Goal: Task Accomplishment & Management: Complete application form

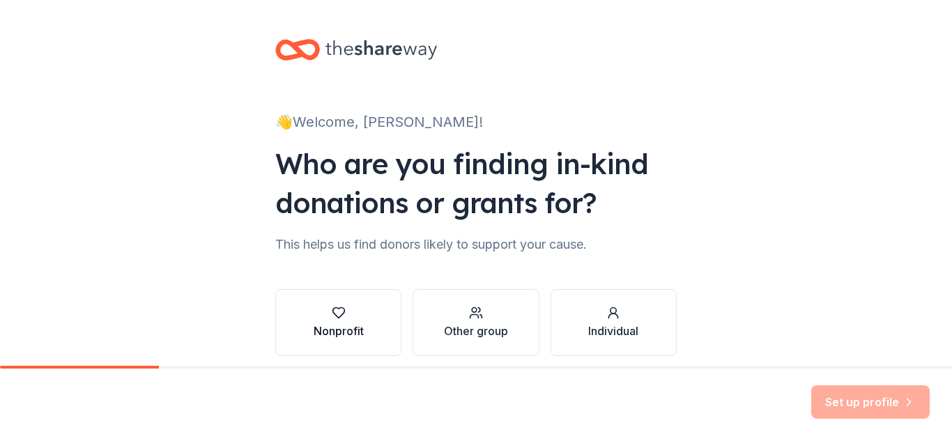
click at [361, 310] on div "button" at bounding box center [339, 313] width 50 height 14
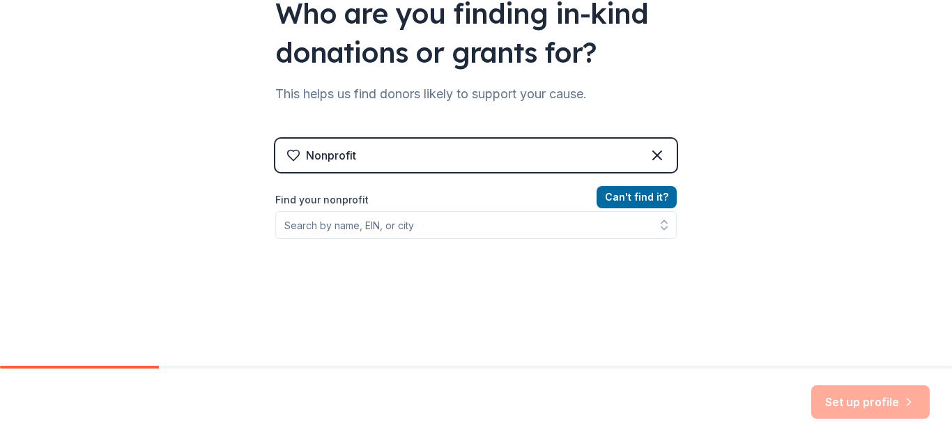
scroll to position [156, 0]
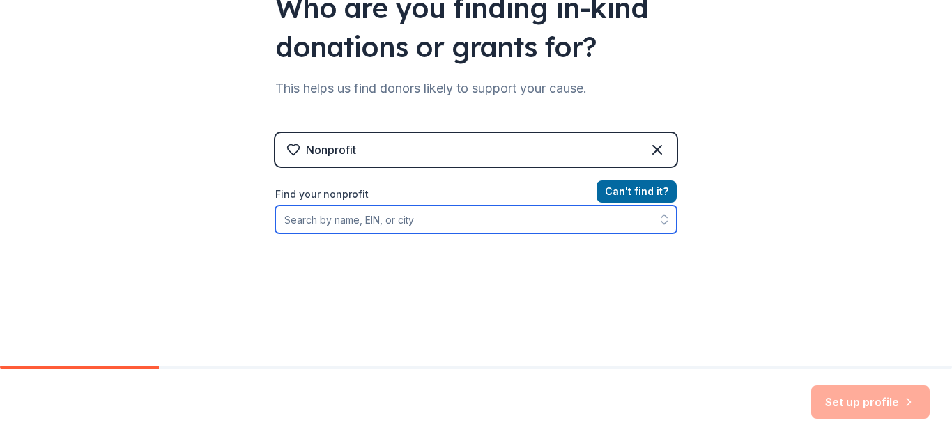
click at [468, 220] on input "Find your nonprofit" at bounding box center [475, 220] width 401 height 28
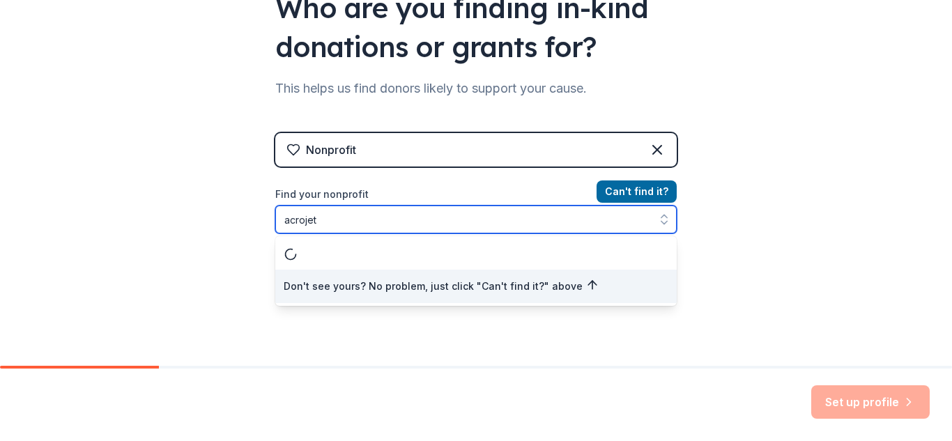
type input "acrojets"
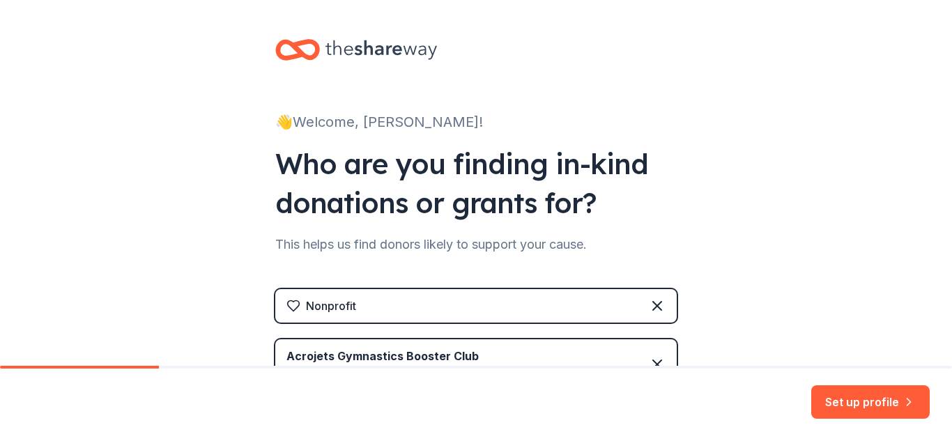
scroll to position [279, 0]
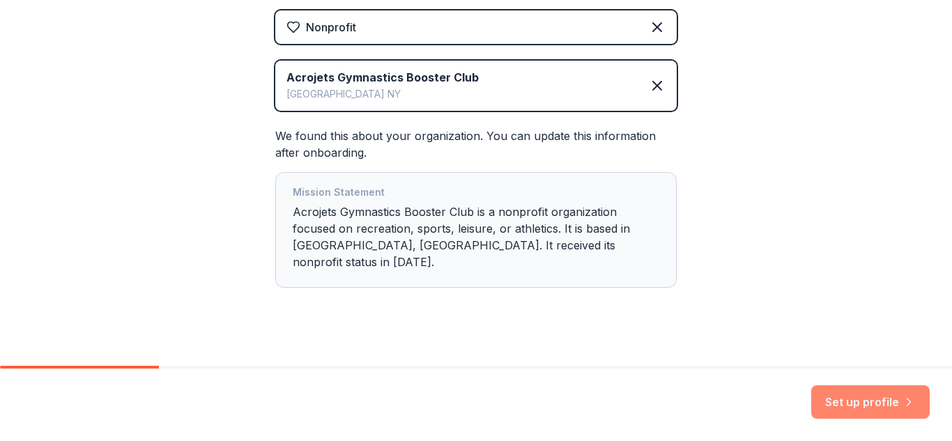
click at [868, 390] on button "Set up profile" at bounding box center [870, 401] width 118 height 33
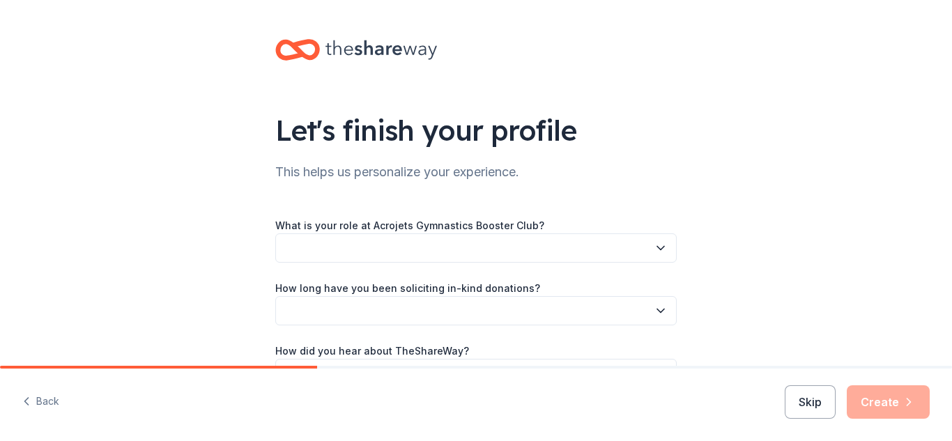
click at [654, 243] on icon "button" at bounding box center [661, 248] width 14 height 14
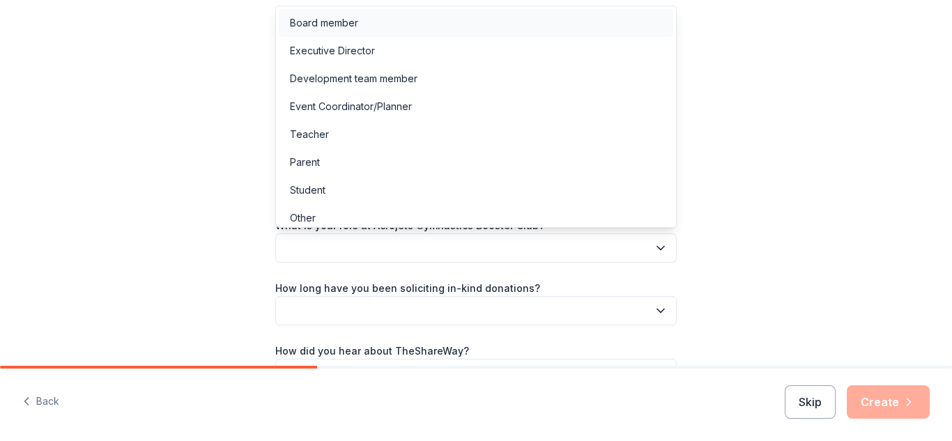
click at [376, 30] on div "Board member" at bounding box center [476, 23] width 395 height 28
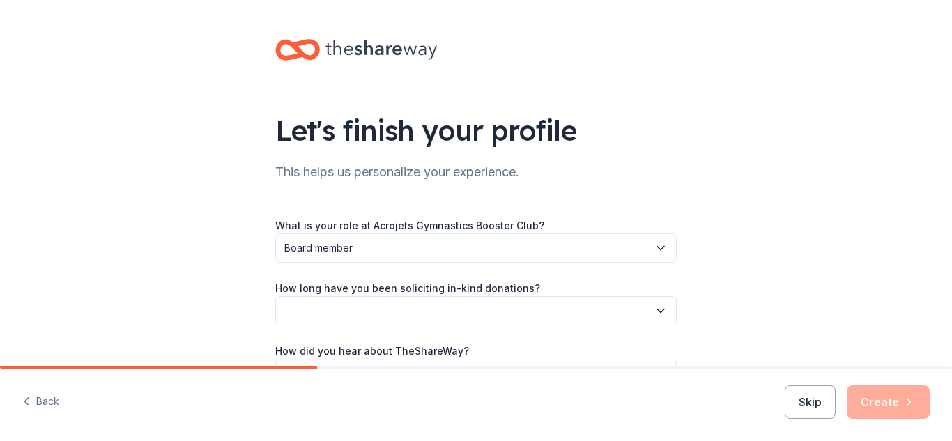
click at [643, 316] on button "button" at bounding box center [475, 310] width 401 height 29
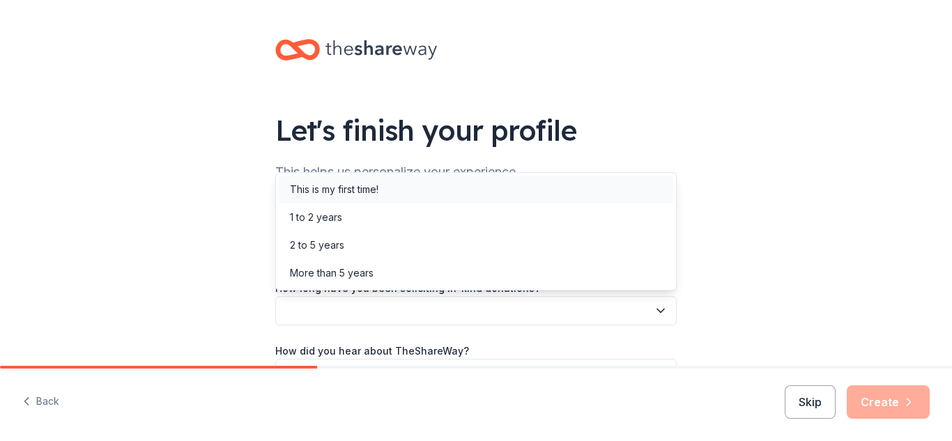
click at [359, 188] on div "This is my first time!" at bounding box center [334, 189] width 89 height 17
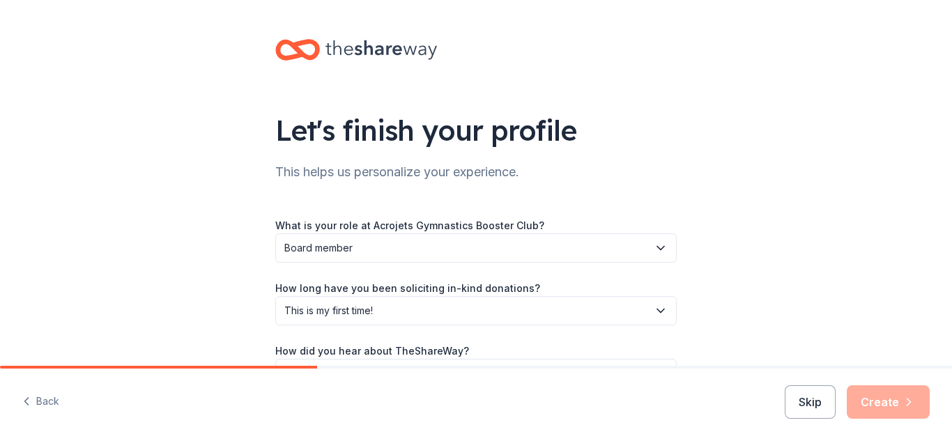
scroll to position [89, 0]
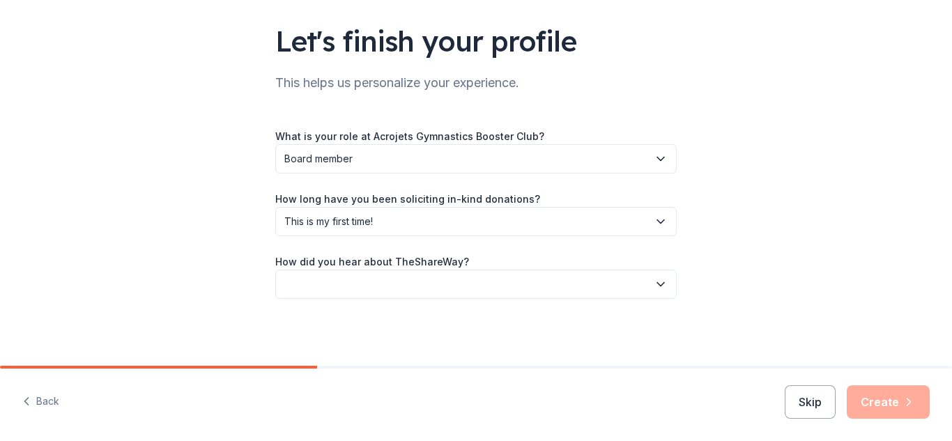
click at [644, 282] on button "button" at bounding box center [475, 284] width 401 height 29
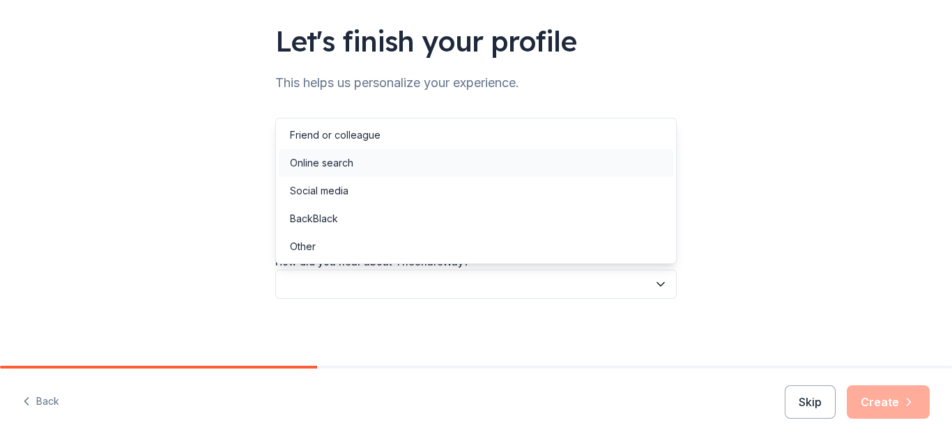
click at [333, 160] on div "Online search" at bounding box center [321, 163] width 63 height 17
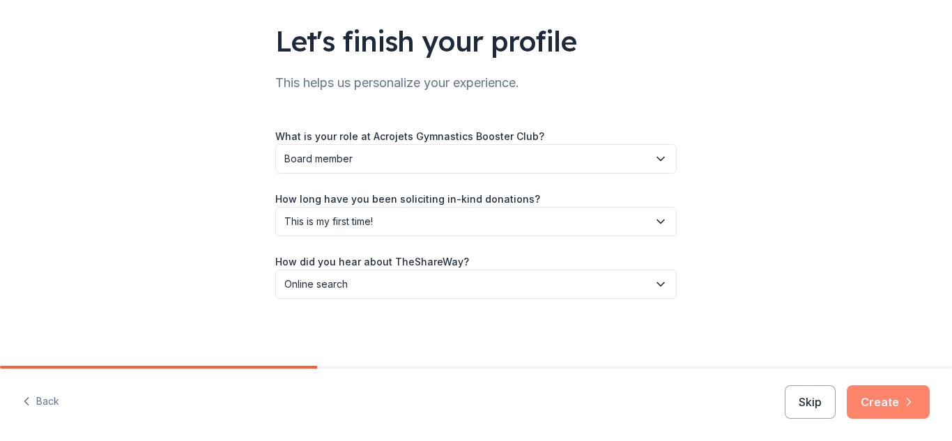
click at [886, 395] on button "Create" at bounding box center [888, 401] width 83 height 33
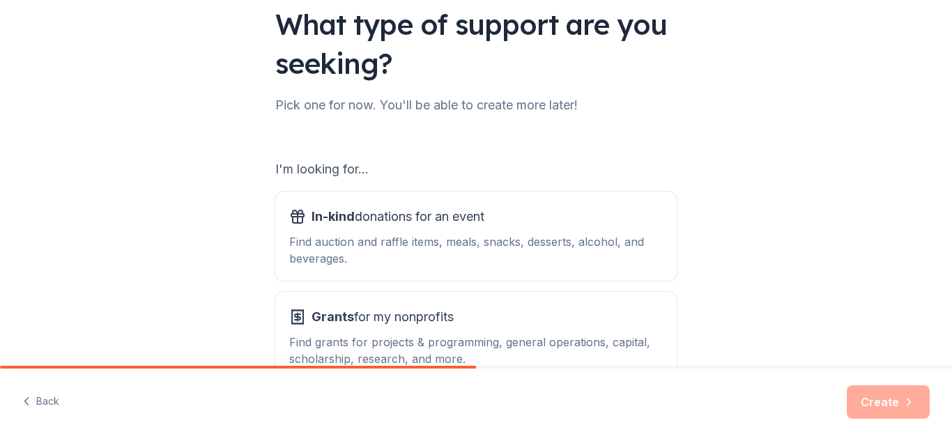
scroll to position [107, 0]
click at [403, 240] on div "Find auction and raffle items, meals, snacks, desserts, alcohol, and beverages." at bounding box center [476, 249] width 374 height 33
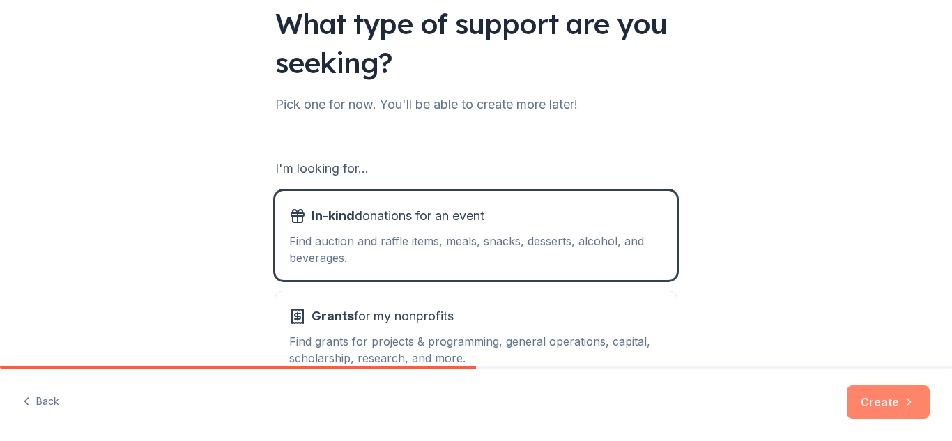
click at [888, 402] on button "Create" at bounding box center [888, 401] width 83 height 33
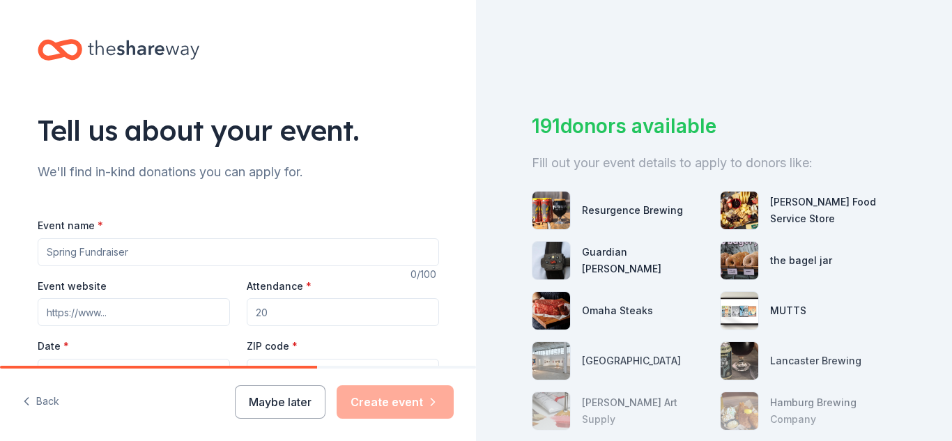
click at [194, 244] on input "Event name *" at bounding box center [238, 252] width 401 height 28
type input "M"
type input "A"
type input "Meat Raffle"
type input "250"
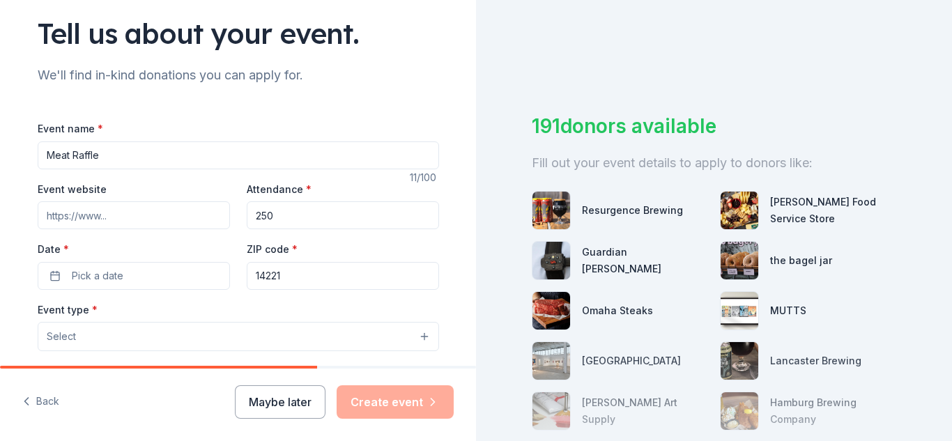
scroll to position [98, 0]
drag, startPoint x: 157, startPoint y: 151, endPoint x: 75, endPoint y: 147, distance: 82.4
click at [75, 147] on input "Meat Raffle" at bounding box center [238, 155] width 401 height 28
type input "M"
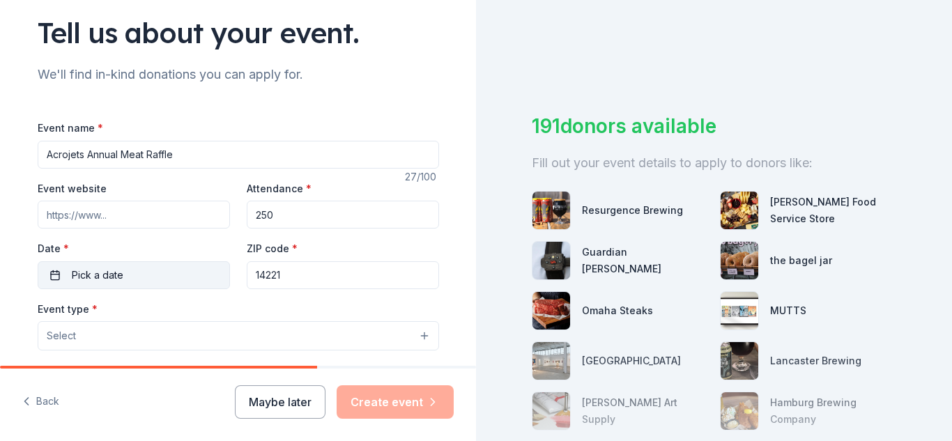
type input "Acrojets Annual Meat Raffle"
click at [139, 266] on button "Pick a date" at bounding box center [134, 275] width 192 height 28
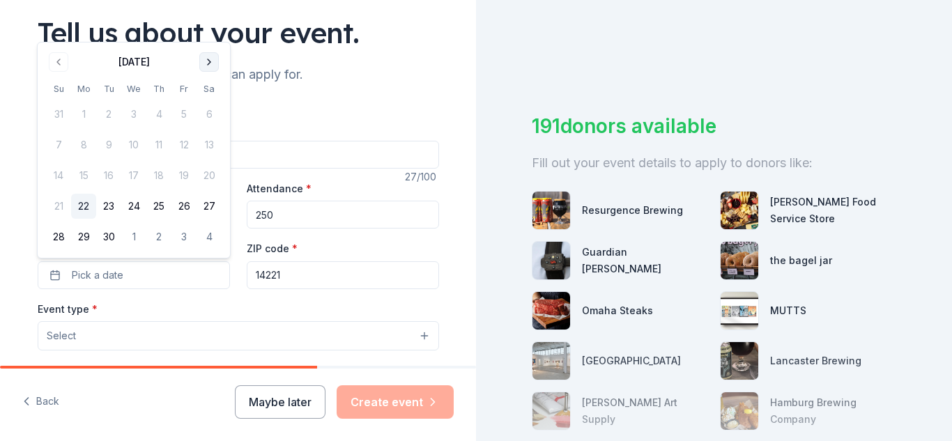
click at [206, 67] on button "Go to next month" at bounding box center [209, 62] width 20 height 20
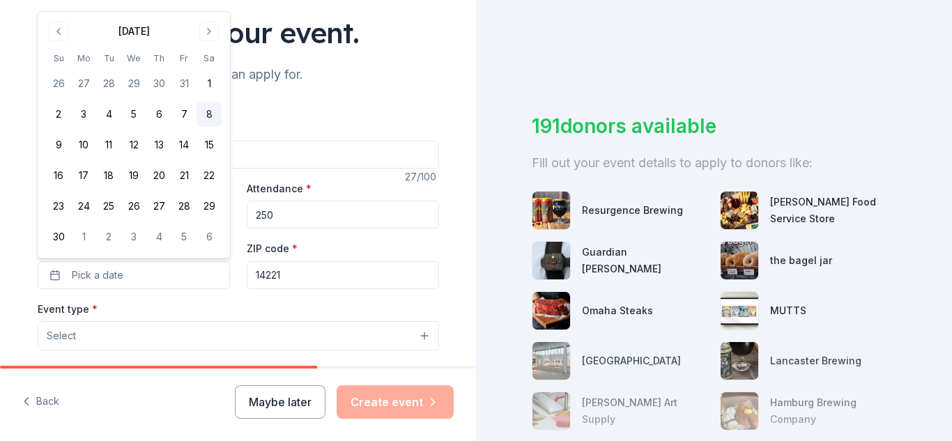
click at [212, 112] on button "8" at bounding box center [209, 114] width 25 height 25
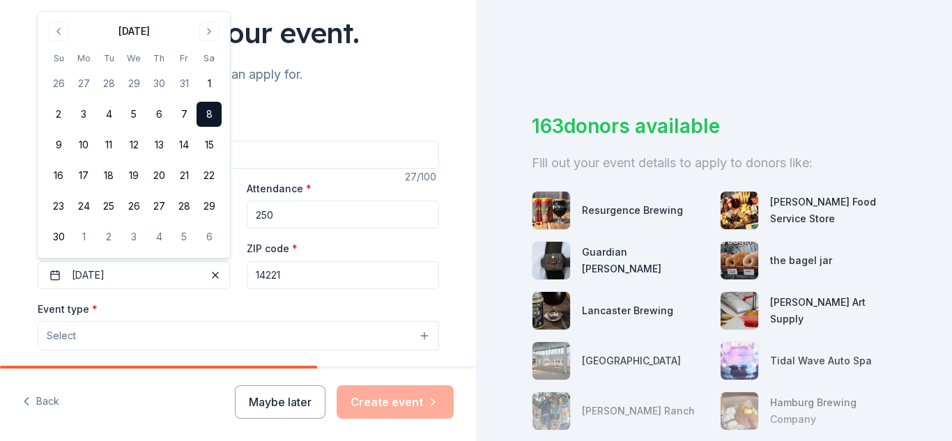
click at [323, 347] on button "Select" at bounding box center [238, 335] width 401 height 29
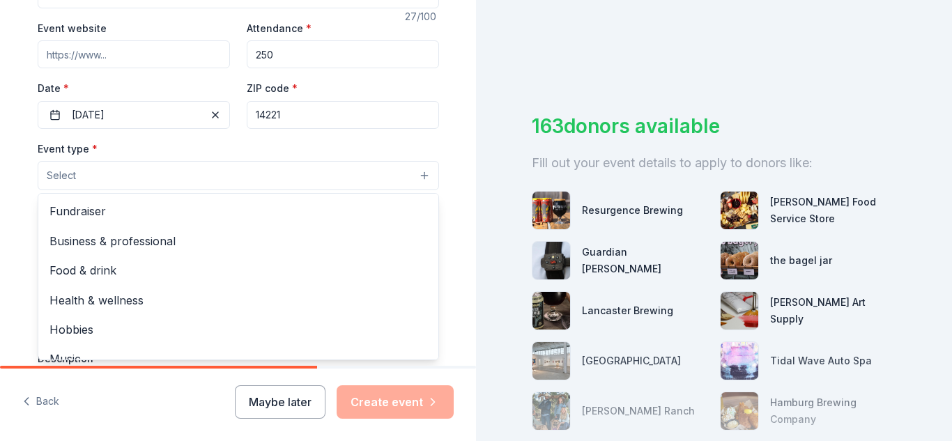
scroll to position [263, 0]
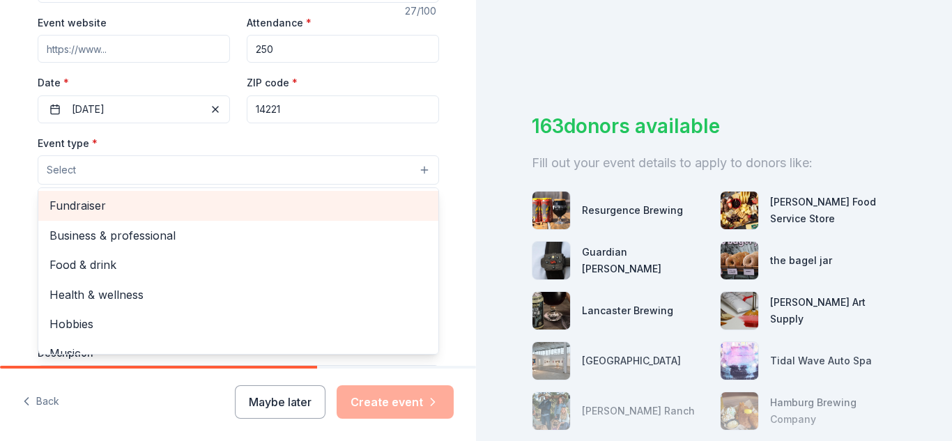
click at [104, 210] on span "Fundraiser" at bounding box center [238, 206] width 378 height 18
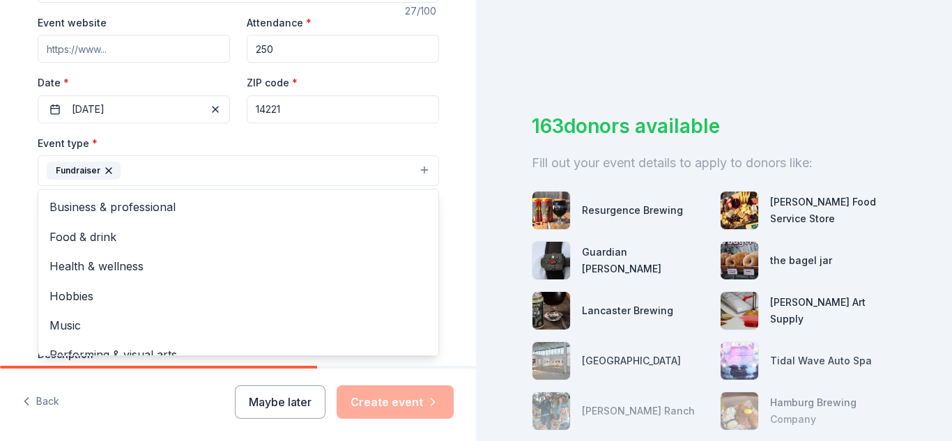
click at [452, 144] on div "Tell us about your event. We'll find in-kind donations you can apply for. Event…" at bounding box center [238, 201] width 446 height 929
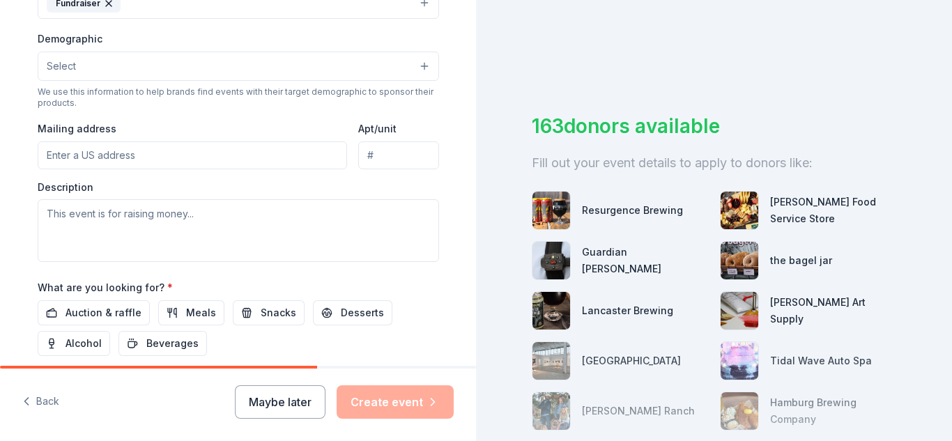
scroll to position [439, 0]
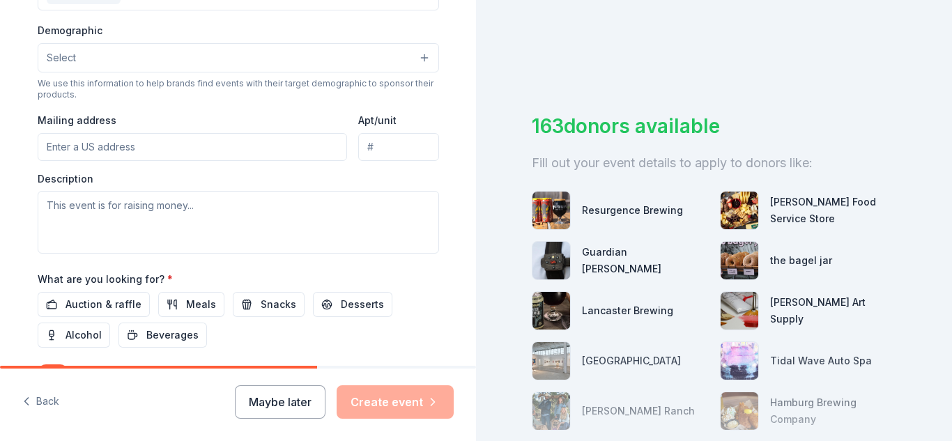
click at [178, 150] on input "Mailing address" at bounding box center [193, 147] width 310 height 28
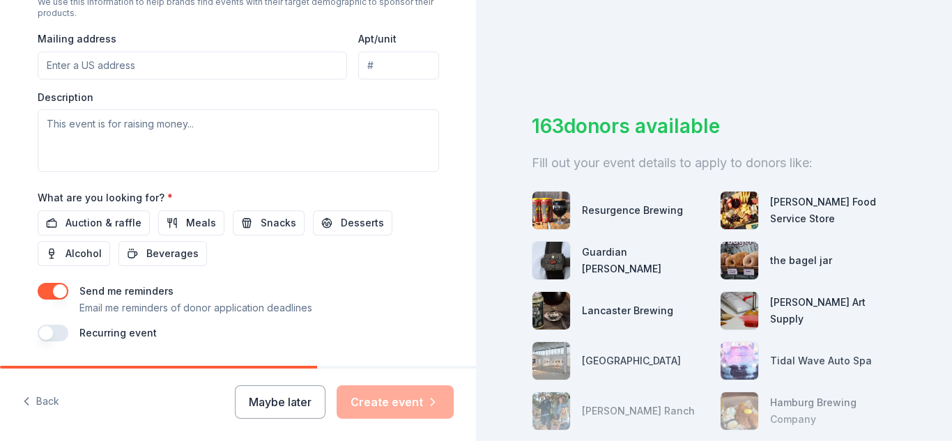
scroll to position [523, 0]
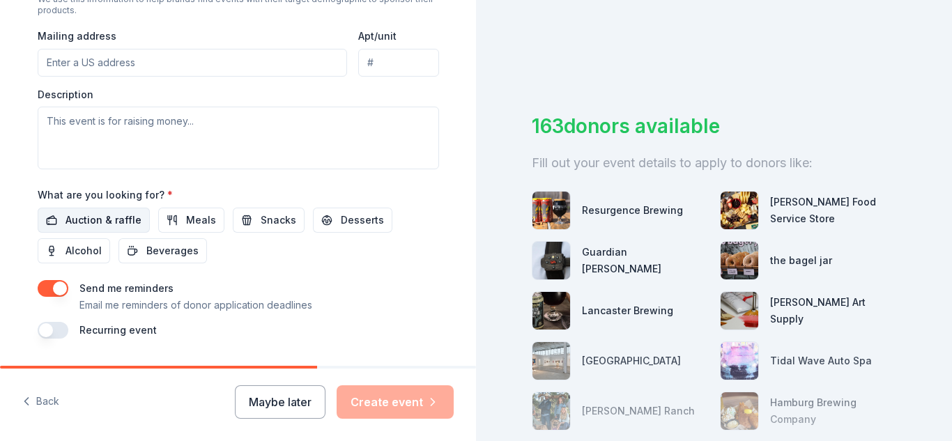
click at [95, 215] on span "Auction & raffle" at bounding box center [104, 220] width 76 height 17
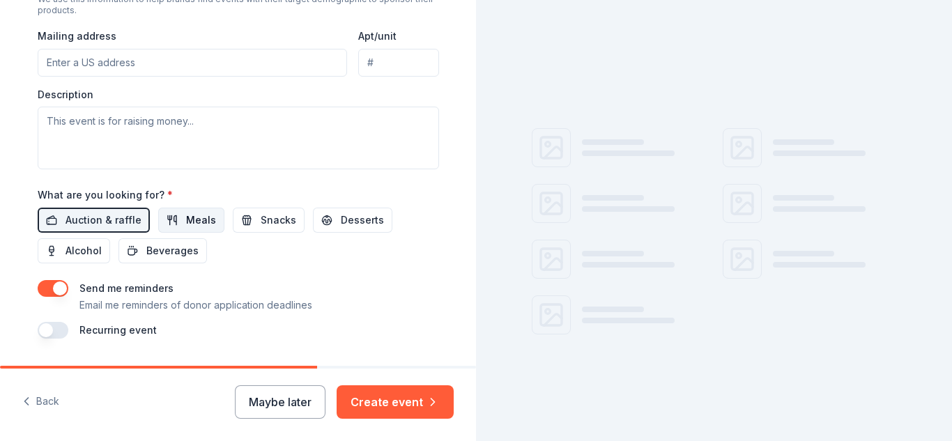
click at [174, 223] on button "Meals" at bounding box center [191, 220] width 66 height 25
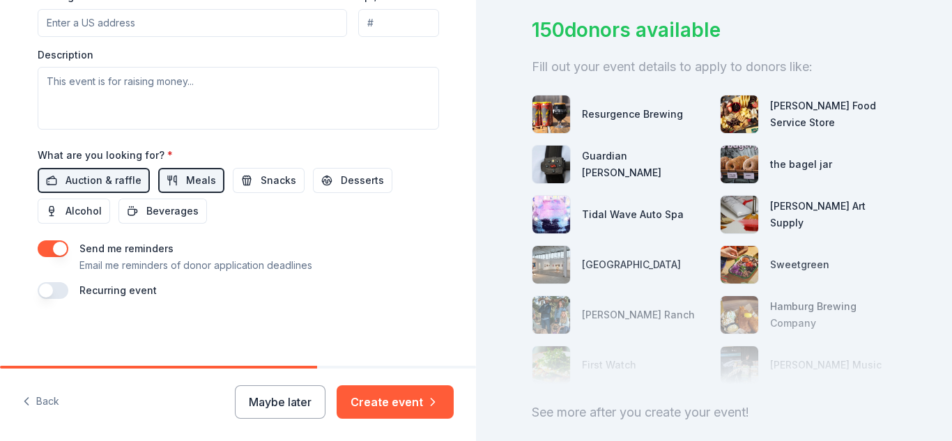
scroll to position [86, 0]
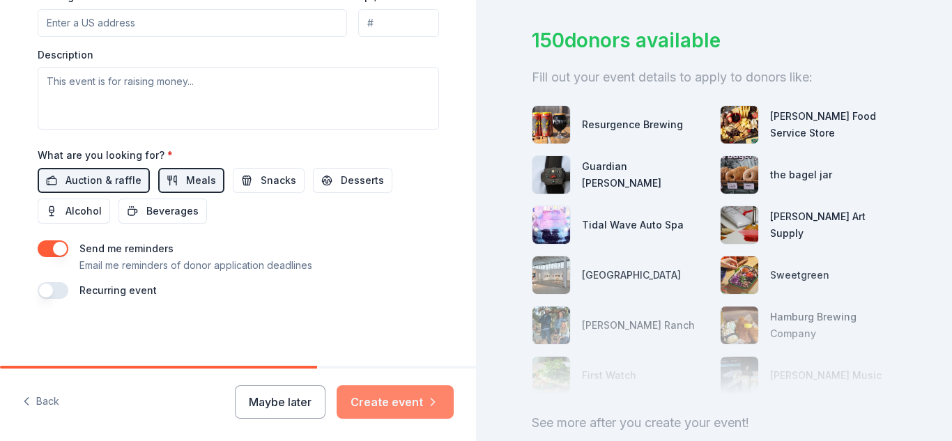
click at [379, 401] on button "Create event" at bounding box center [395, 401] width 117 height 33
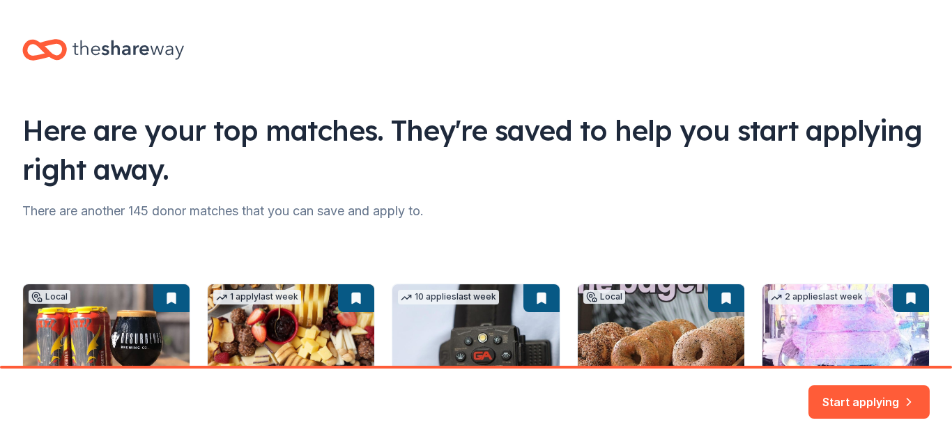
scroll to position [206, 0]
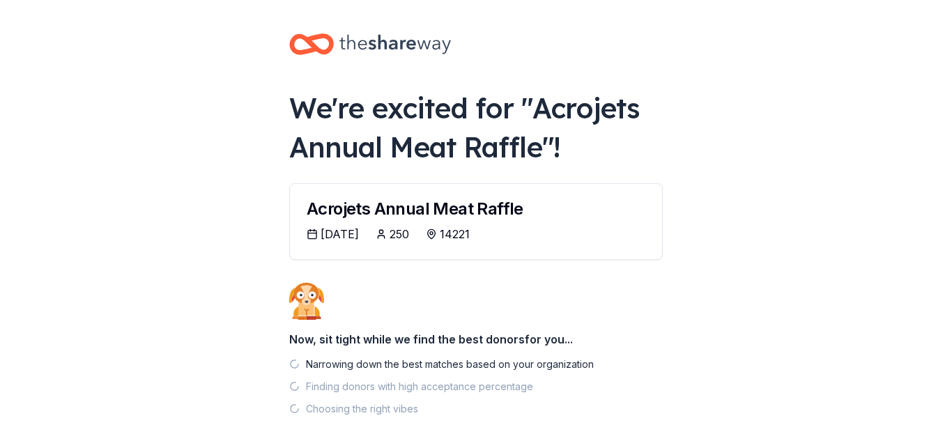
scroll to position [68, 0]
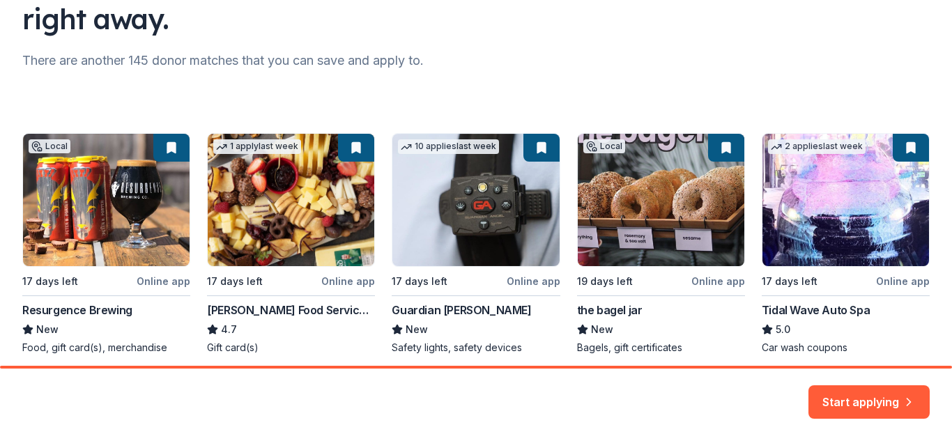
scroll to position [174, 0]
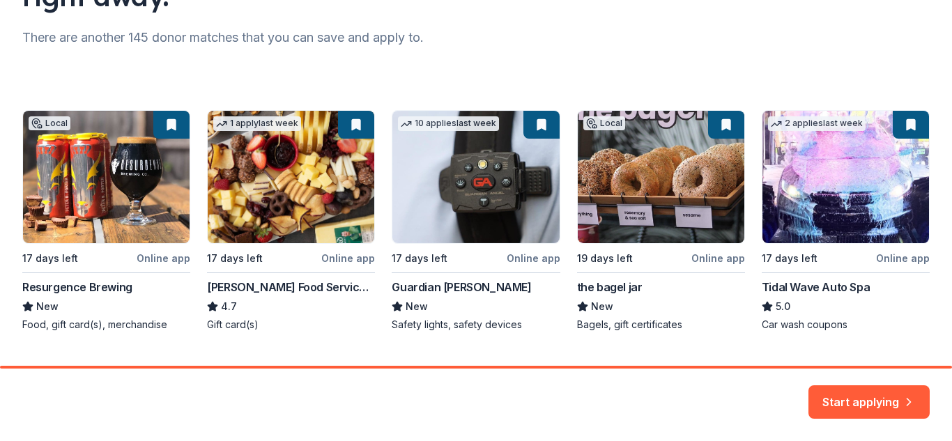
click at [106, 172] on div "Local 17 days left Online app Resurgence Brewing New Food, gift card(s), mercha…" at bounding box center [475, 221] width 907 height 222
click at [871, 399] on button "Start applying" at bounding box center [869, 393] width 121 height 33
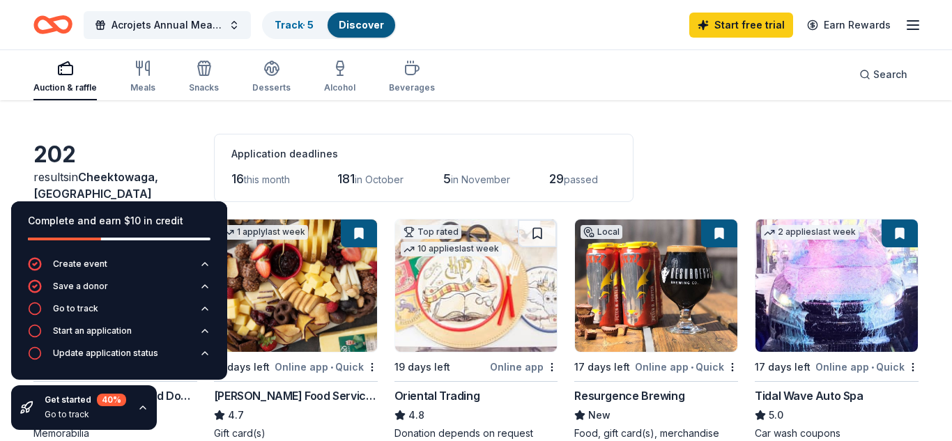
scroll to position [34, 0]
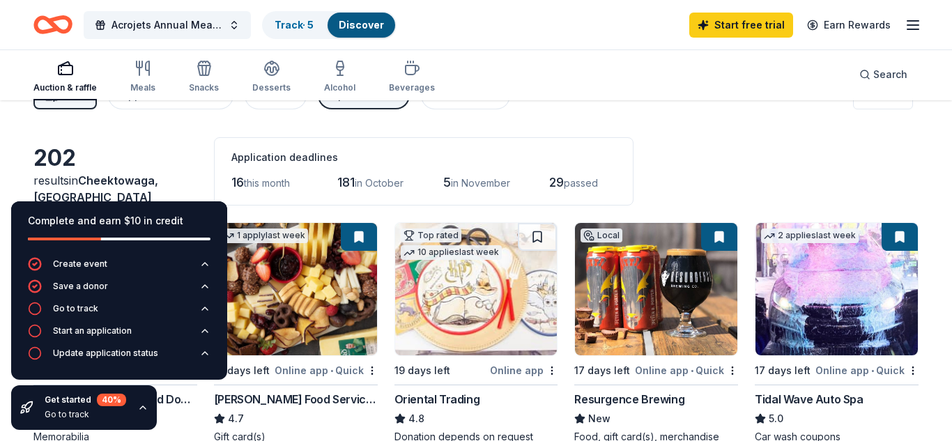
click at [657, 112] on div "Filter 3 Application methods Causes Sports Teams Just added Sort" at bounding box center [476, 96] width 952 height 56
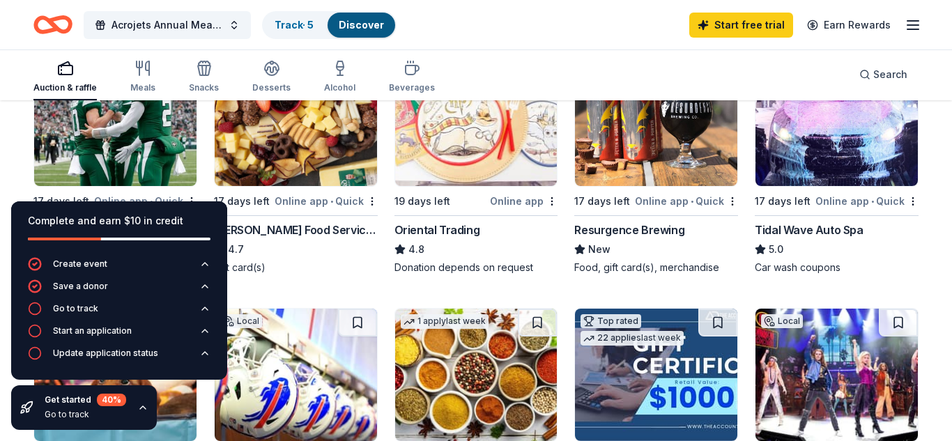
scroll to position [206, 0]
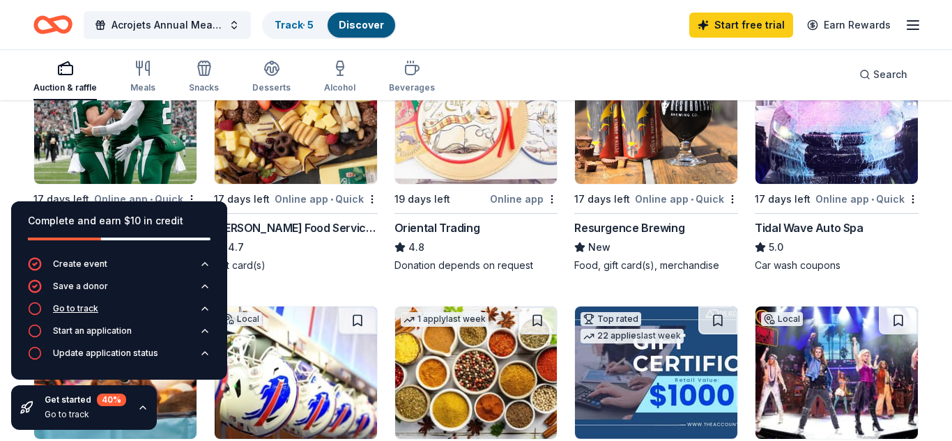
click at [77, 307] on div "Go to track" at bounding box center [75, 308] width 45 height 11
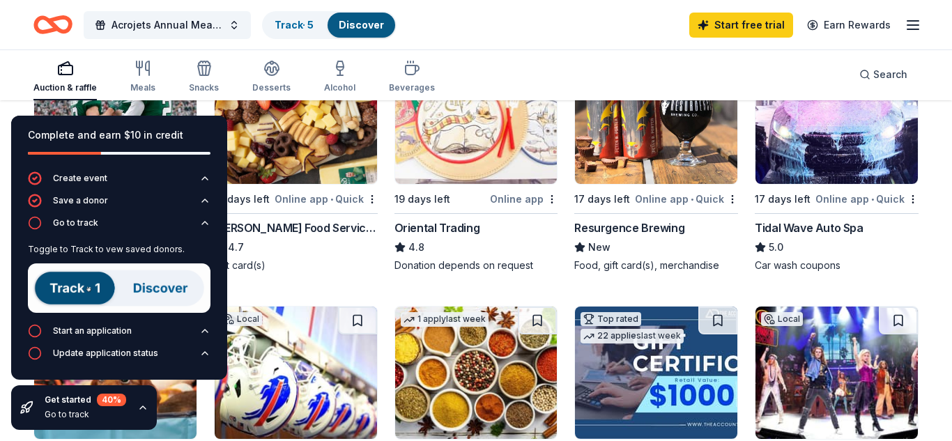
click at [77, 290] on img at bounding box center [119, 287] width 183 height 49
click at [35, 227] on icon "button" at bounding box center [35, 223] width 14 height 14
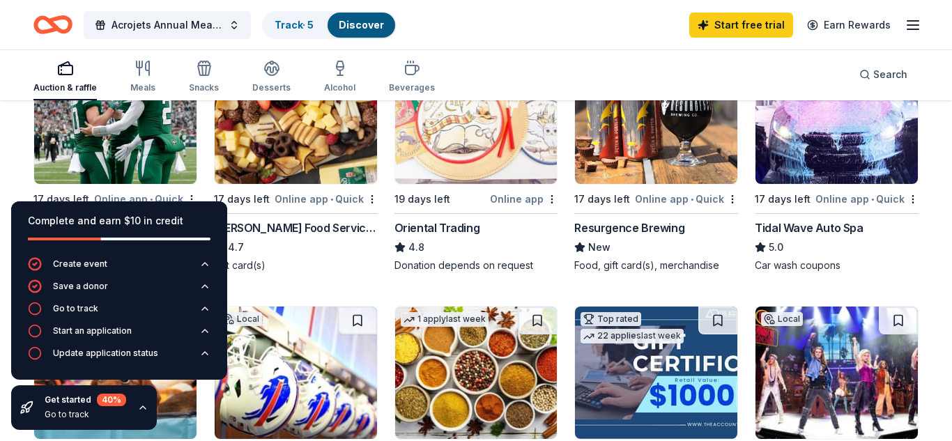
click at [571, 77] on div "Auction & raffle Meals Snacks Desserts Alcohol Beverages Search" at bounding box center [475, 75] width 885 height 52
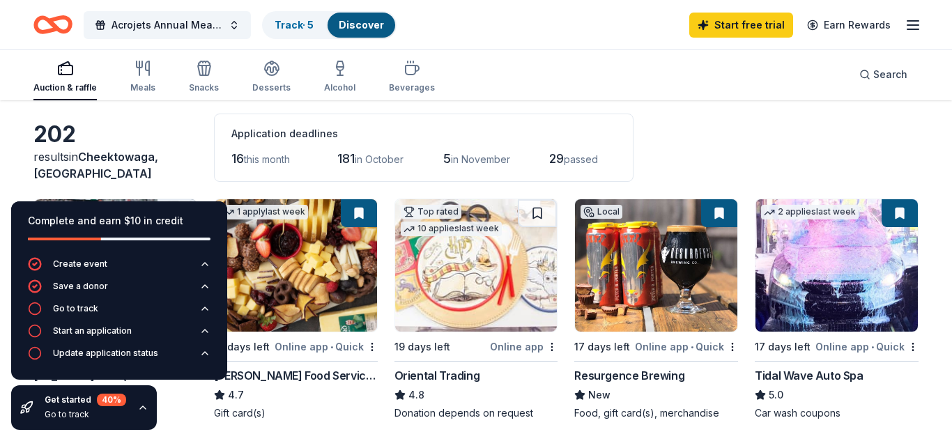
scroll to position [56, 0]
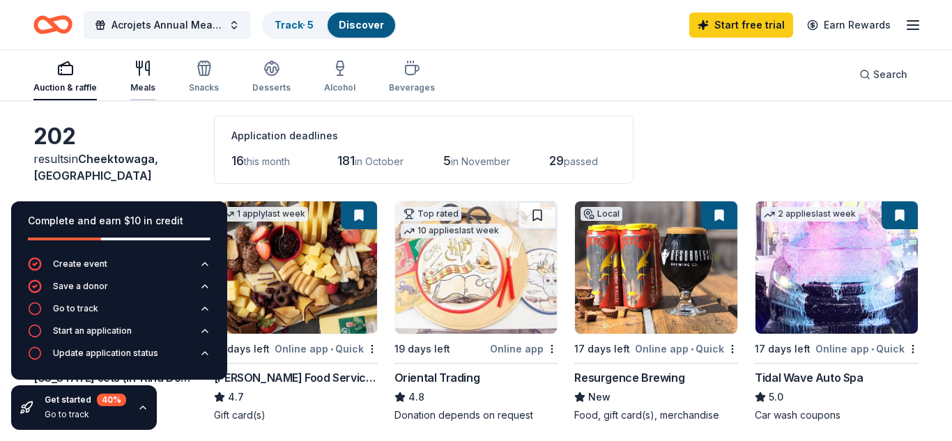
click at [146, 63] on icon "button" at bounding box center [147, 68] width 3 height 14
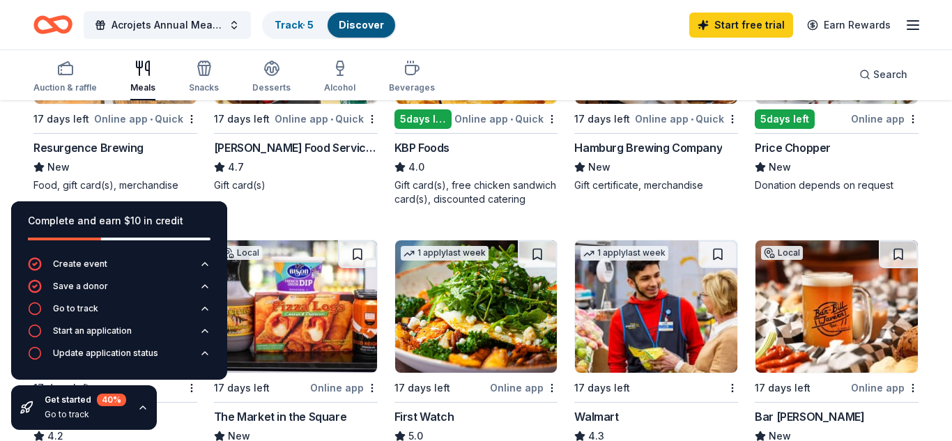
scroll to position [253, 0]
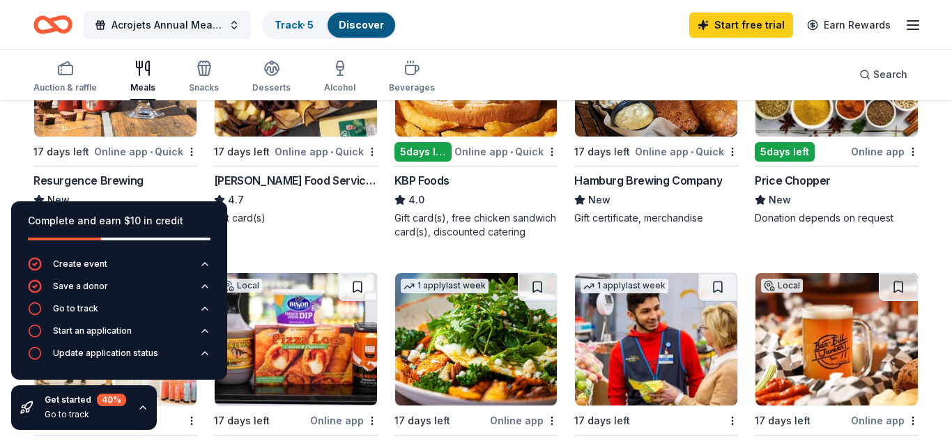
click at [160, 153] on div "Online app • Quick" at bounding box center [145, 151] width 103 height 17
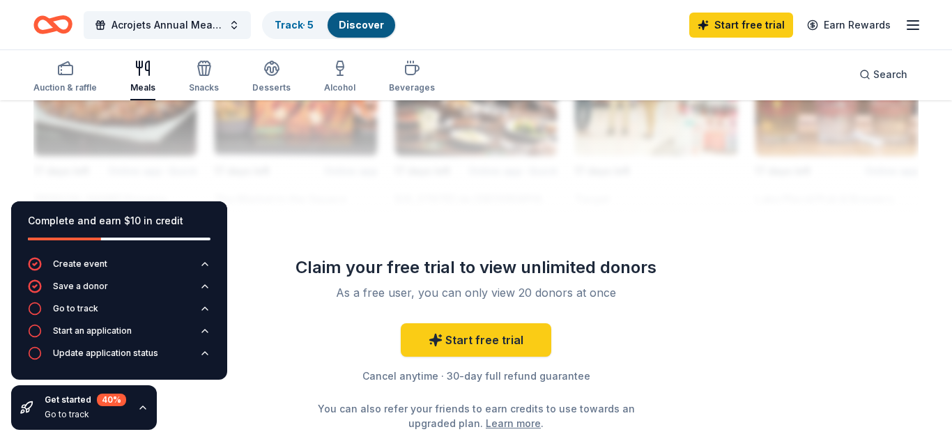
scroll to position [1333, 0]
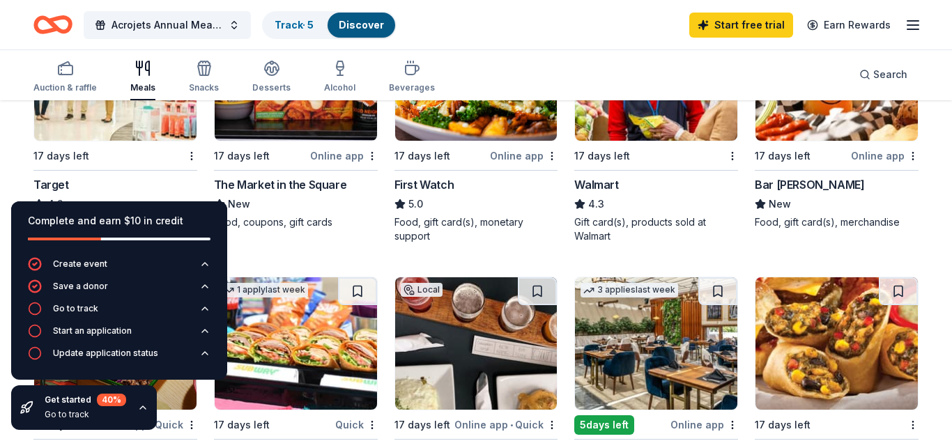
scroll to position [468, 0]
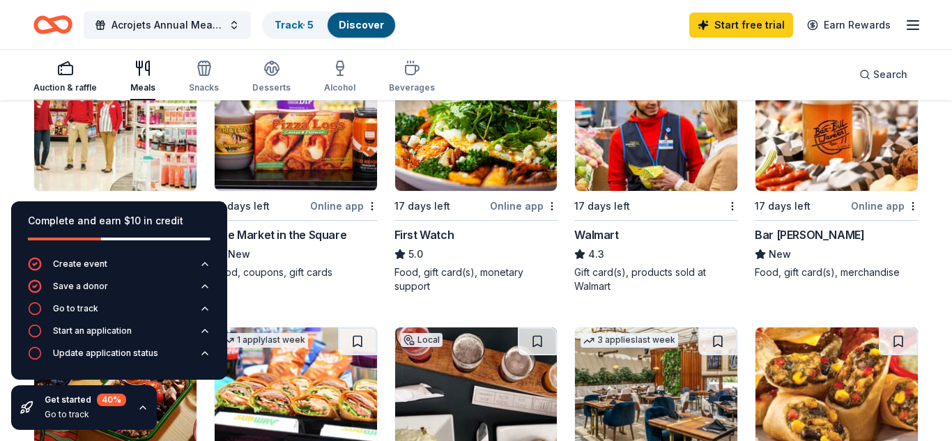
click at [63, 77] on div "Auction & raffle" at bounding box center [64, 76] width 63 height 33
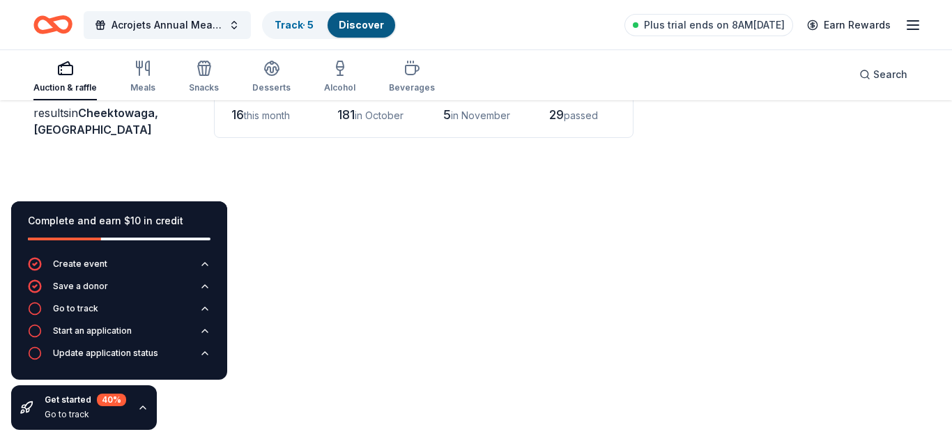
scroll to position [923, 0]
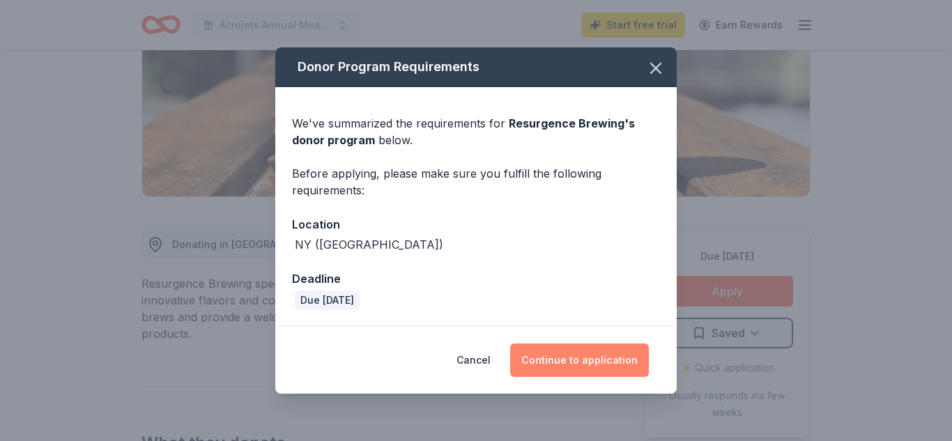
scroll to position [227, 0]
click at [606, 369] on button "Continue to application" at bounding box center [579, 360] width 139 height 33
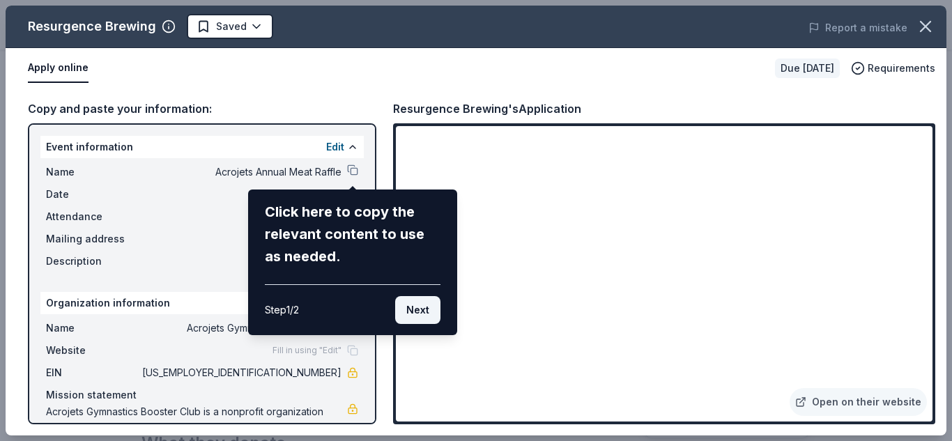
click at [419, 318] on button "Next" at bounding box center [417, 310] width 45 height 28
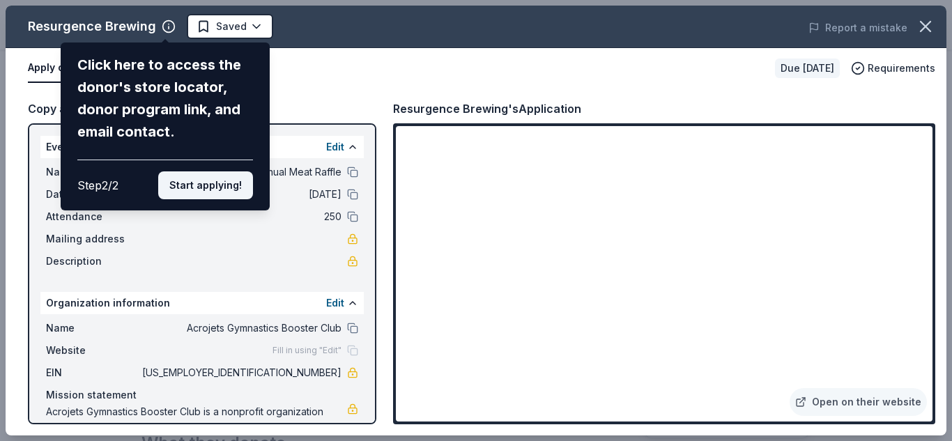
click at [225, 185] on button "Start applying!" at bounding box center [205, 185] width 95 height 28
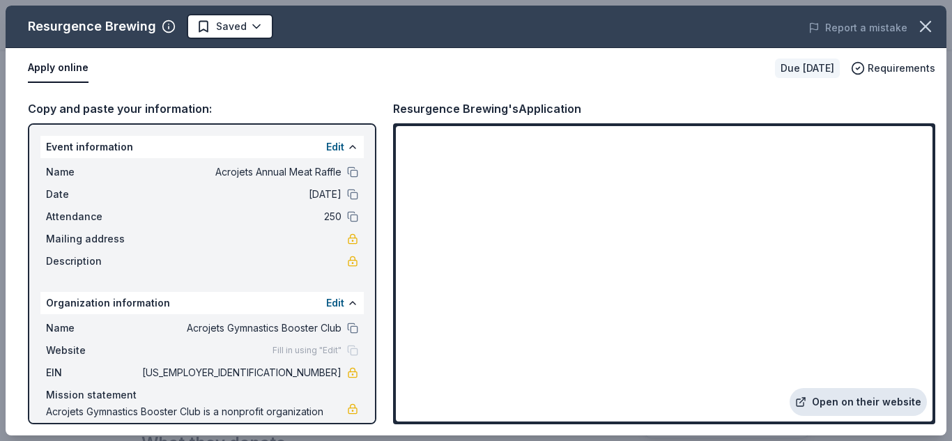
click at [872, 406] on link "Open on their website" at bounding box center [858, 402] width 137 height 28
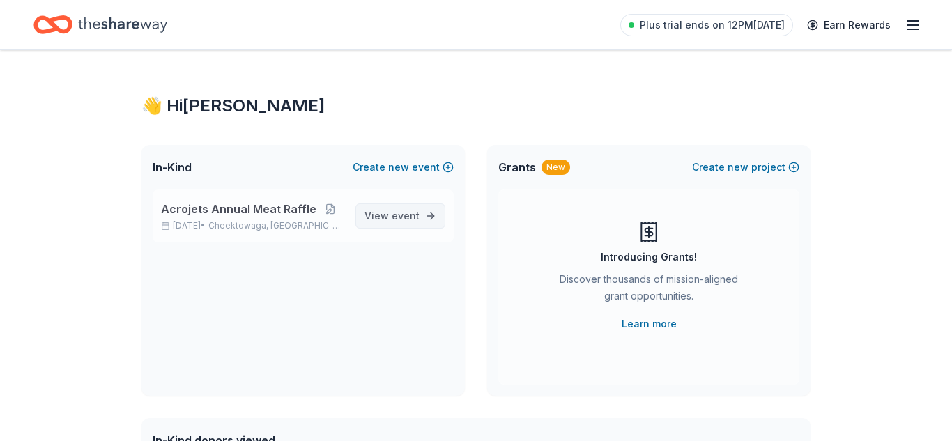
click at [409, 211] on span "event" at bounding box center [406, 216] width 28 height 12
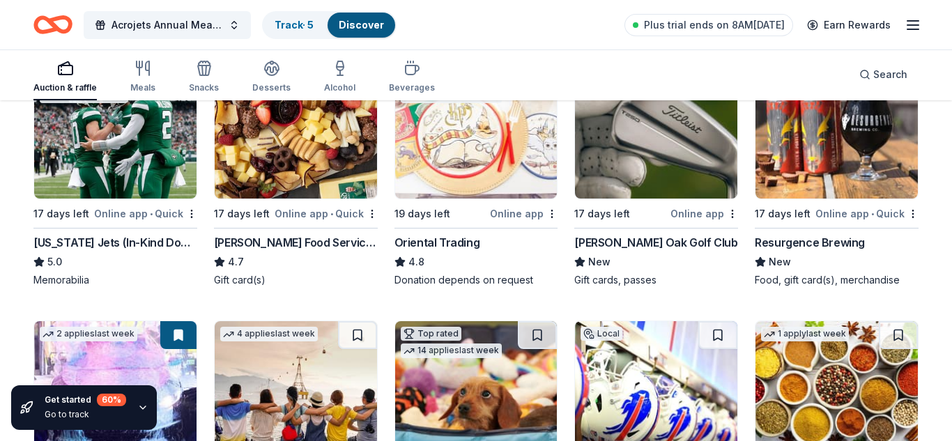
scroll to position [186, 0]
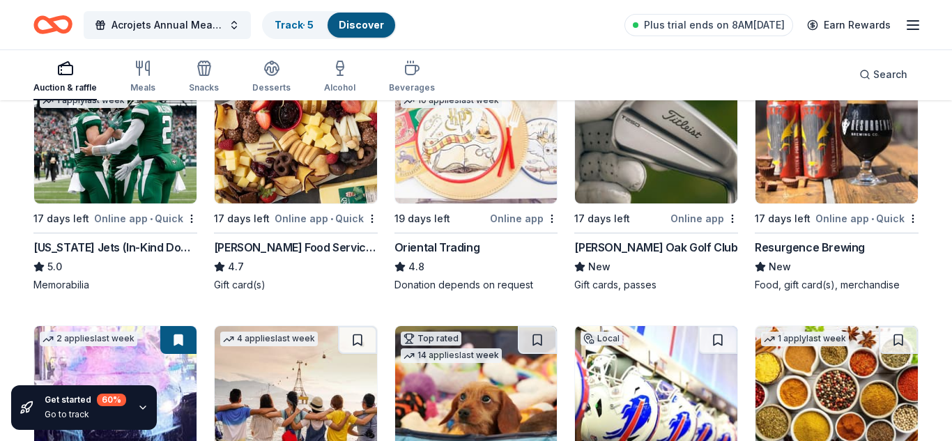
click at [501, 125] on img at bounding box center [476, 137] width 162 height 132
click at [648, 164] on img at bounding box center [656, 137] width 162 height 132
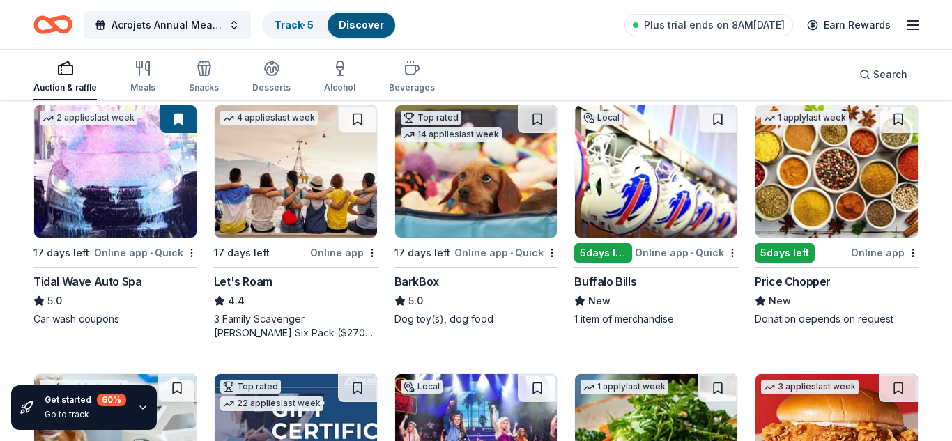
scroll to position [409, 0]
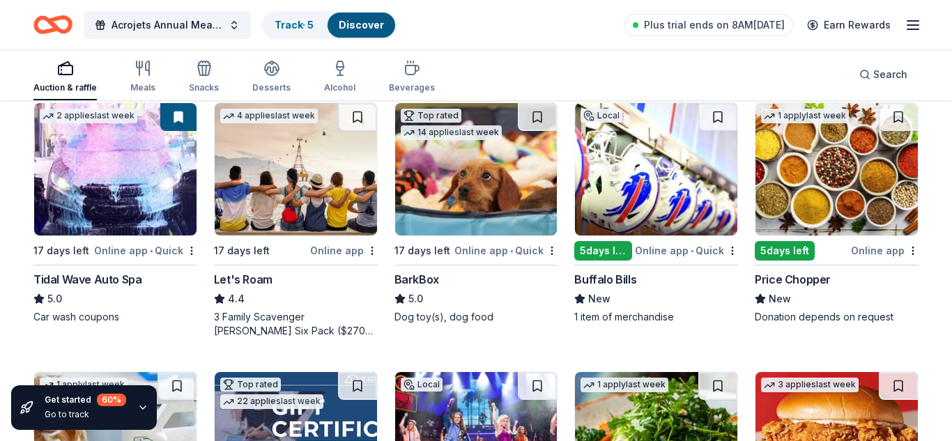
click at [503, 213] on img at bounding box center [476, 169] width 162 height 132
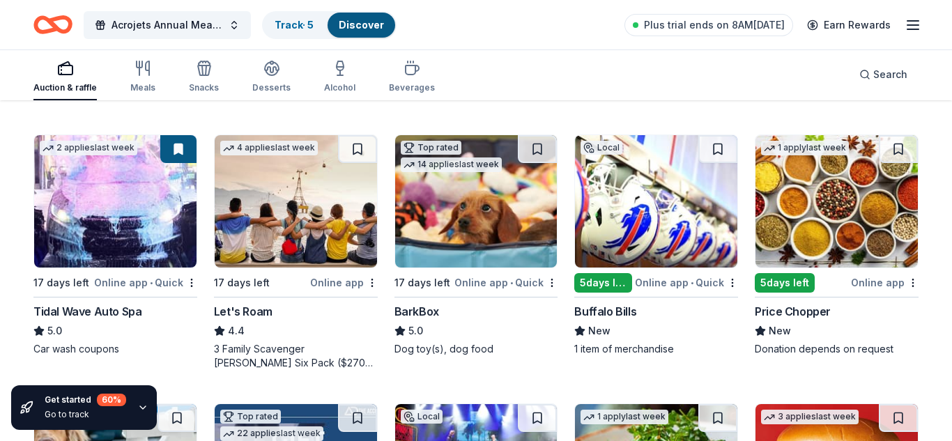
scroll to position [371, 0]
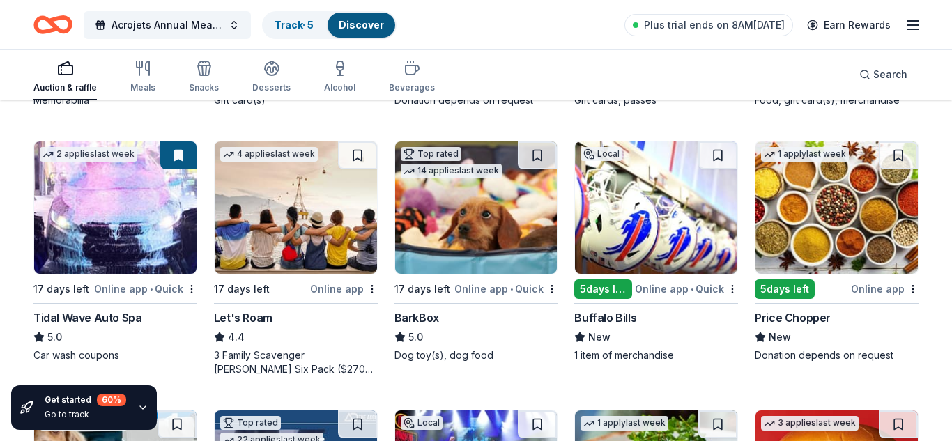
click at [676, 215] on img at bounding box center [656, 207] width 162 height 132
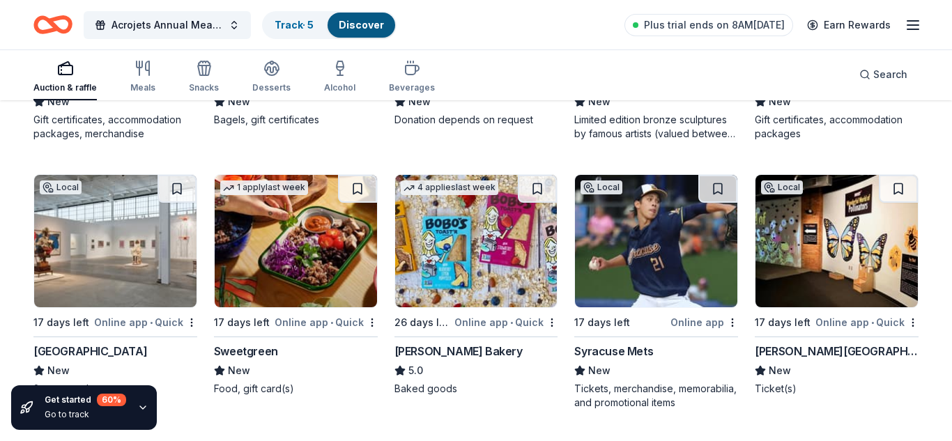
scroll to position [1148, 0]
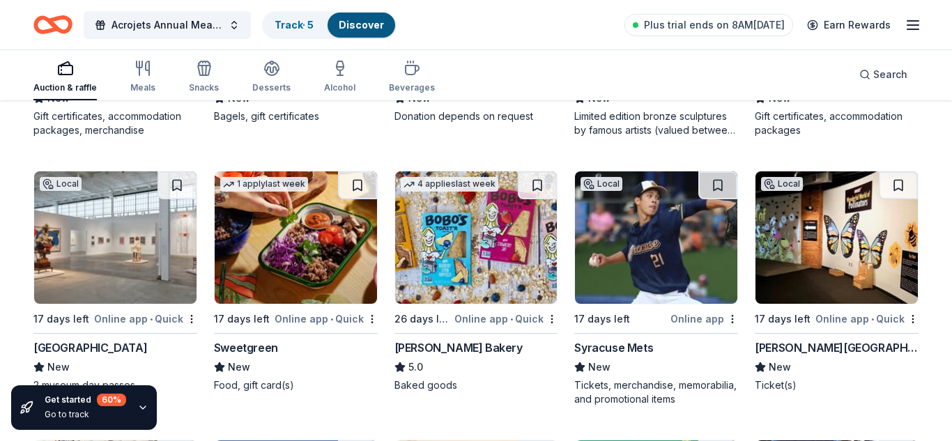
click at [137, 258] on img at bounding box center [115, 237] width 162 height 132
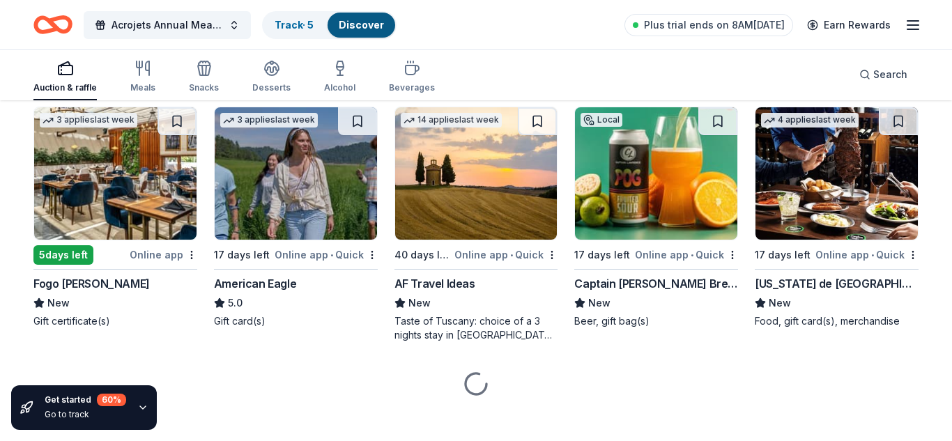
scroll to position [1488, 0]
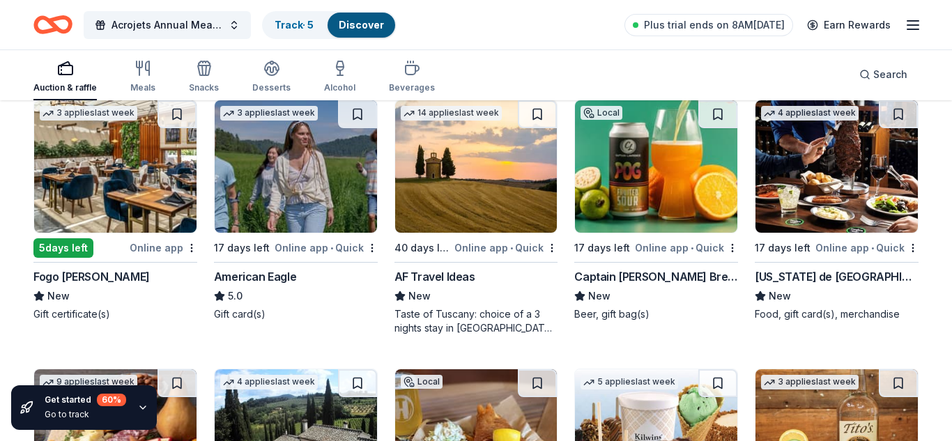
click at [254, 135] on img at bounding box center [296, 166] width 162 height 132
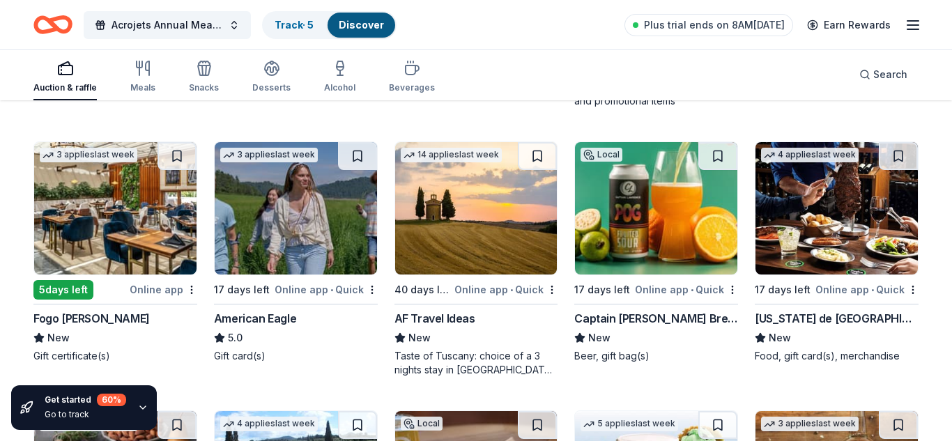
scroll to position [1379, 0]
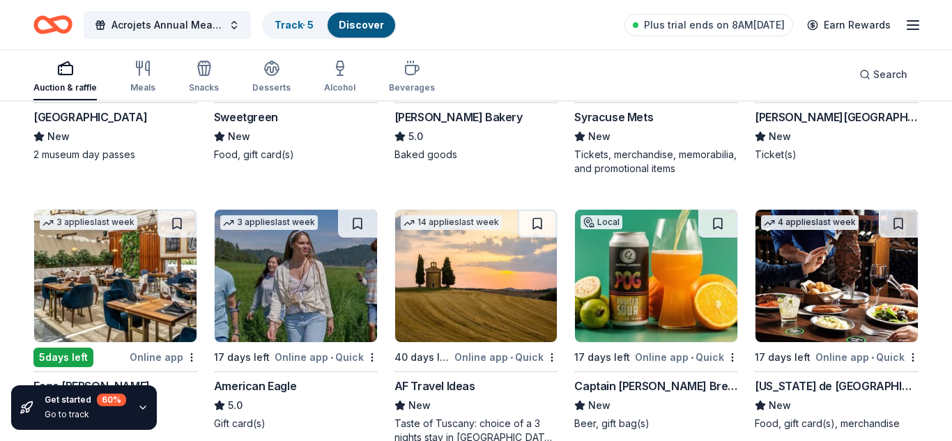
click at [866, 262] on img at bounding box center [837, 276] width 162 height 132
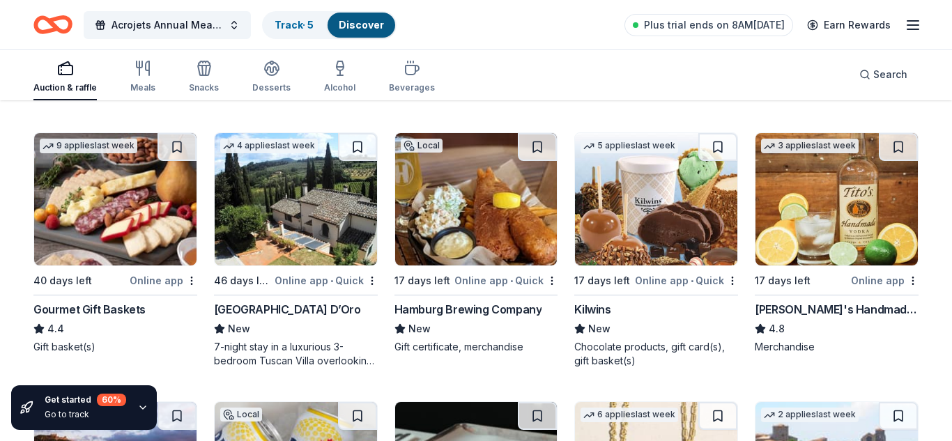
scroll to position [1723, 0]
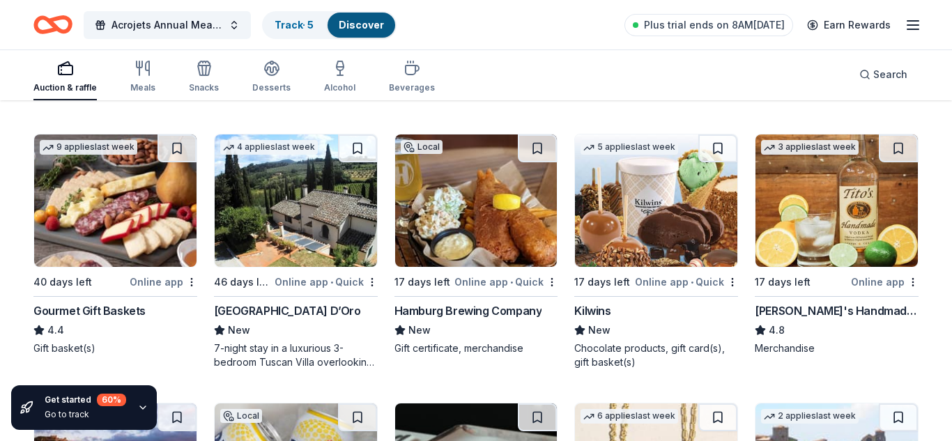
click at [351, 197] on img at bounding box center [296, 201] width 162 height 132
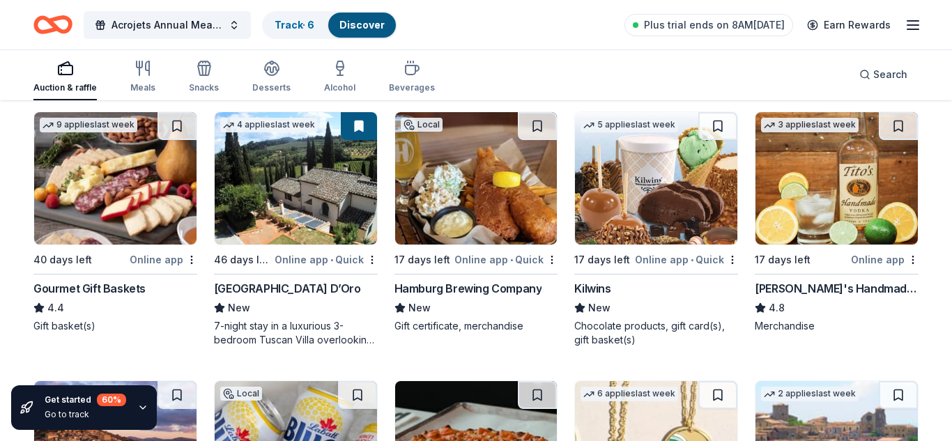
scroll to position [1746, 0]
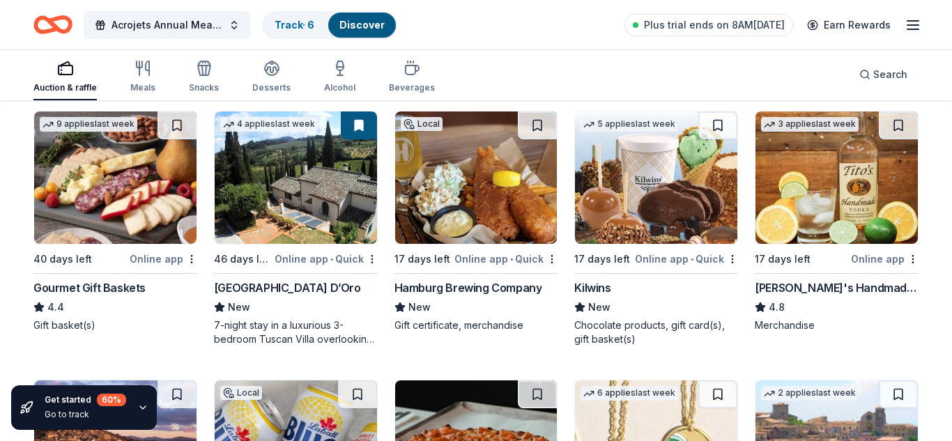
click at [460, 222] on img at bounding box center [476, 178] width 162 height 132
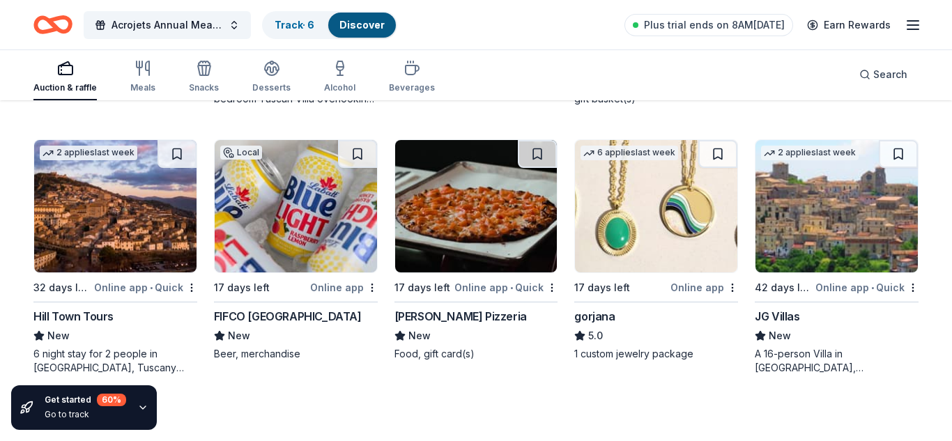
scroll to position [1991, 0]
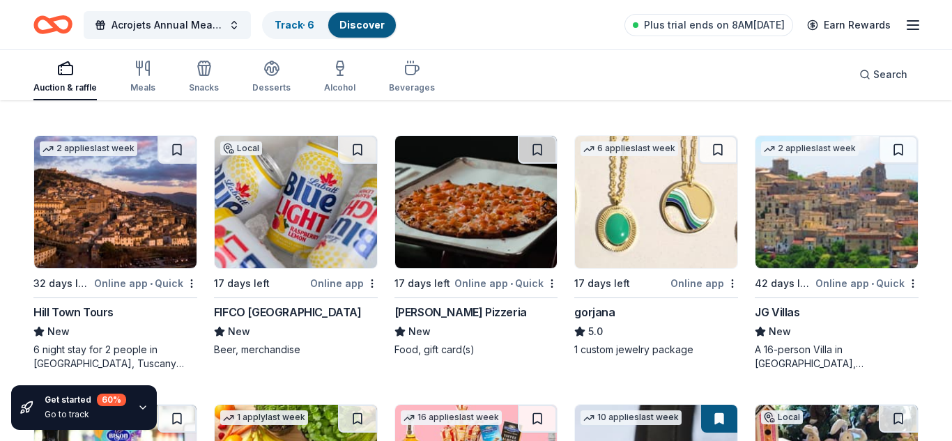
click at [680, 192] on img at bounding box center [656, 202] width 162 height 132
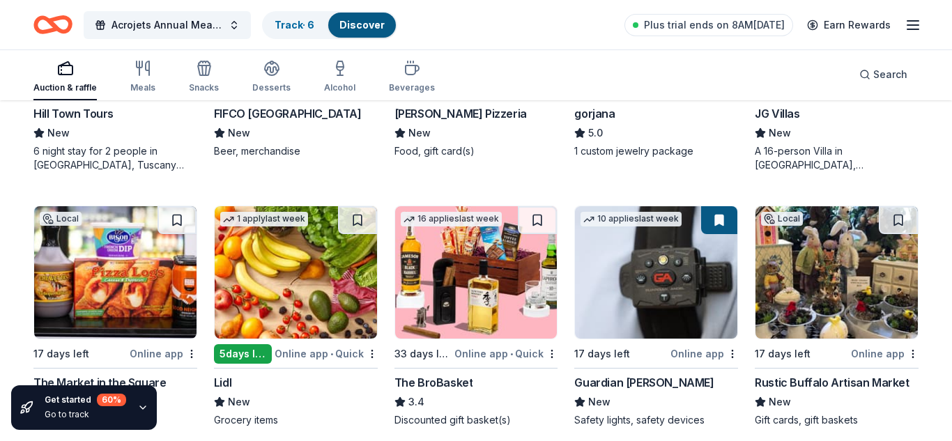
scroll to position [2260, 0]
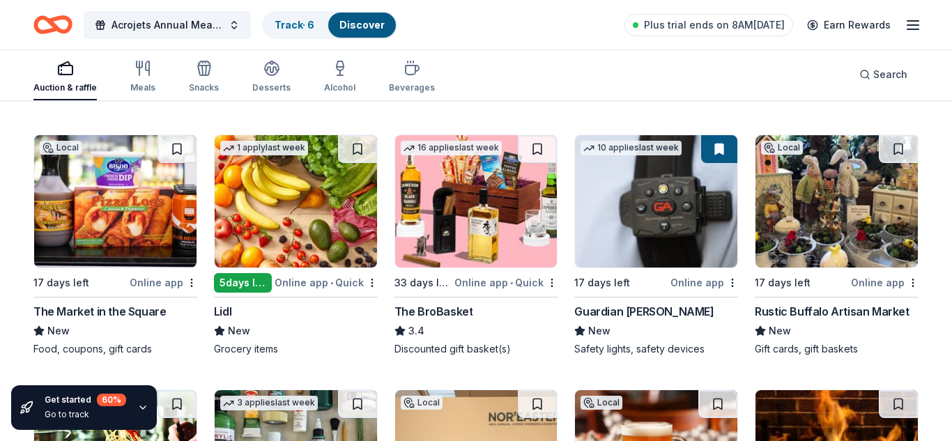
click at [496, 187] on img at bounding box center [476, 201] width 162 height 132
click at [665, 217] on img at bounding box center [656, 201] width 162 height 132
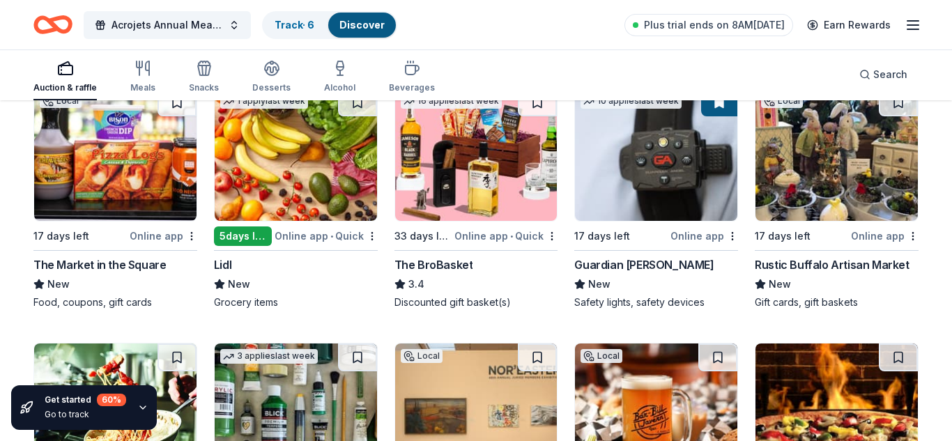
scroll to position [2311, 0]
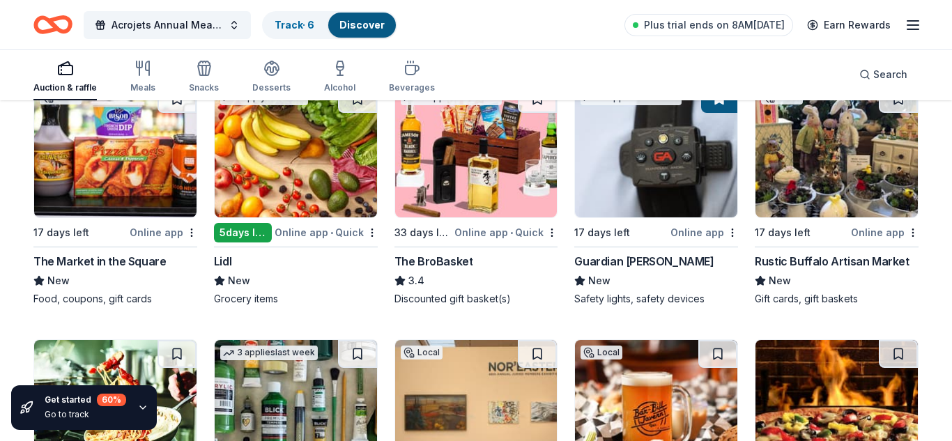
click at [839, 166] on img at bounding box center [837, 151] width 162 height 132
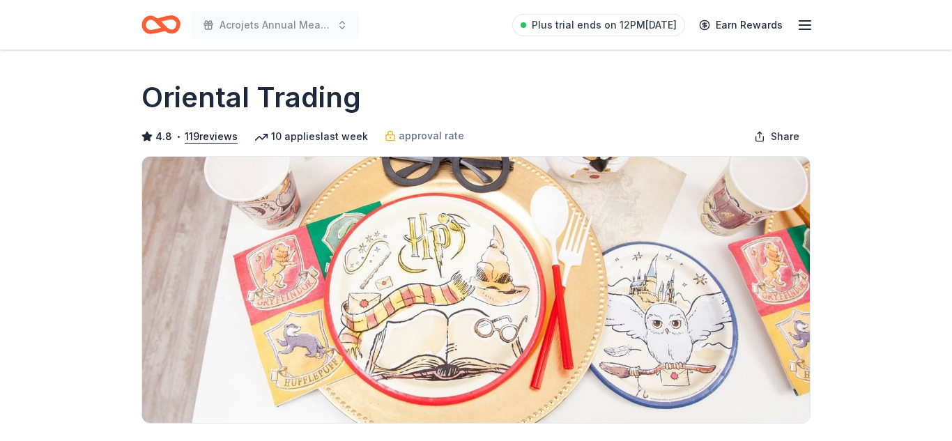
scroll to position [514, 0]
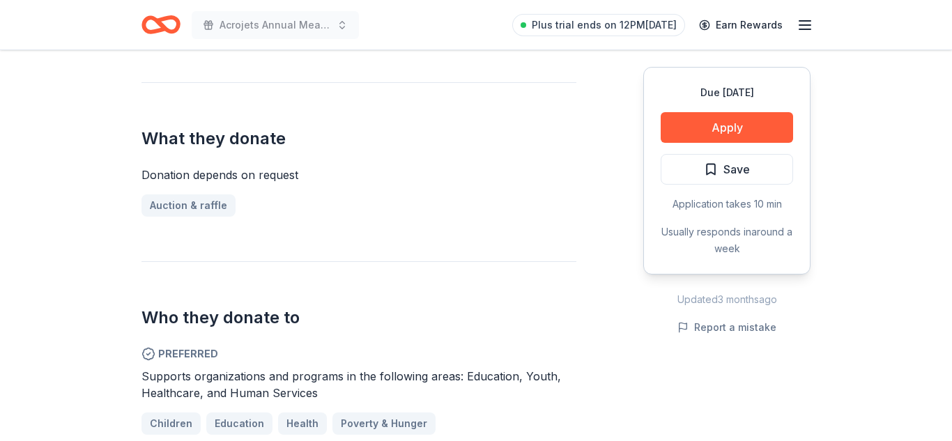
click at [736, 124] on button "Apply" at bounding box center [727, 127] width 132 height 31
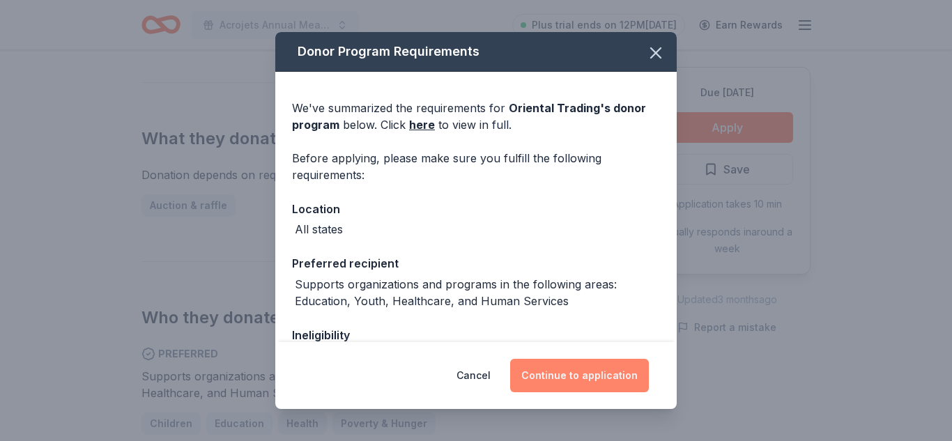
click at [573, 377] on button "Continue to application" at bounding box center [579, 375] width 139 height 33
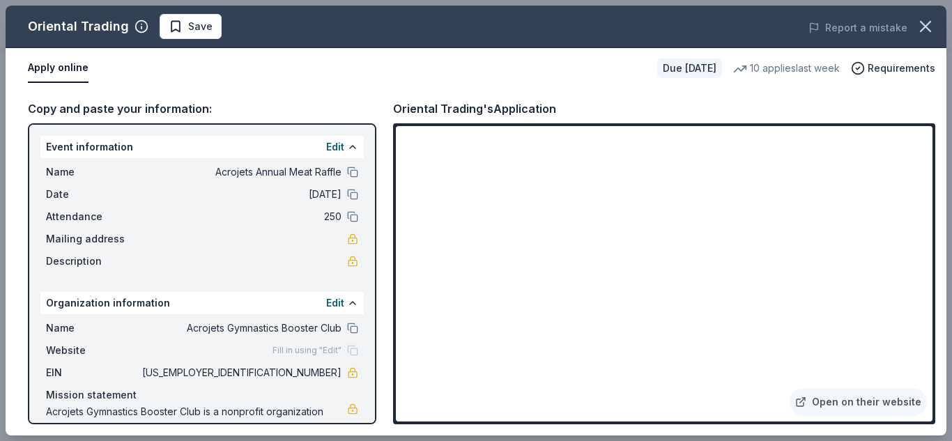
scroll to position [47, 0]
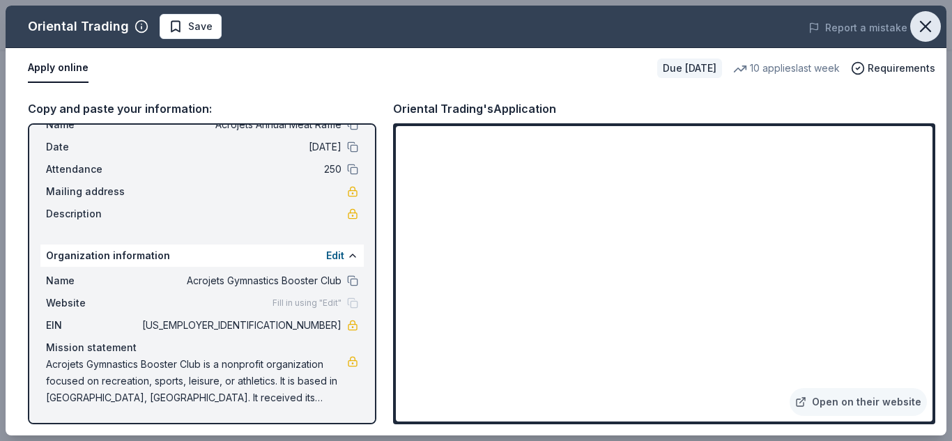
click at [921, 28] on icon "button" at bounding box center [926, 27] width 20 height 20
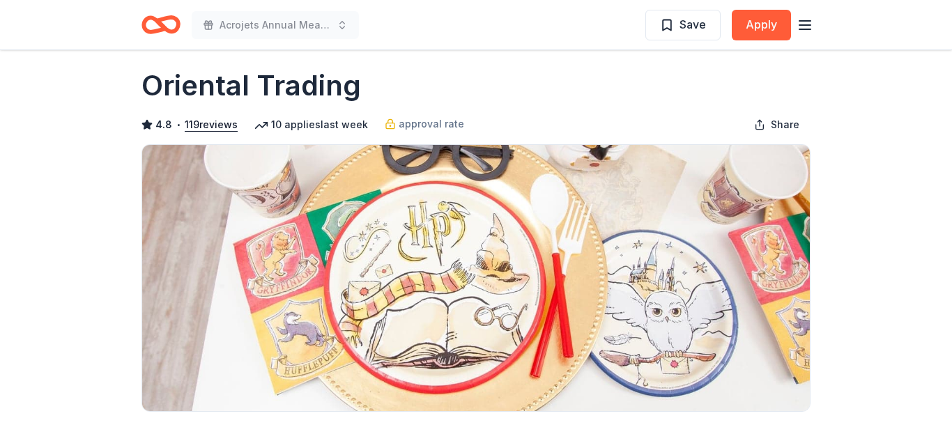
scroll to position [0, 0]
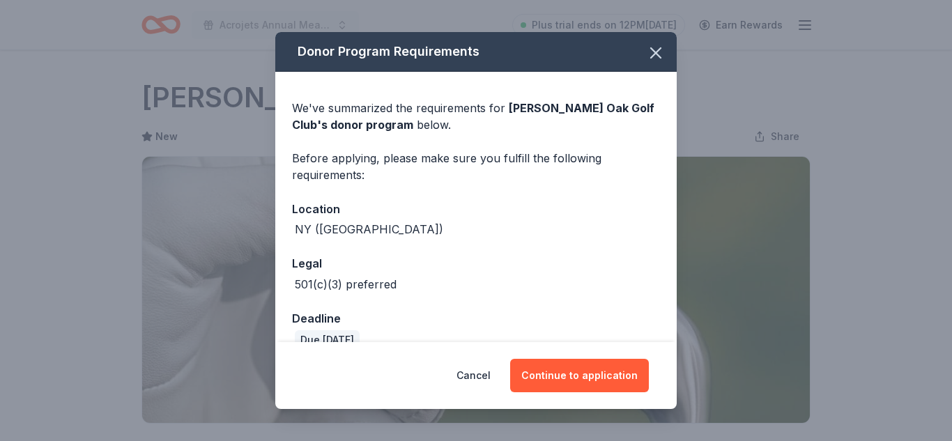
scroll to position [316, 0]
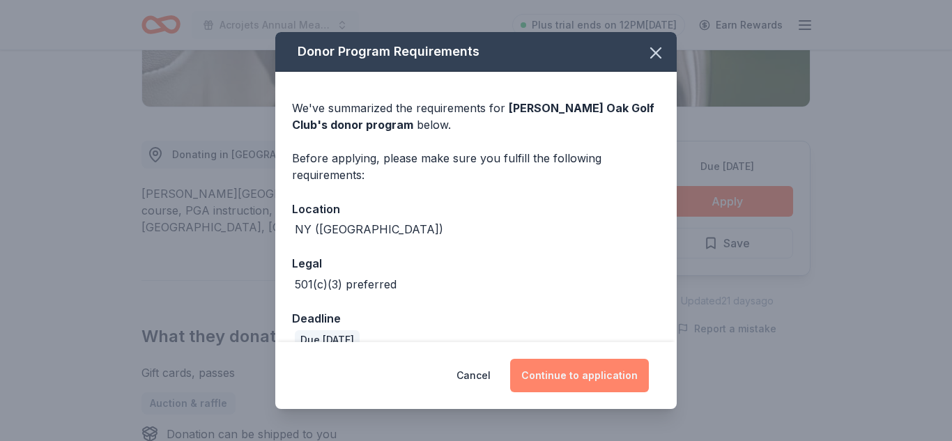
click at [584, 368] on button "Continue to application" at bounding box center [579, 375] width 139 height 33
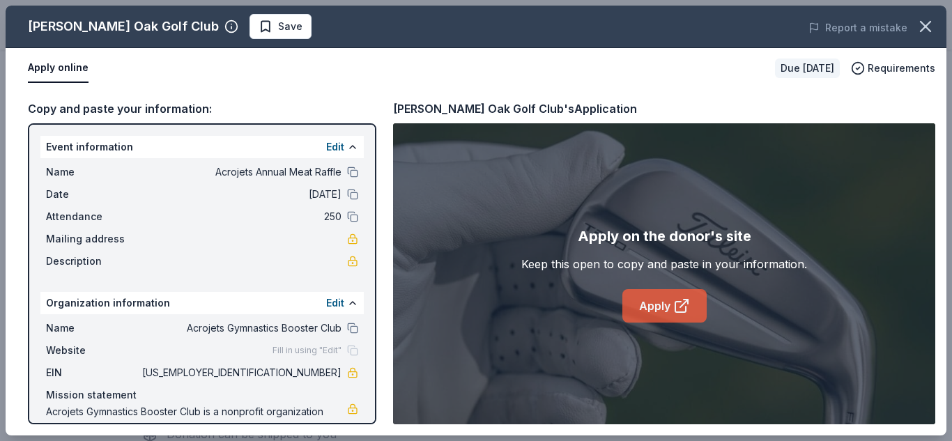
click at [636, 300] on link "Apply" at bounding box center [664, 305] width 84 height 33
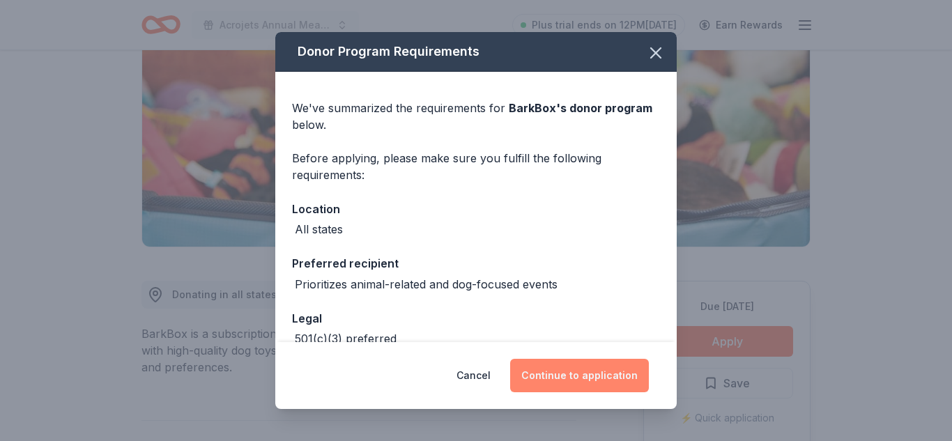
click at [621, 381] on button "Continue to application" at bounding box center [579, 375] width 139 height 33
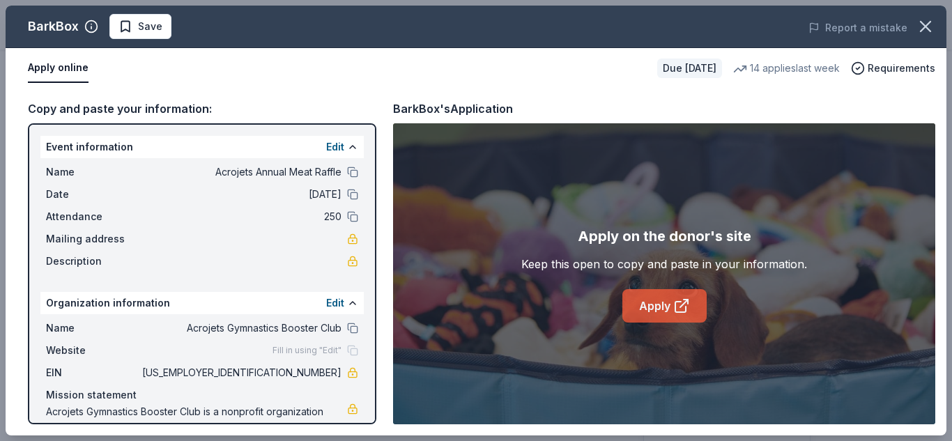
click at [666, 302] on link "Apply" at bounding box center [664, 305] width 84 height 33
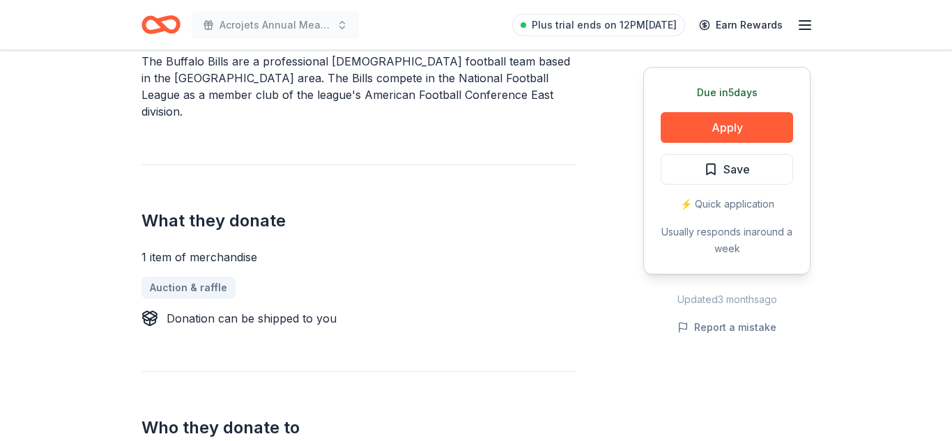
scroll to position [449, 0]
click at [721, 129] on button "Apply" at bounding box center [727, 127] width 132 height 31
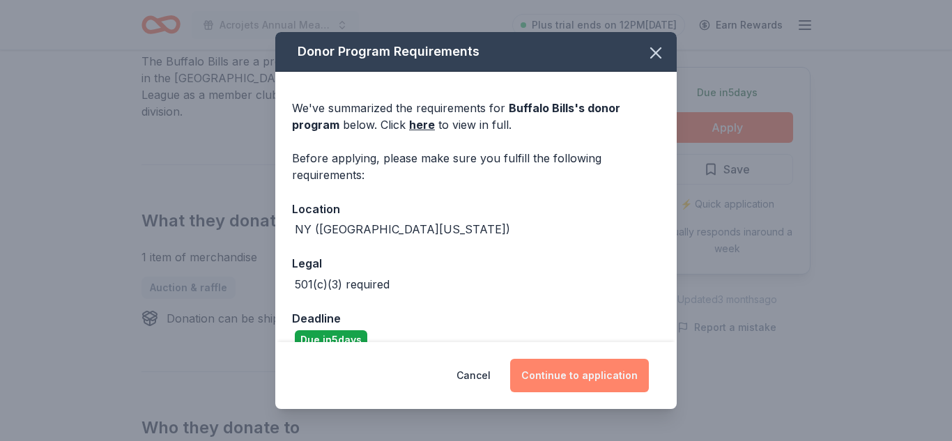
click at [569, 378] on button "Continue to application" at bounding box center [579, 375] width 139 height 33
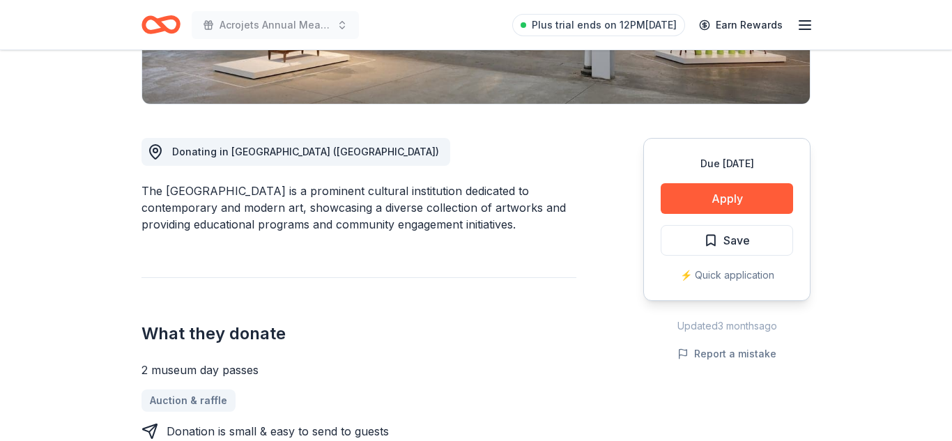
click at [721, 194] on button "Apply" at bounding box center [727, 198] width 132 height 31
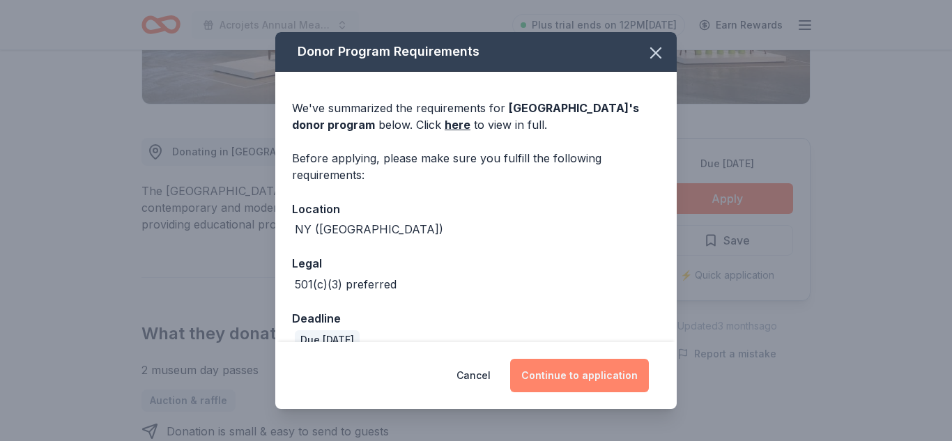
click at [593, 375] on button "Continue to application" at bounding box center [579, 375] width 139 height 33
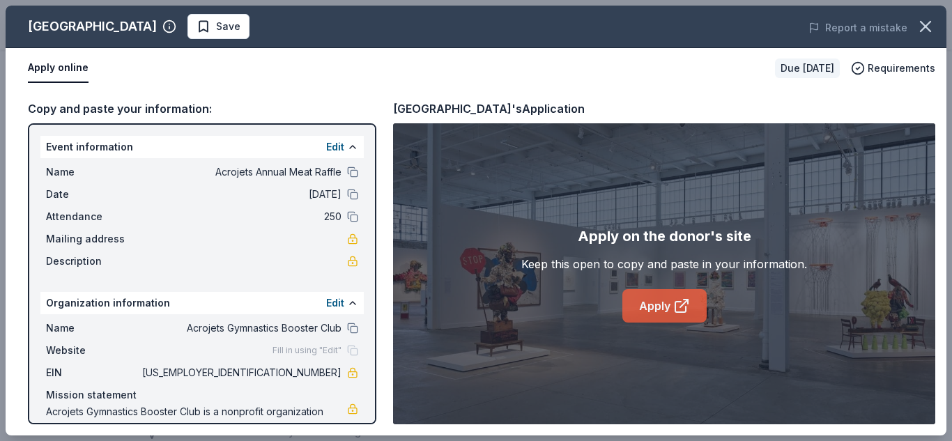
click at [670, 312] on link "Apply" at bounding box center [664, 305] width 84 height 33
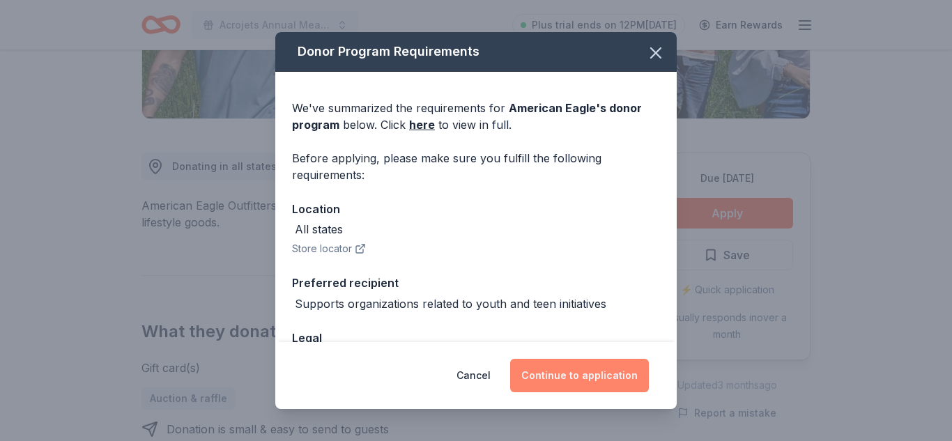
scroll to position [305, 0]
click at [593, 381] on button "Continue to application" at bounding box center [579, 375] width 139 height 33
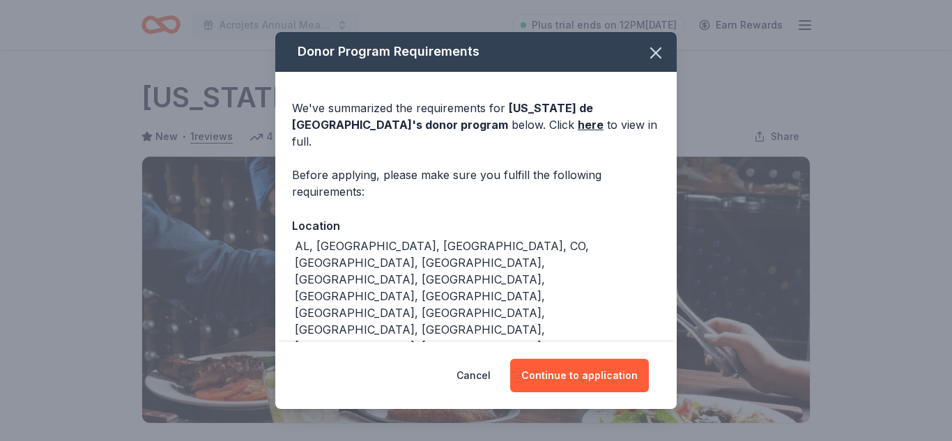
scroll to position [390, 0]
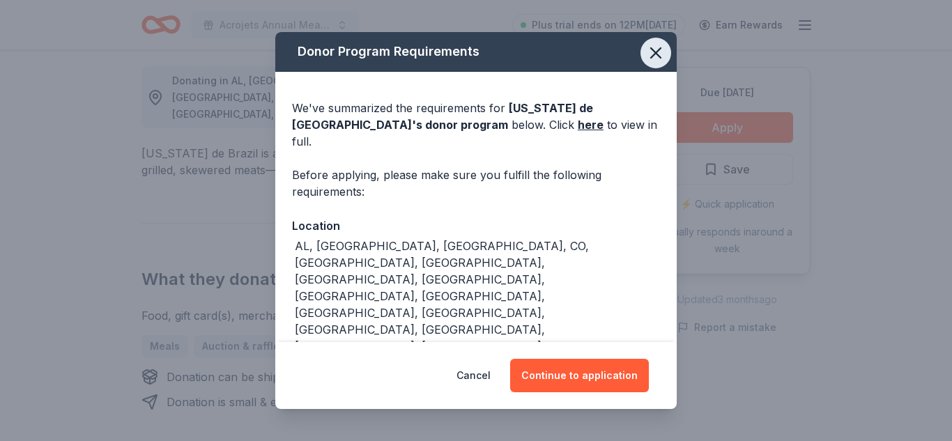
click at [658, 63] on icon "button" at bounding box center [656, 53] width 20 height 20
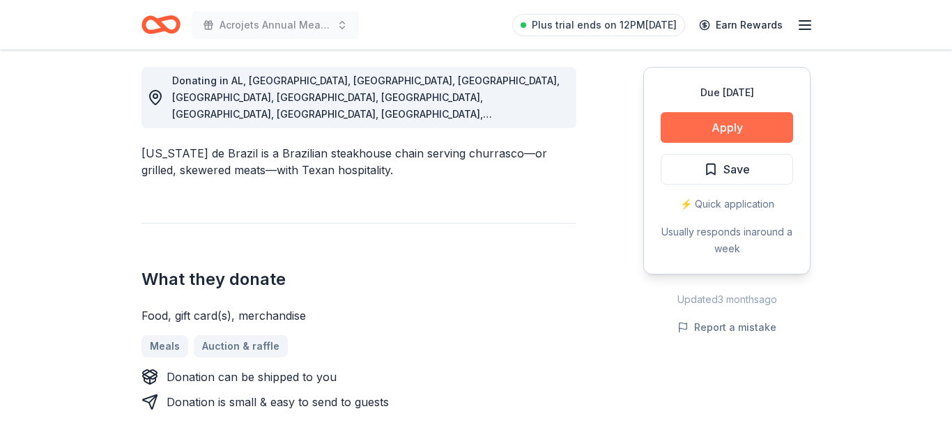
click at [750, 138] on button "Apply" at bounding box center [727, 127] width 132 height 31
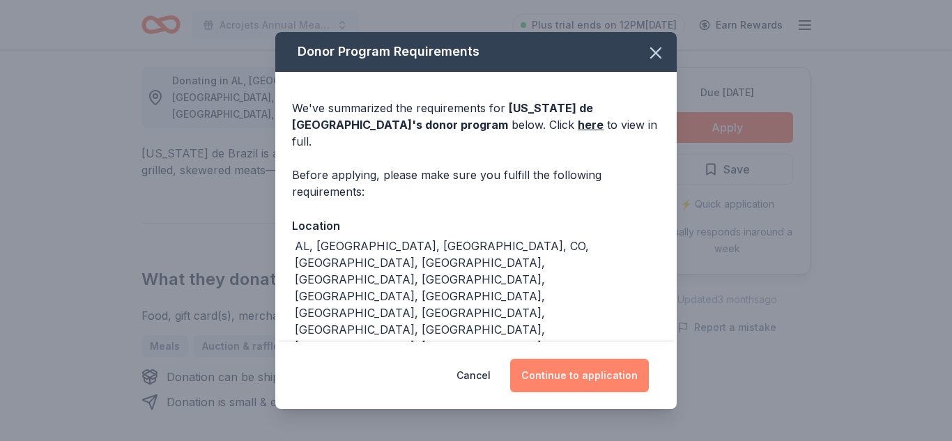
click at [592, 367] on button "Continue to application" at bounding box center [579, 375] width 139 height 33
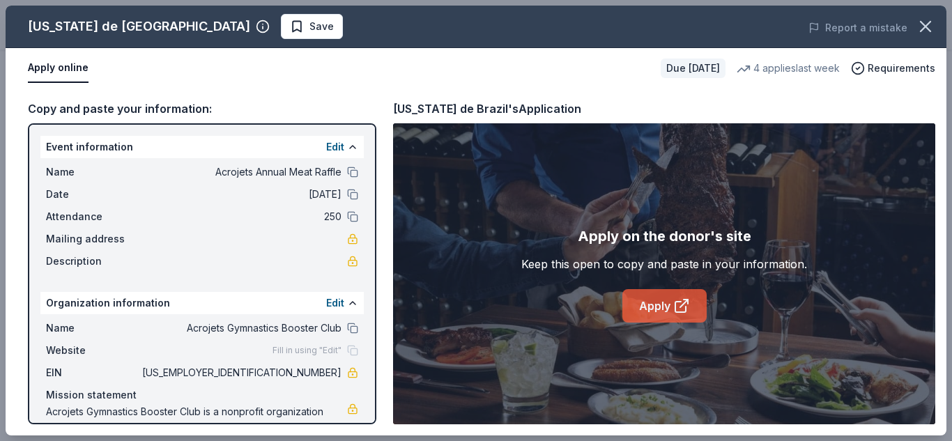
click at [681, 312] on icon at bounding box center [680, 307] width 10 height 10
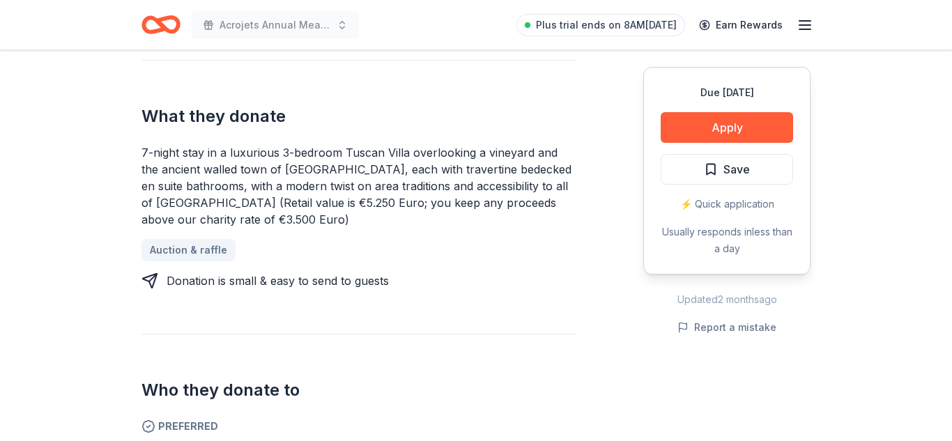
scroll to position [539, 0]
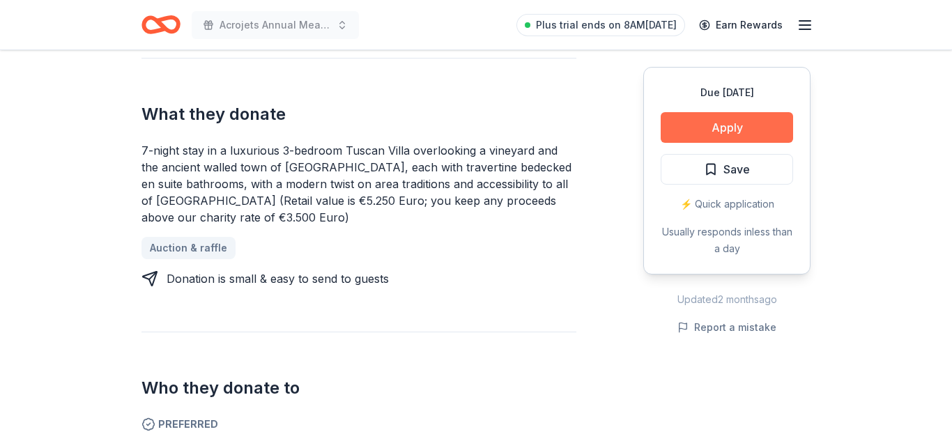
click at [722, 124] on button "Apply" at bounding box center [727, 127] width 132 height 31
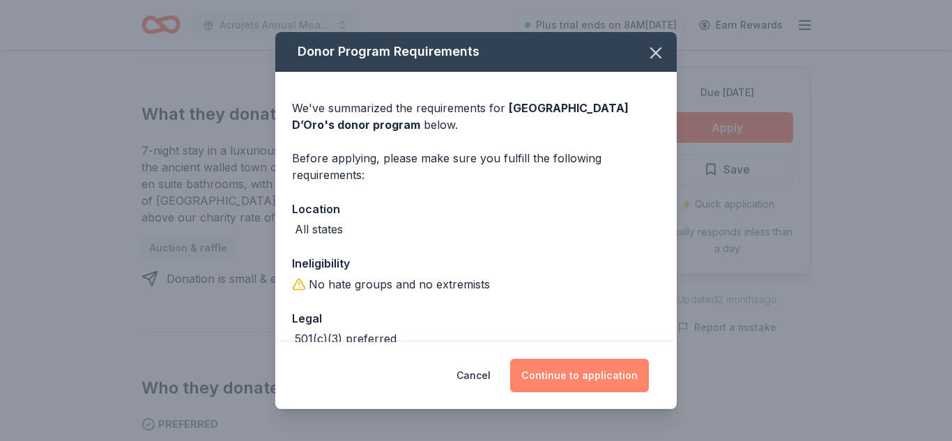
click at [558, 380] on button "Continue to application" at bounding box center [579, 375] width 139 height 33
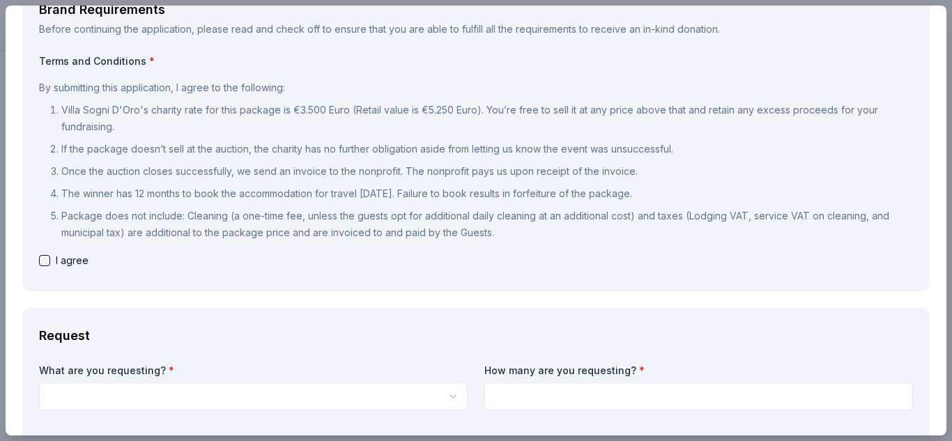
scroll to position [98, 0]
click at [43, 260] on button "button" at bounding box center [44, 259] width 11 height 11
checkbox input "true"
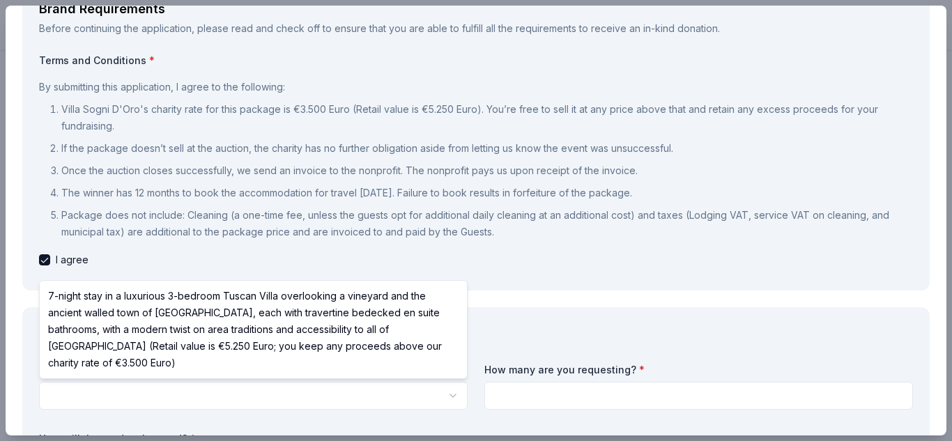
scroll to position [0, 0]
select select "7-night stay in a luxurious 3-bedroom Tuscan Villa overlooking a vineyard and t…"
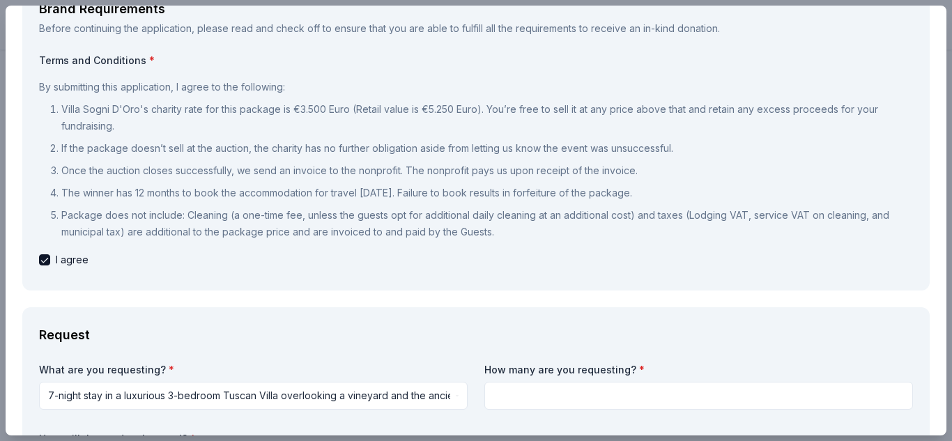
click at [536, 388] on input at bounding box center [698, 396] width 429 height 28
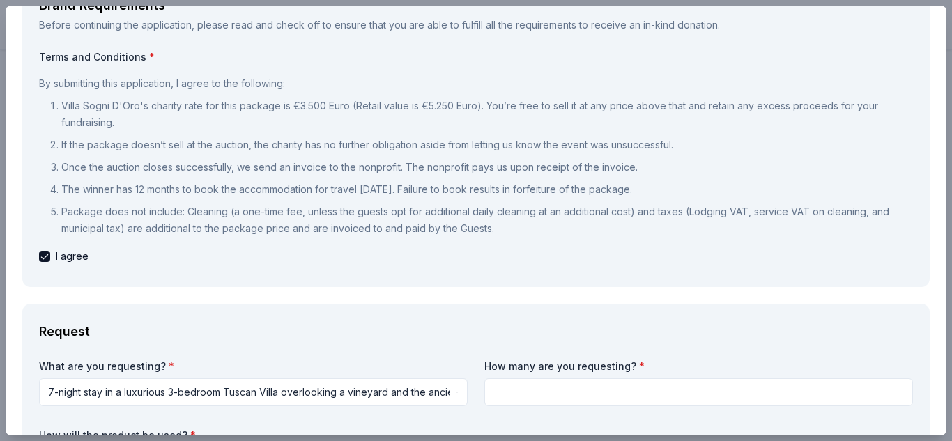
type input "1"
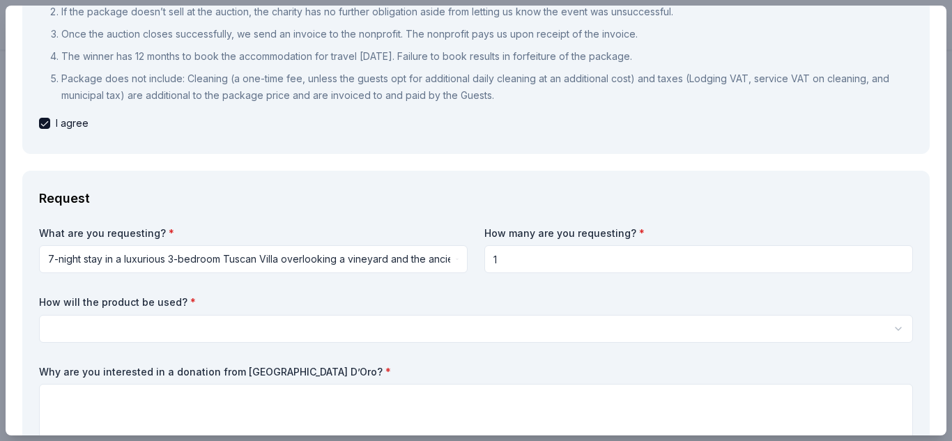
scroll to position [236, 0]
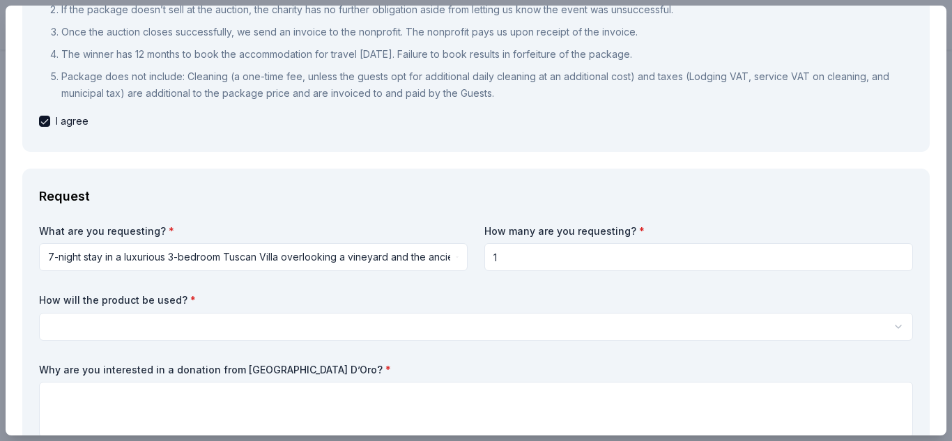
type input "1"
click at [615, 326] on html "Acrojets Annual Meat Raffle Save Apply Due in 46 days Share Villa Sogni D’Oro N…" at bounding box center [476, 220] width 952 height 441
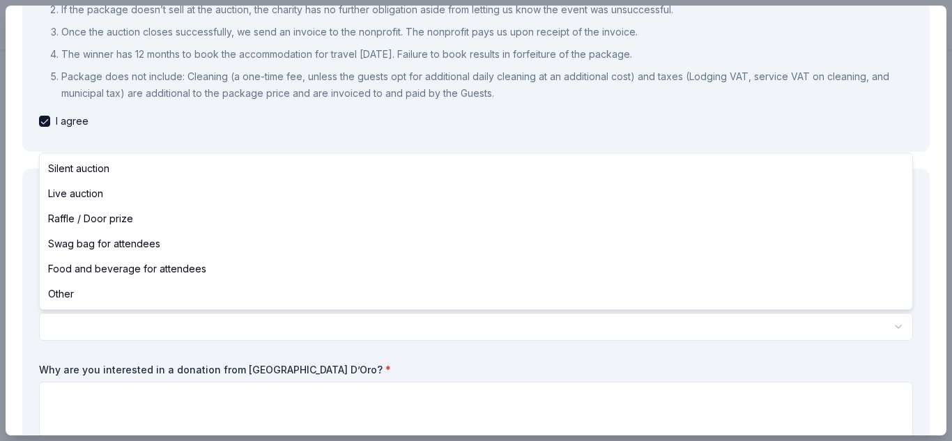
select select "raffleDoorPrize"
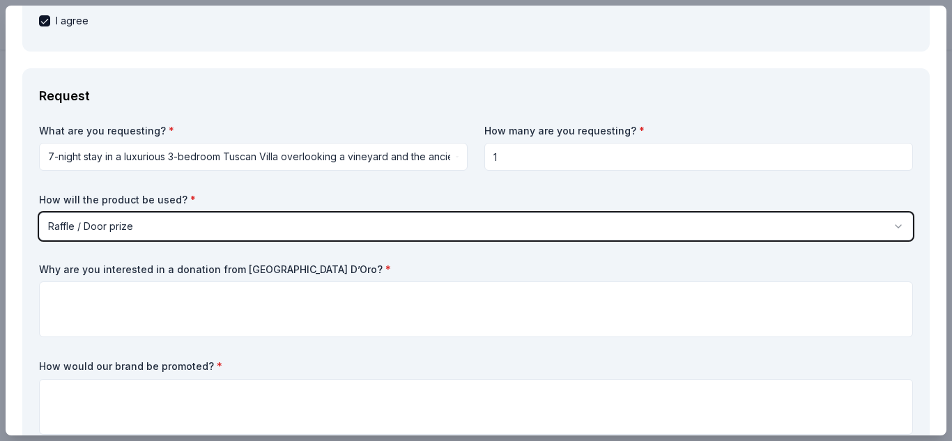
scroll to position [339, 0]
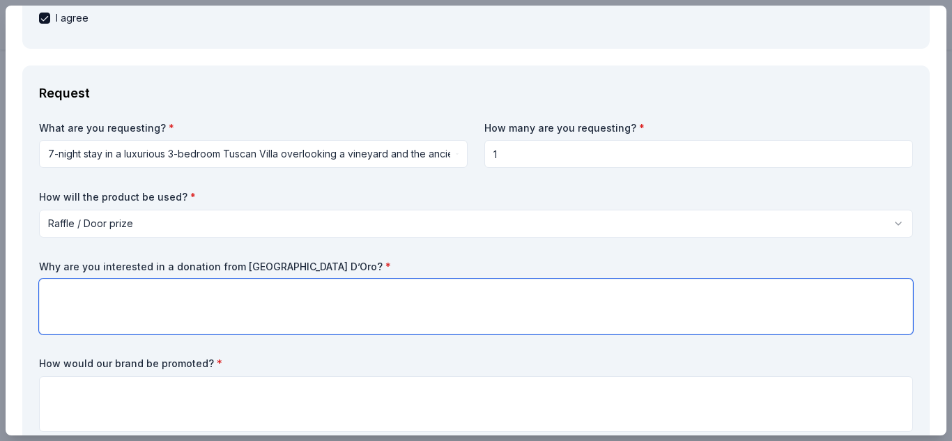
click at [161, 289] on textarea at bounding box center [476, 307] width 874 height 56
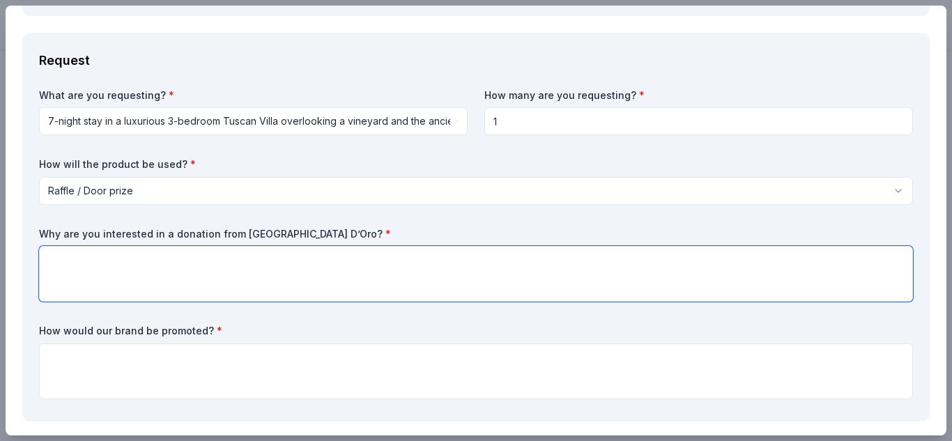
scroll to position [374, 0]
paste textarea "Acrojets Booster Club is a non-profit organization that works to support the co…"
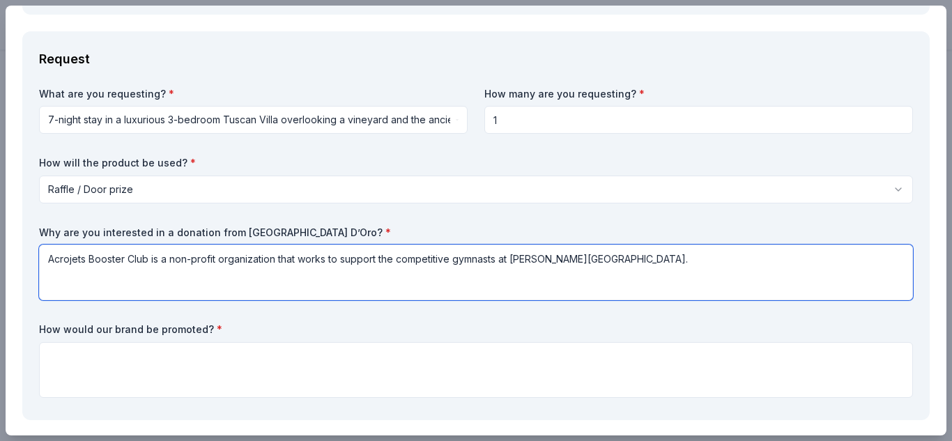
paste textarea "The kids in our program are boys and girls ages 6-17 that practice in the gym f…"
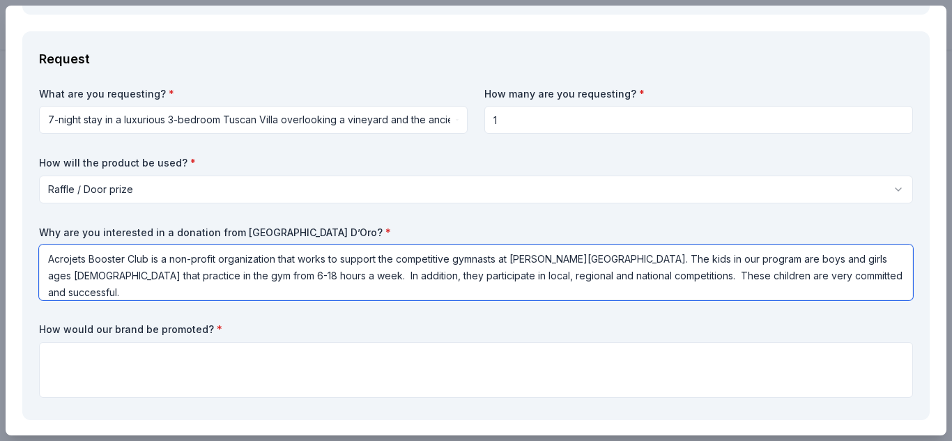
paste textarea "One of the functions of our Booster Club is to raise funds in order to reduce t…"
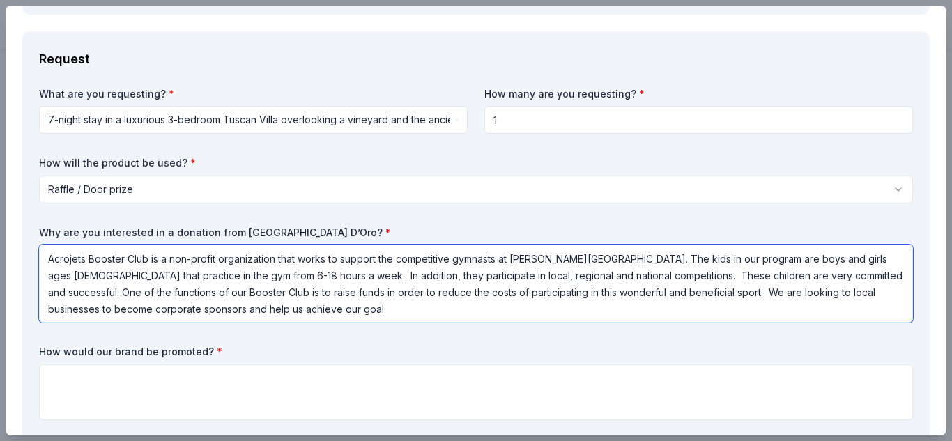
click at [662, 291] on textarea "Acrojets Booster Club is a non-profit organization that works to support the co…" at bounding box center [476, 284] width 874 height 78
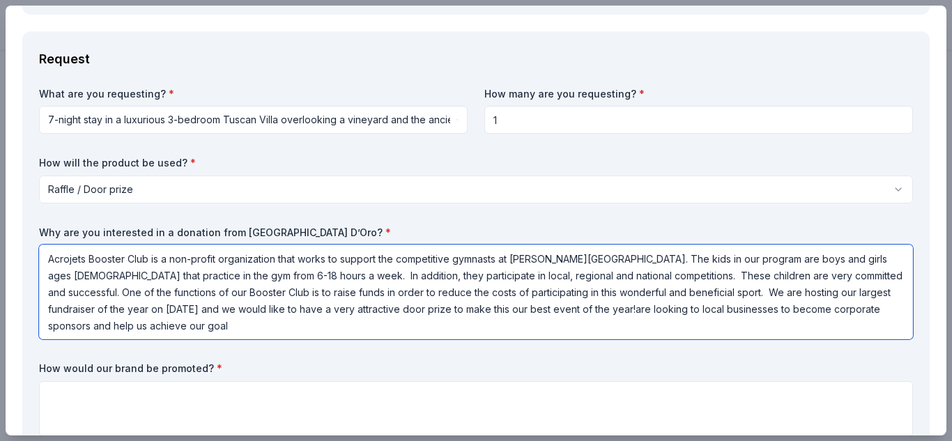
drag, startPoint x: 576, startPoint y: 306, endPoint x: 582, endPoint y: 325, distance: 20.3
click at [582, 325] on textarea "Acrojets Booster Club is a non-profit organization that works to support the co…" at bounding box center [476, 292] width 874 height 95
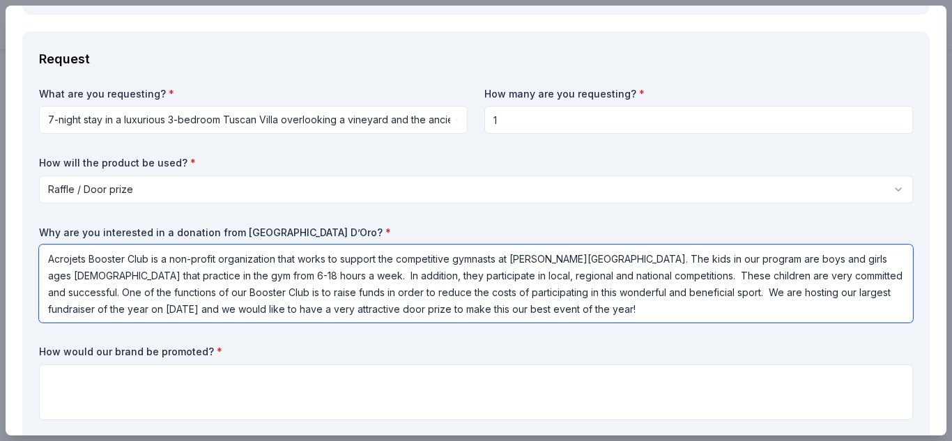
click at [146, 314] on textarea "Acrojets Booster Club is a non-profit organization that works to support the co…" at bounding box center [476, 284] width 874 height 78
click at [738, 308] on textarea "Acrojets Booster Club is a non-profit organization that works to support the co…" at bounding box center [476, 284] width 874 height 78
type textarea "Acrojets Booster Club is a non-profit organization that works to support the co…"
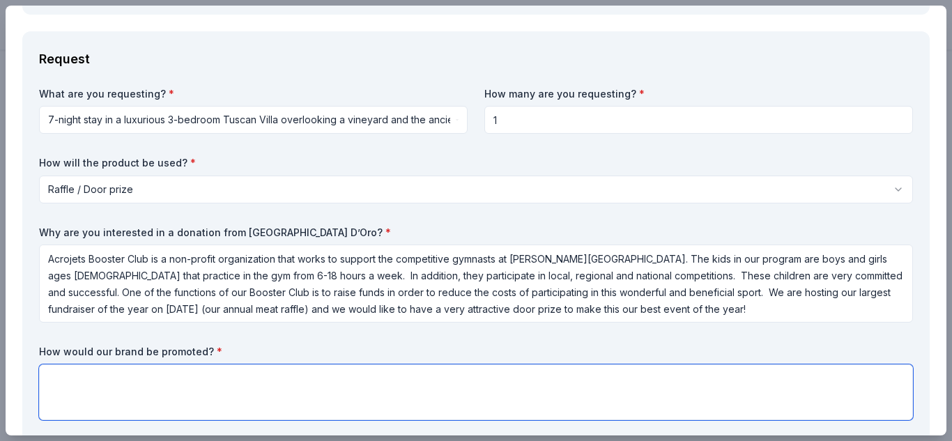
click at [406, 385] on textarea at bounding box center [476, 393] width 874 height 56
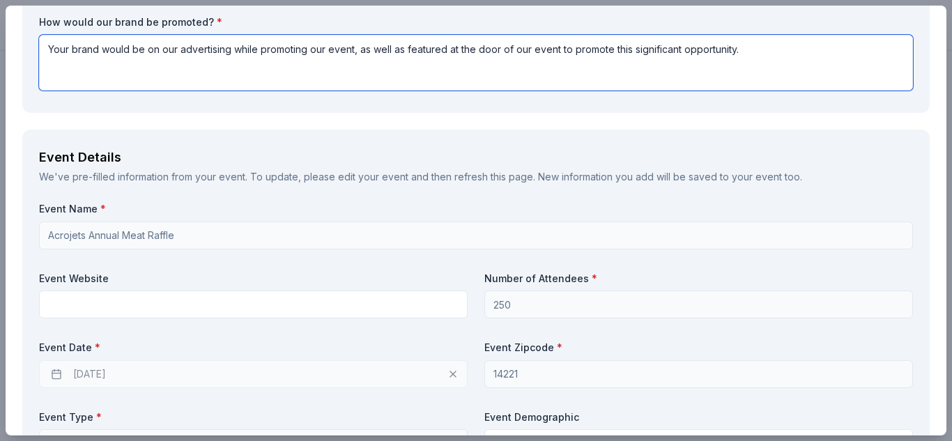
scroll to position [705, 0]
type textarea "Your brand would be on our advertising while promoting our event, as well as fe…"
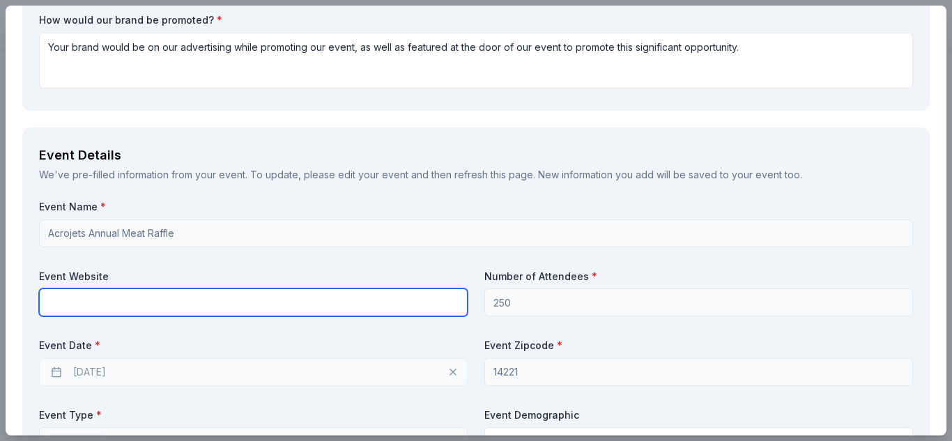
click at [321, 302] on input "text" at bounding box center [253, 303] width 429 height 28
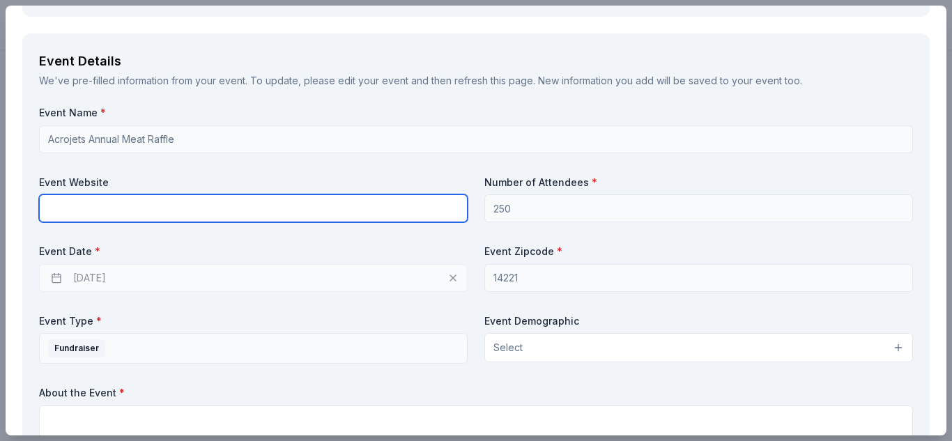
scroll to position [802, 0]
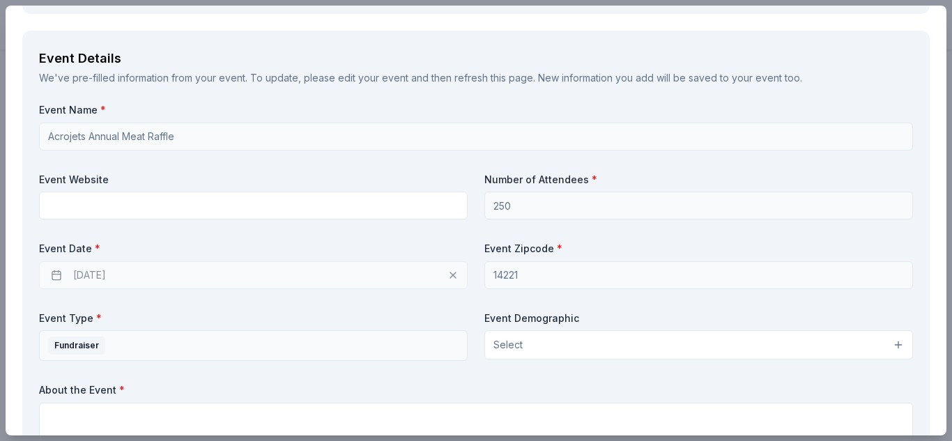
click at [668, 348] on button "Select" at bounding box center [698, 344] width 429 height 29
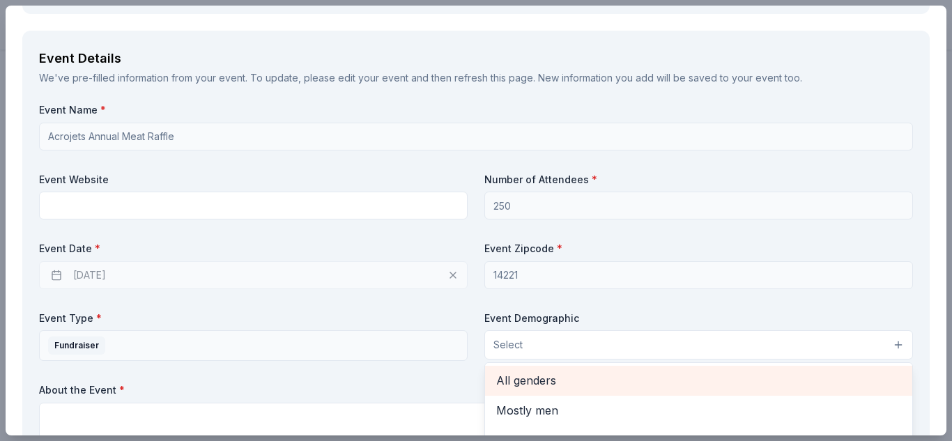
click at [546, 385] on span "All genders" at bounding box center [698, 380] width 405 height 18
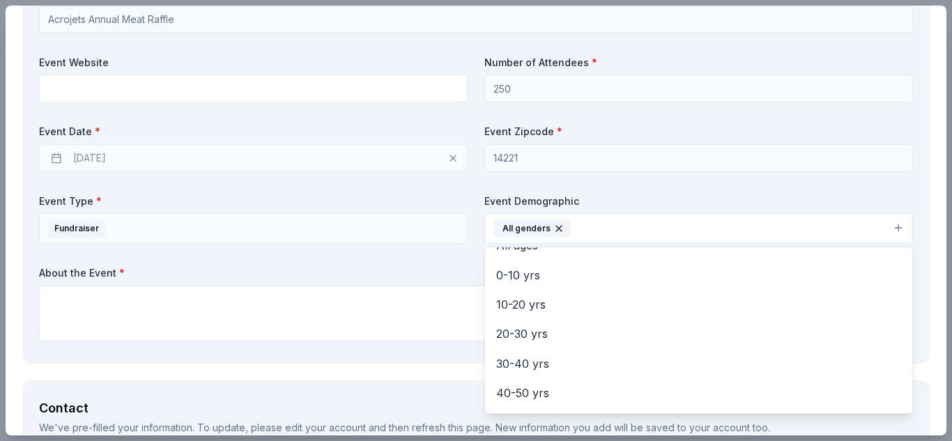
scroll to position [82, 0]
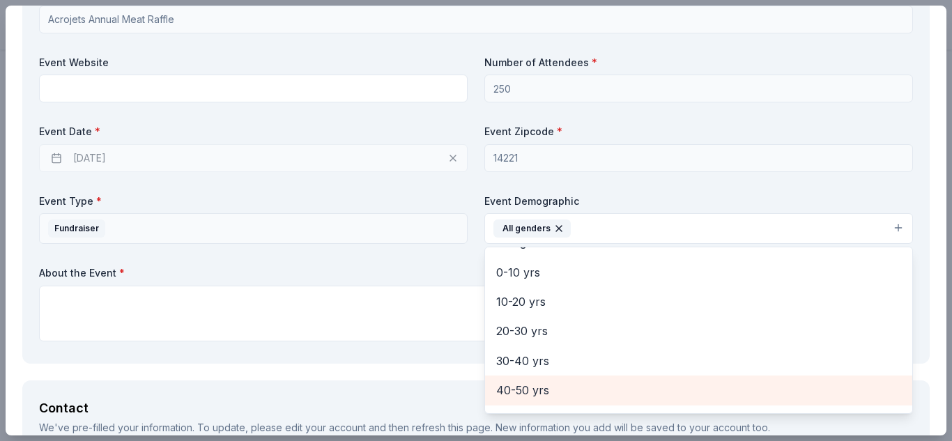
click at [541, 382] on span "40-50 yrs" at bounding box center [698, 390] width 405 height 18
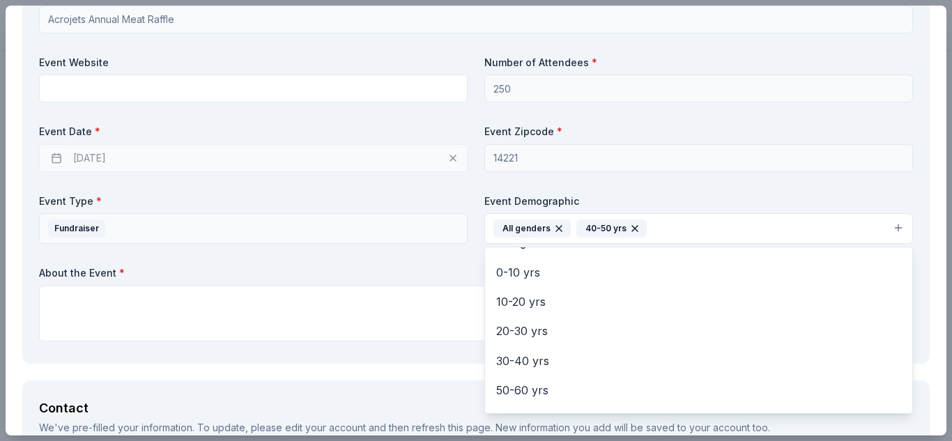
click at [298, 307] on div "Event Name * Acrojets Annual Meat Raffle Event Website Number of Attendees * 25…" at bounding box center [476, 166] width 874 height 361
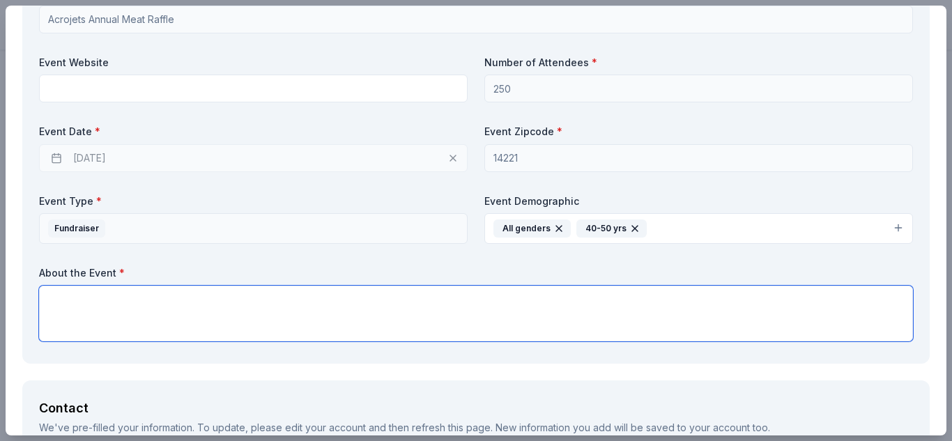
click at [298, 307] on textarea at bounding box center [476, 314] width 874 height 56
type textarea "O"
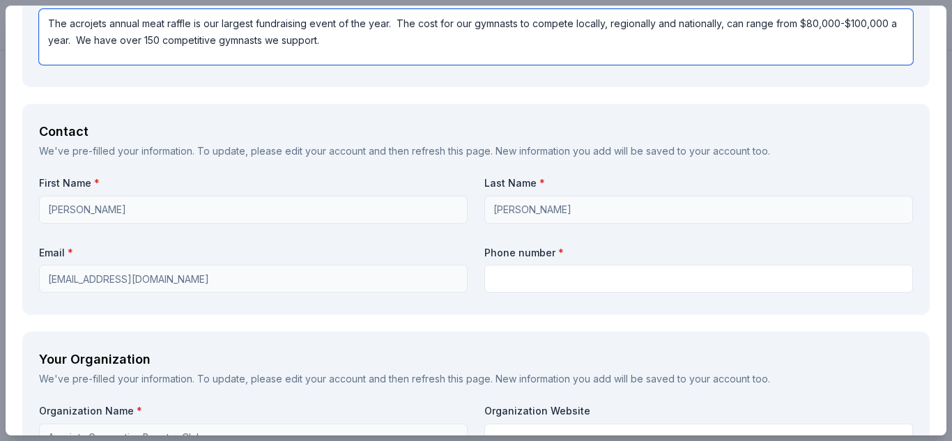
scroll to position [1200, 0]
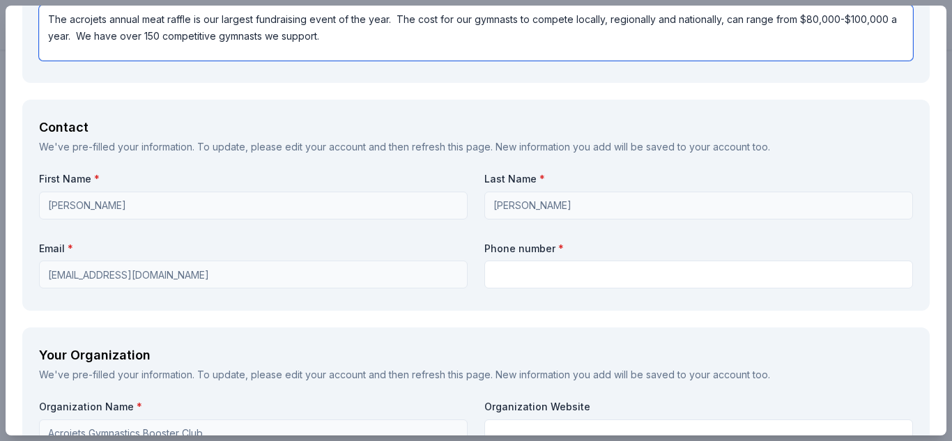
type textarea "The acrojets annual meat raffle is our largest fundraising event of the year. T…"
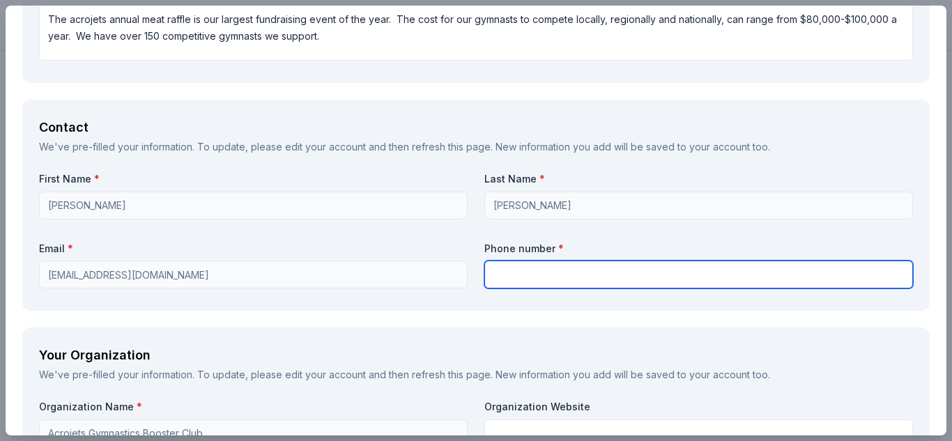
click at [537, 277] on input "text" at bounding box center [698, 275] width 429 height 28
type input "716-860-6499"
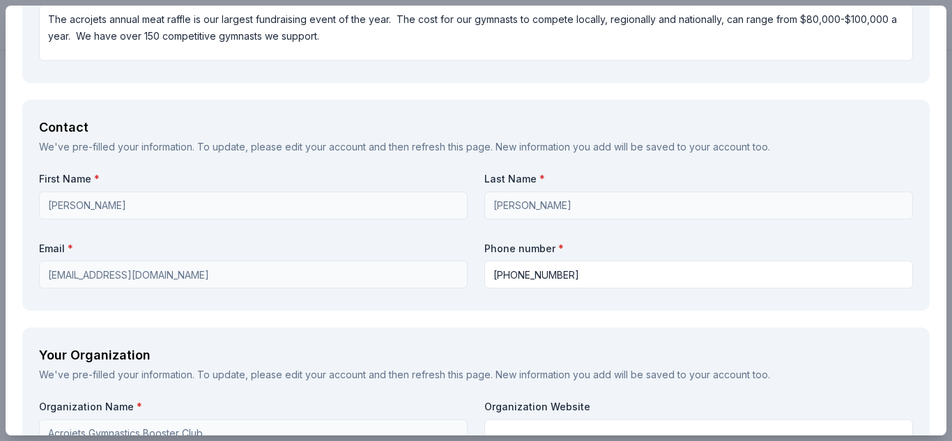
click at [349, 254] on label "Email *" at bounding box center [253, 249] width 429 height 14
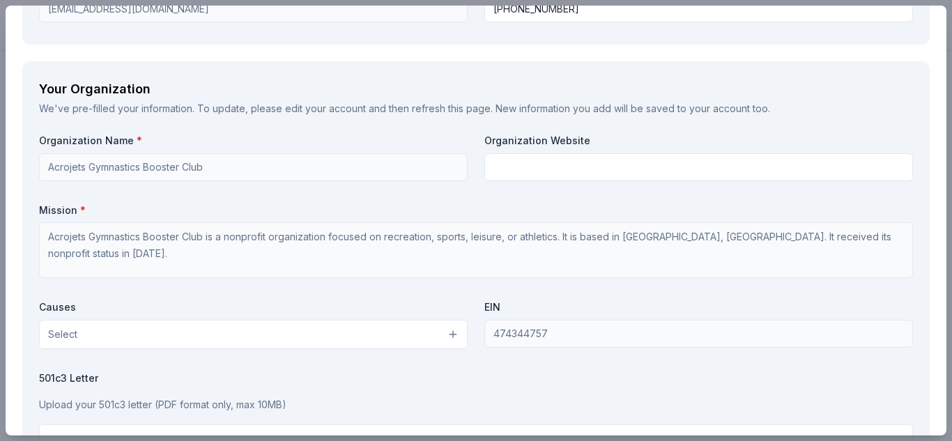
scroll to position [1469, 0]
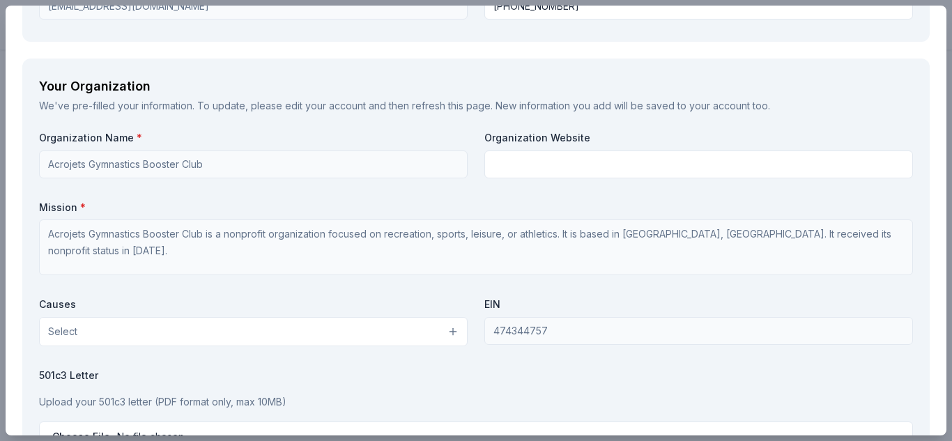
click at [334, 330] on button "Select" at bounding box center [253, 331] width 429 height 29
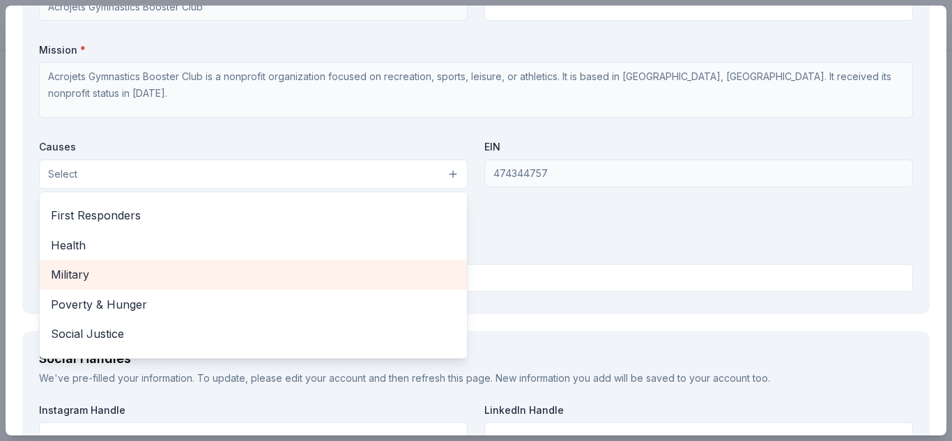
scroll to position [194, 0]
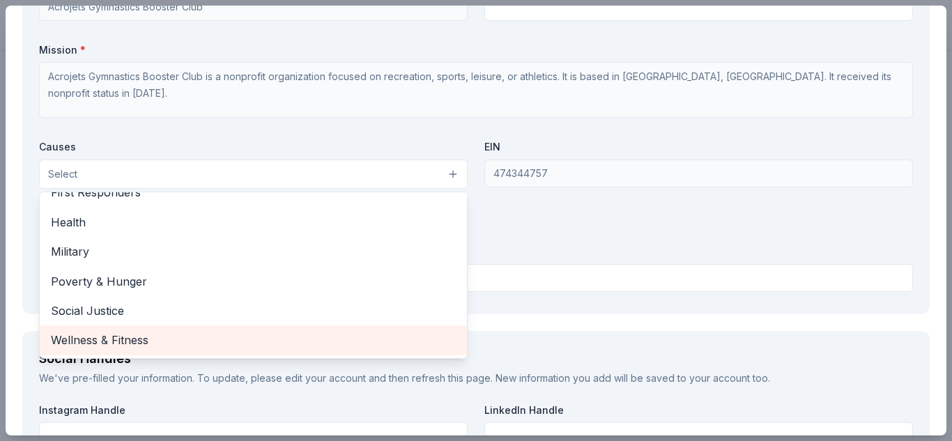
click at [148, 350] on div "Wellness & Fitness" at bounding box center [253, 339] width 427 height 29
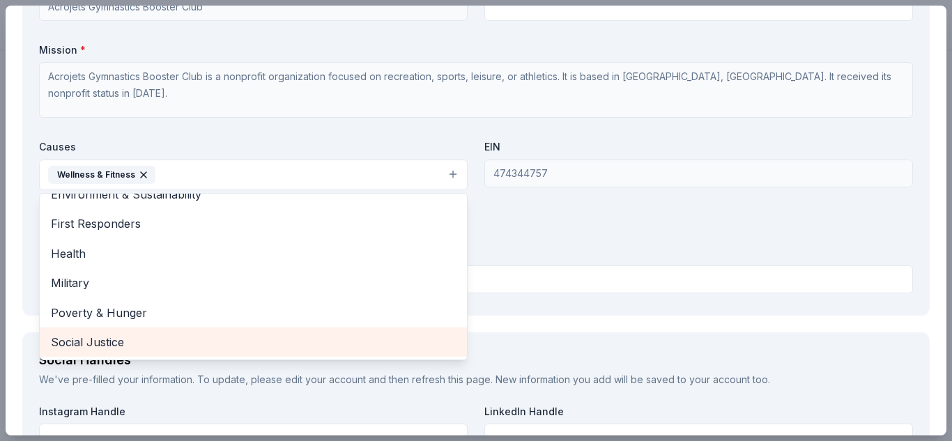
scroll to position [164, 0]
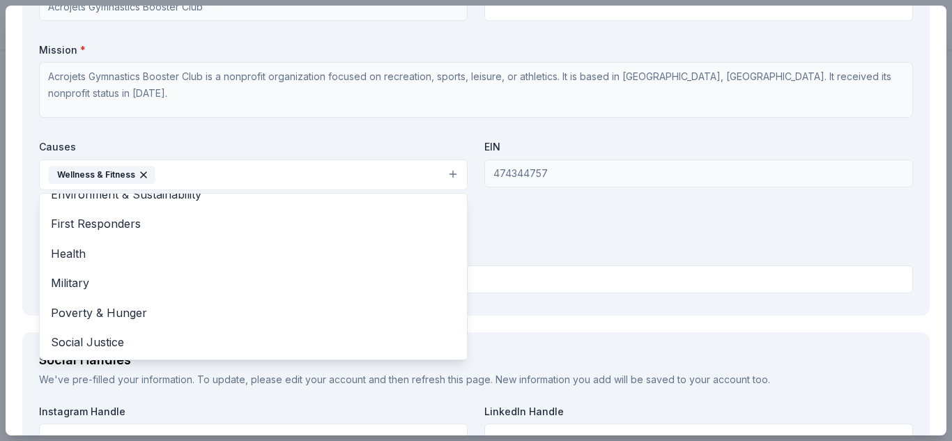
click at [603, 202] on div "Organization Name * Acrojets Gymnastics Booster Club Organization Website Missi…" at bounding box center [476, 136] width 874 height 325
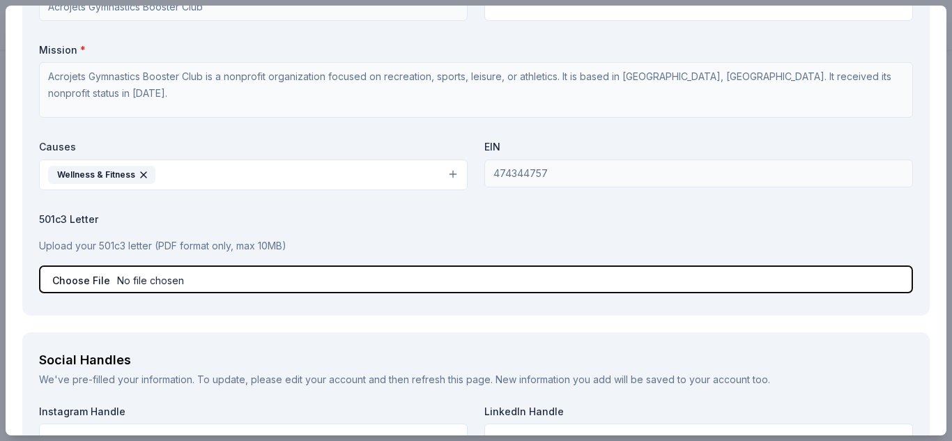
click at [132, 277] on input "file" at bounding box center [476, 280] width 874 height 28
click at [116, 273] on input "file" at bounding box center [476, 280] width 874 height 28
type input "C:\fakepath\2025 Acrojets Sponsorship Letter (2).pdf"
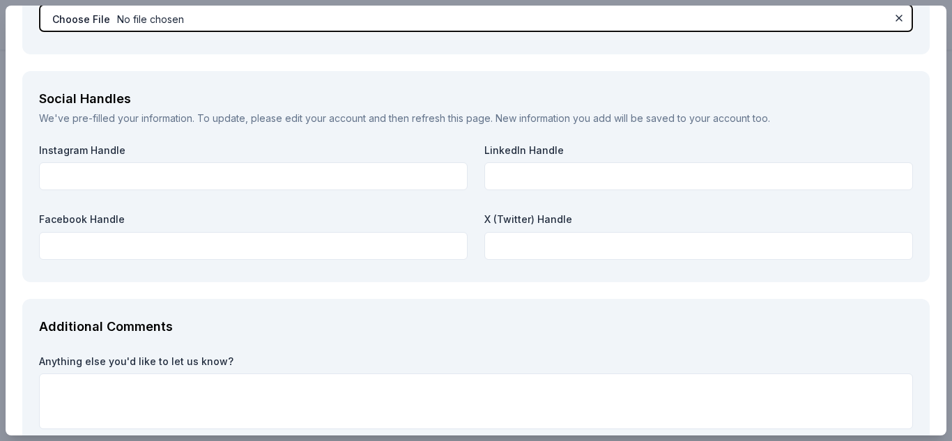
scroll to position [1977, 0]
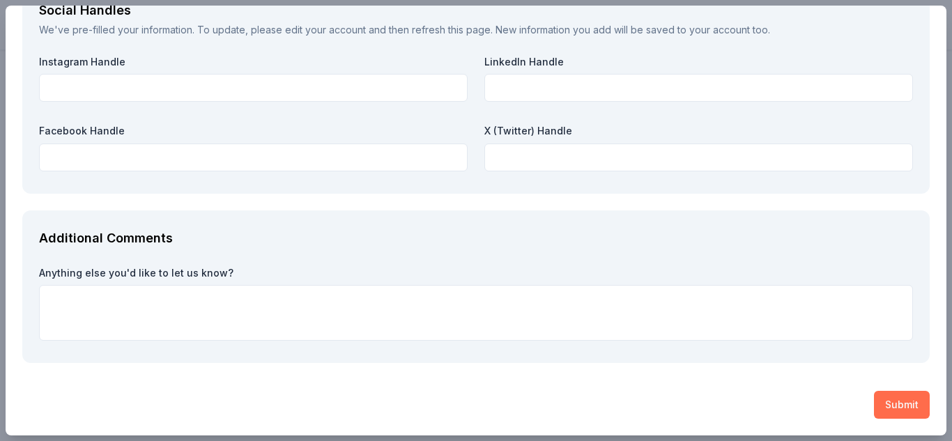
click at [897, 395] on button "Submit" at bounding box center [902, 405] width 56 height 28
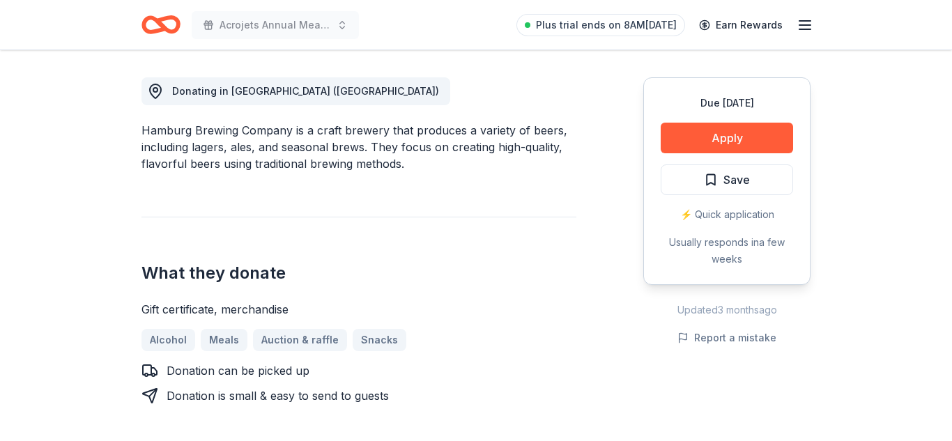
scroll to position [388, 0]
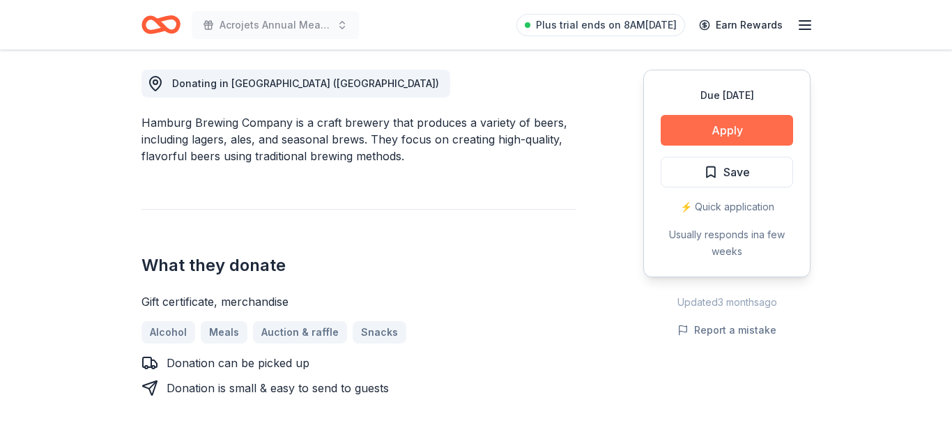
click at [739, 136] on button "Apply" at bounding box center [727, 130] width 132 height 31
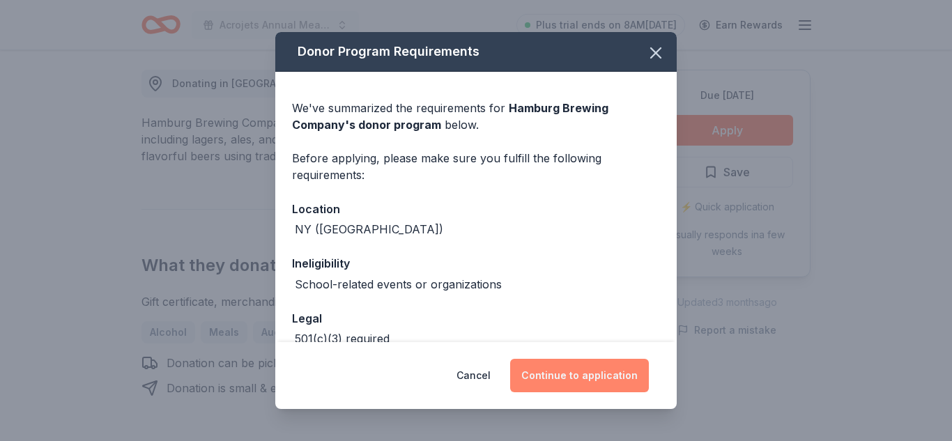
click at [576, 374] on button "Continue to application" at bounding box center [579, 375] width 139 height 33
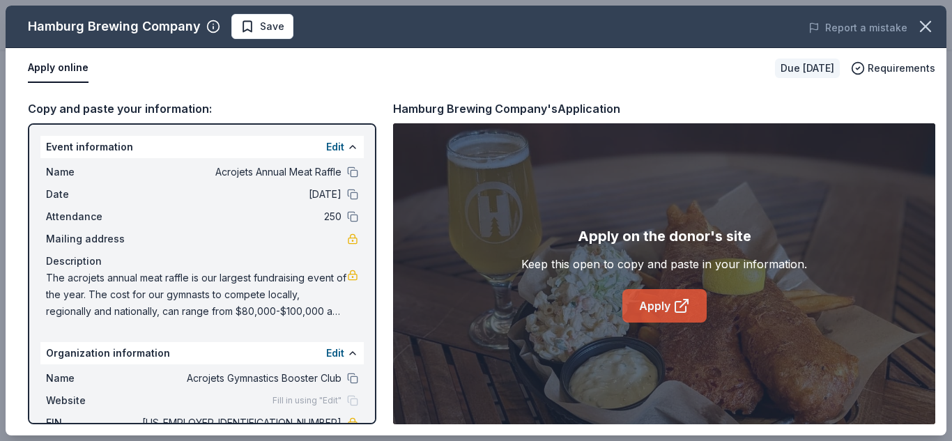
click at [671, 301] on link "Apply" at bounding box center [664, 305] width 84 height 33
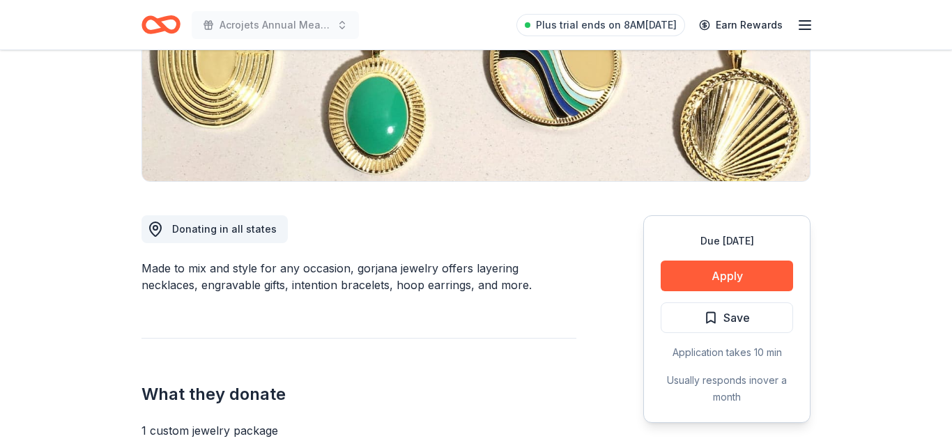
scroll to position [243, 0]
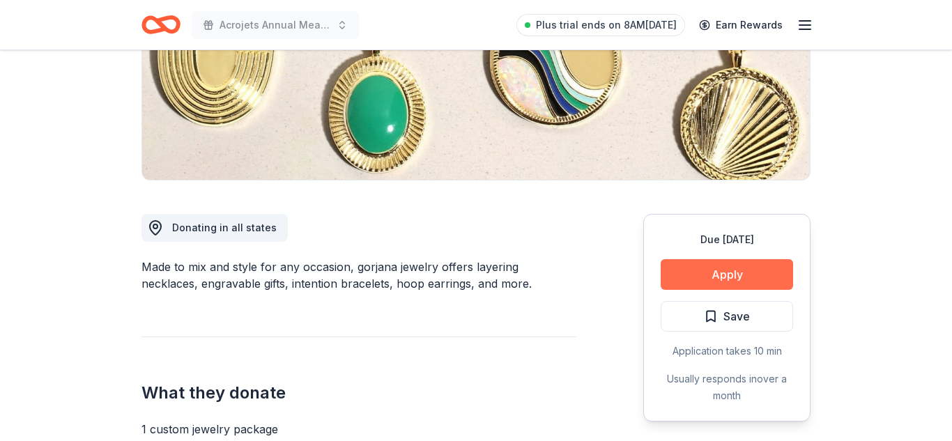
click at [728, 280] on button "Apply" at bounding box center [727, 274] width 132 height 31
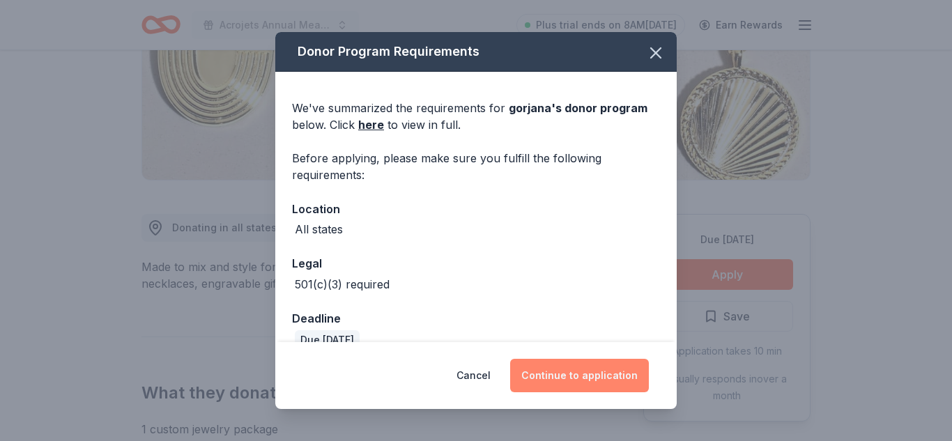
click at [584, 376] on button "Continue to application" at bounding box center [579, 375] width 139 height 33
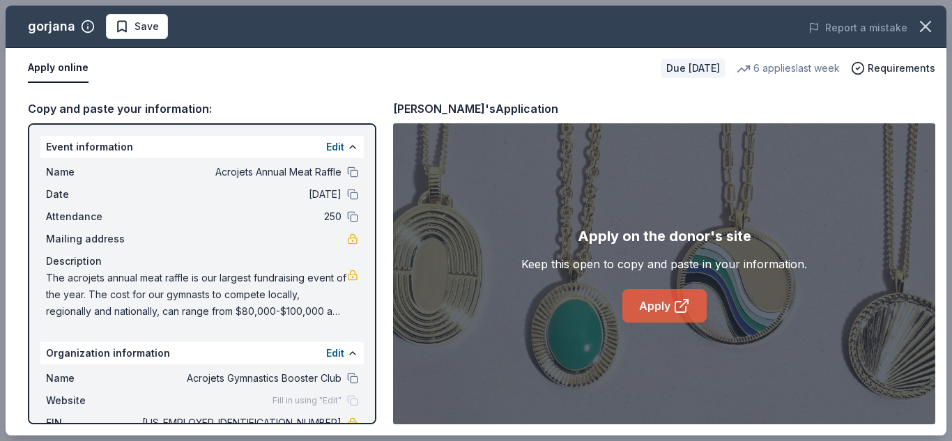
click at [667, 306] on link "Apply" at bounding box center [664, 305] width 84 height 33
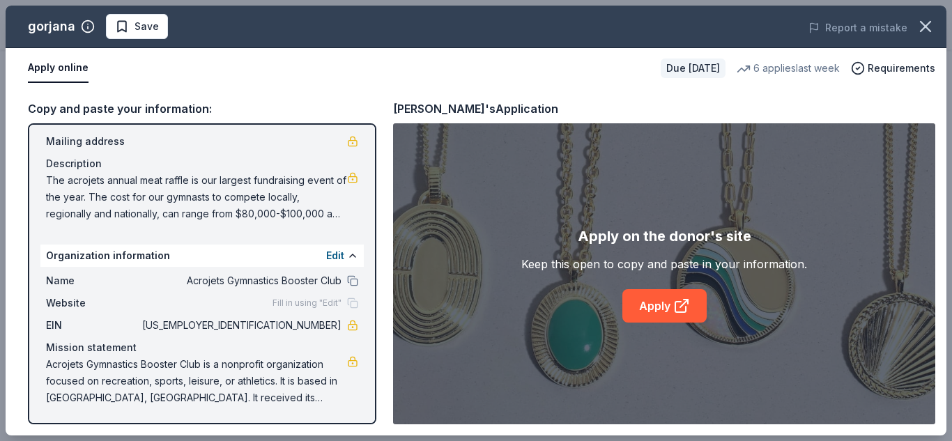
scroll to position [0, 0]
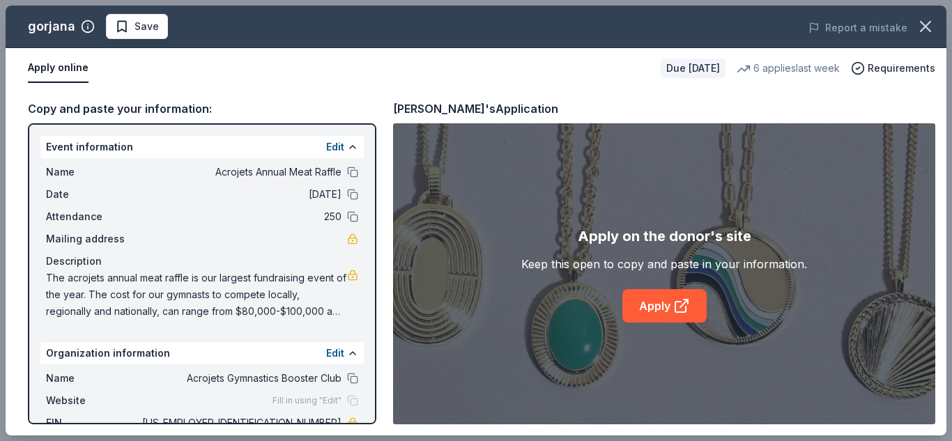
drag, startPoint x: 48, startPoint y: 274, endPoint x: 325, endPoint y: 319, distance: 281.1
click at [325, 319] on span "The acrojets annual meat raffle is our largest fundraising event of the year. T…" at bounding box center [196, 295] width 301 height 50
click at [668, 301] on link "Apply" at bounding box center [664, 305] width 84 height 33
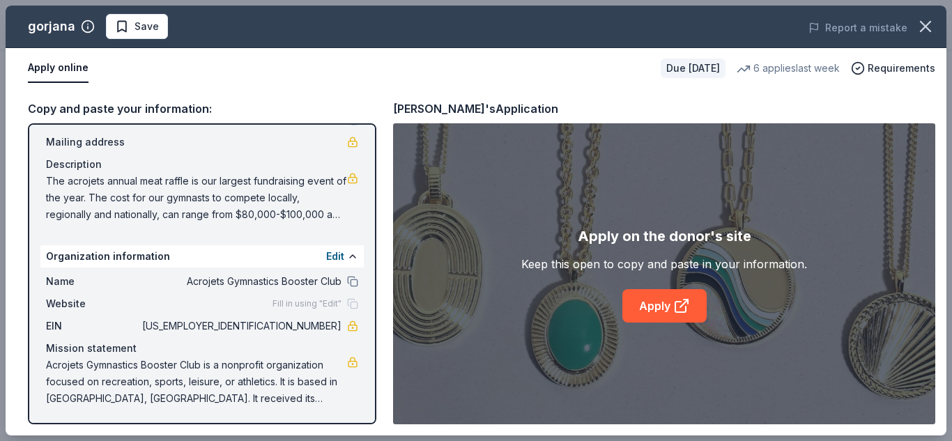
scroll to position [98, 0]
click at [642, 303] on link "Apply" at bounding box center [664, 305] width 84 height 33
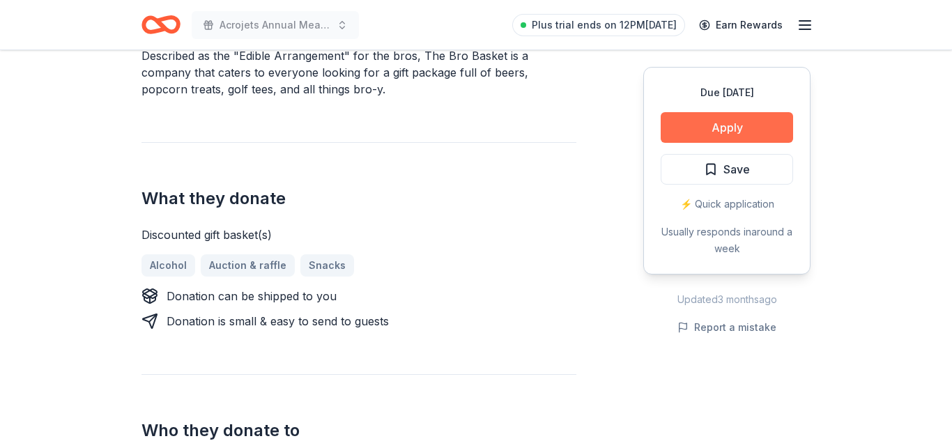
scroll to position [454, 0]
click at [712, 119] on button "Apply" at bounding box center [727, 127] width 132 height 31
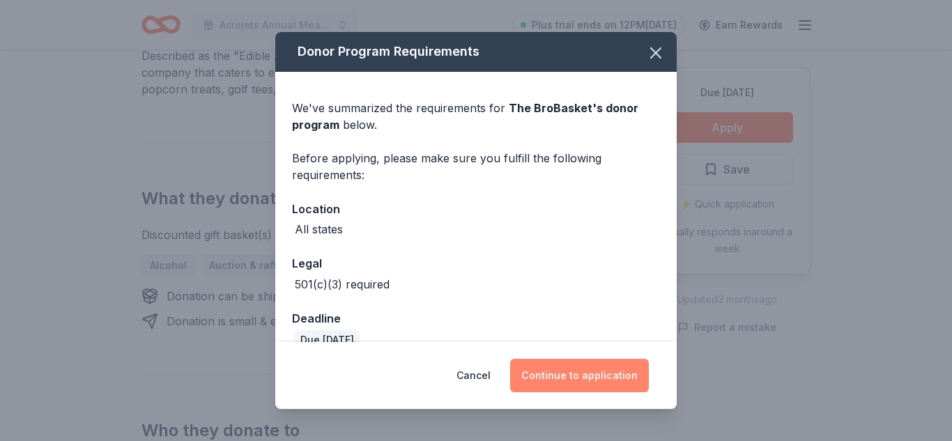
click at [588, 378] on button "Continue to application" at bounding box center [579, 375] width 139 height 33
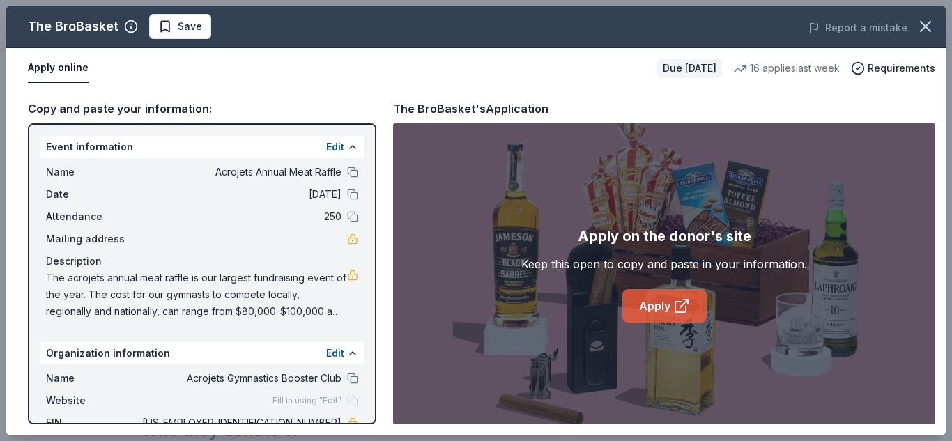
click at [676, 308] on icon at bounding box center [681, 306] width 17 height 17
click at [675, 308] on icon at bounding box center [680, 307] width 10 height 10
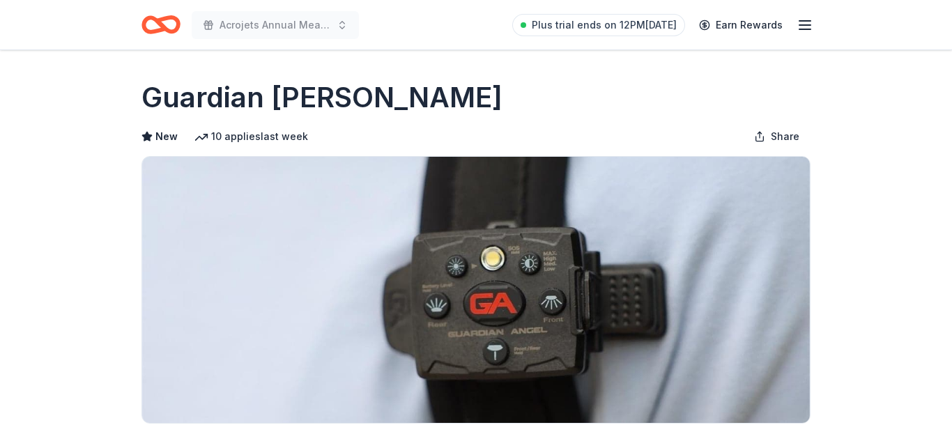
scroll to position [259, 0]
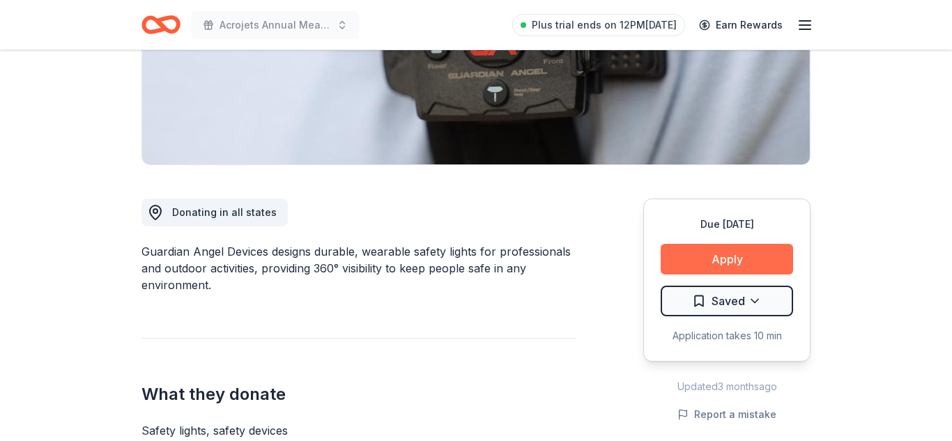
click at [733, 251] on button "Apply" at bounding box center [727, 259] width 132 height 31
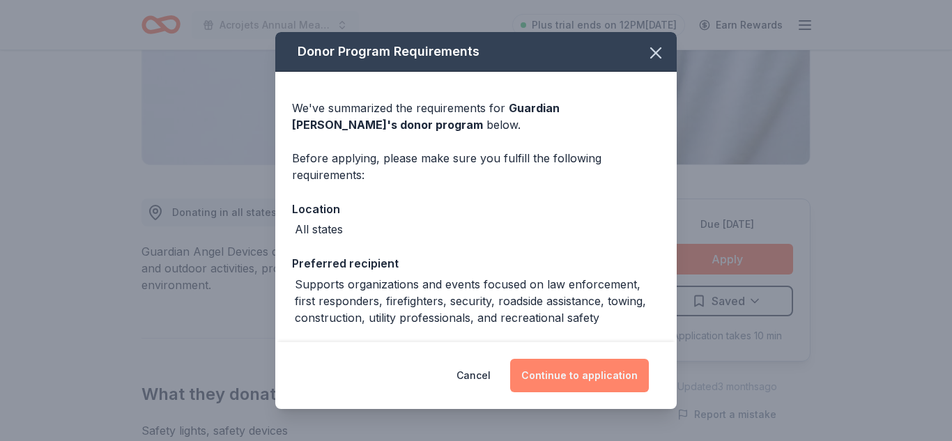
click at [606, 369] on button "Continue to application" at bounding box center [579, 375] width 139 height 33
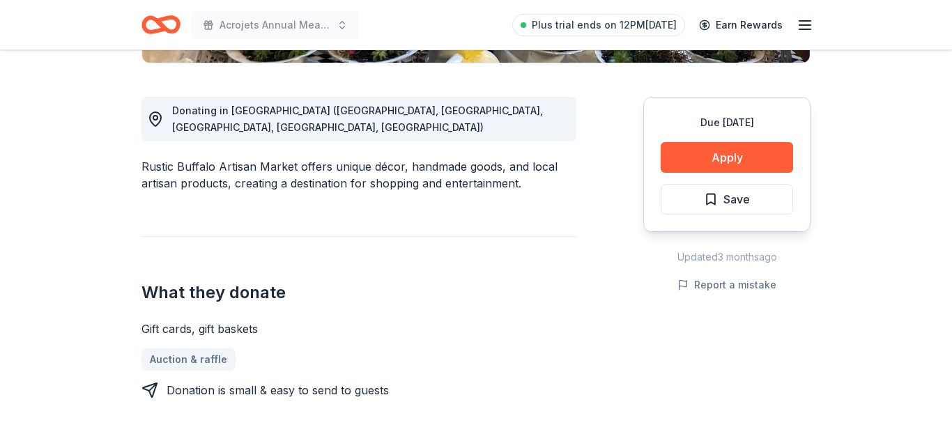
scroll to position [363, 0]
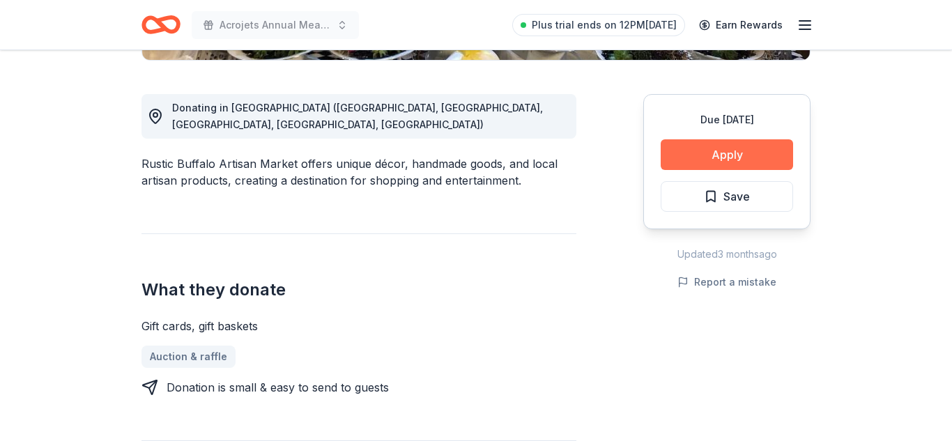
click at [724, 144] on button "Apply" at bounding box center [727, 154] width 132 height 31
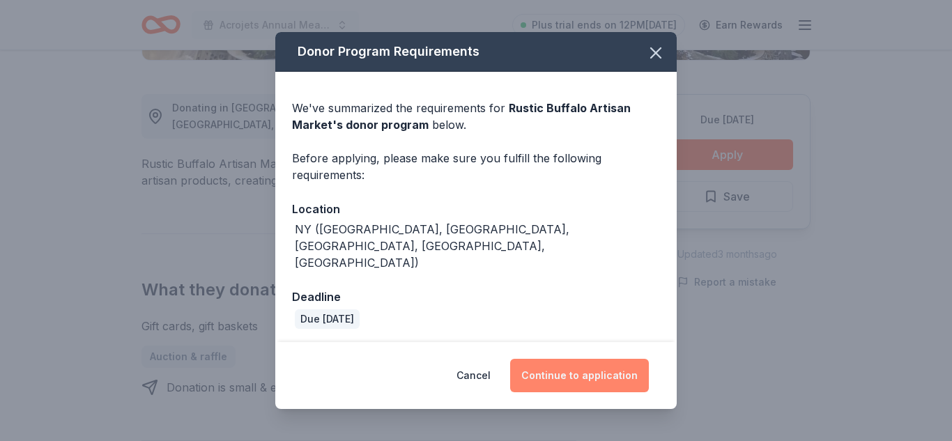
click at [604, 364] on button "Continue to application" at bounding box center [579, 375] width 139 height 33
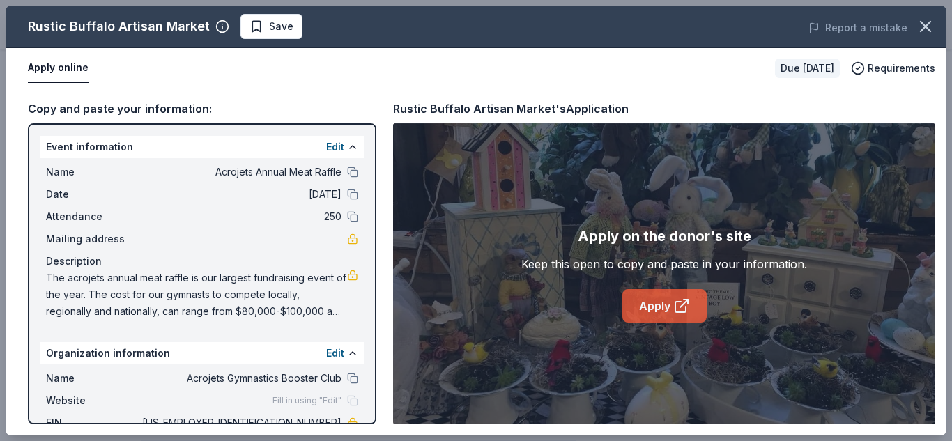
click at [660, 300] on link "Apply" at bounding box center [664, 305] width 84 height 33
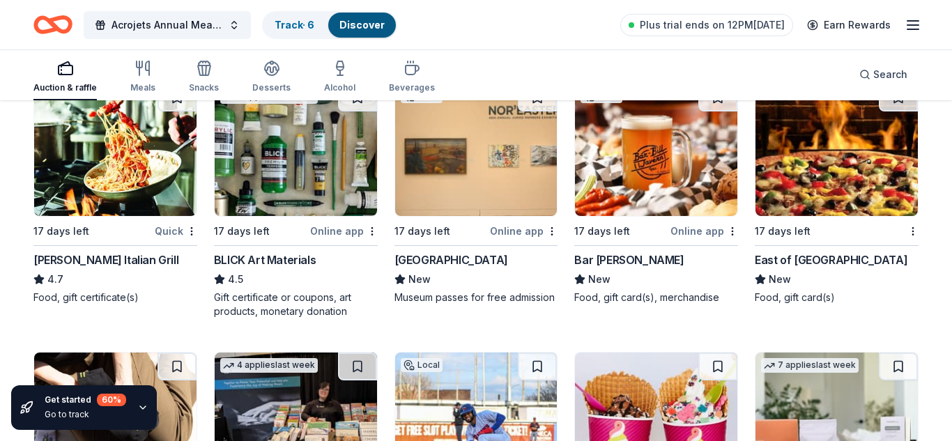
scroll to position [2568, 0]
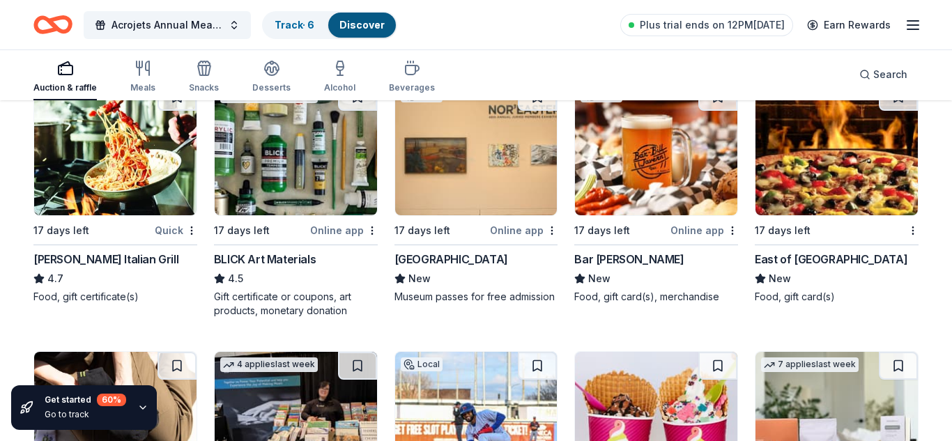
click at [112, 139] on img at bounding box center [115, 149] width 162 height 132
click at [642, 202] on img at bounding box center [656, 149] width 162 height 132
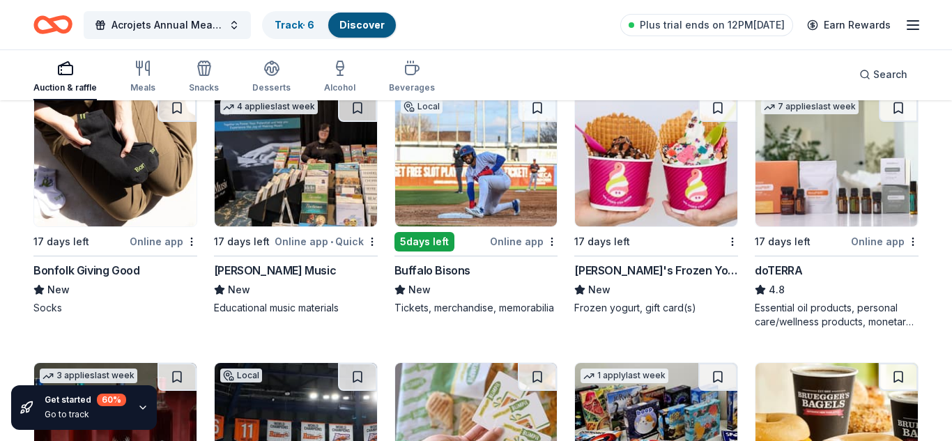
scroll to position [2826, 0]
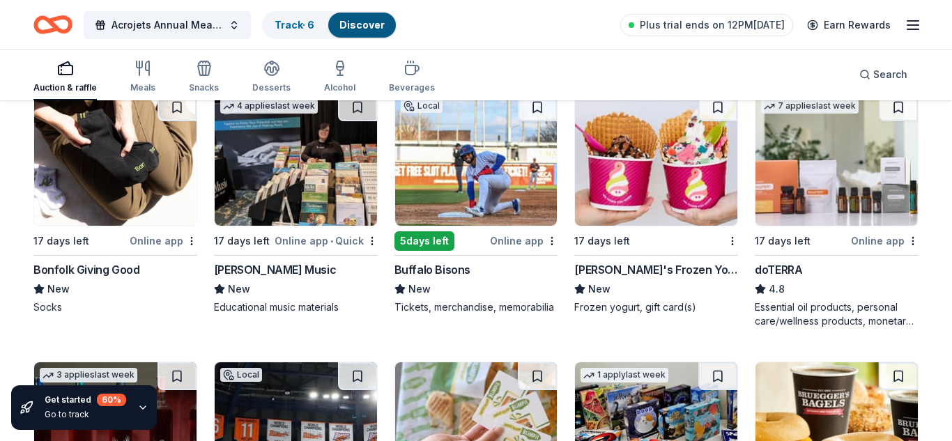
click at [495, 149] on img at bounding box center [476, 159] width 162 height 132
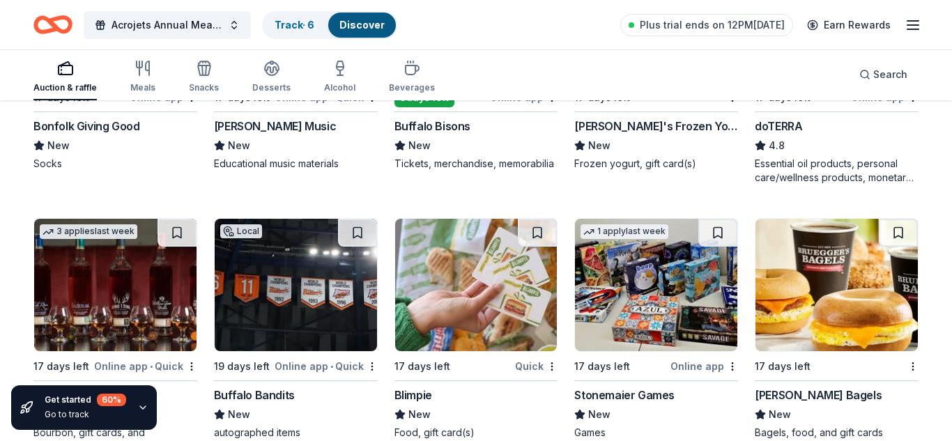
scroll to position [2966, 0]
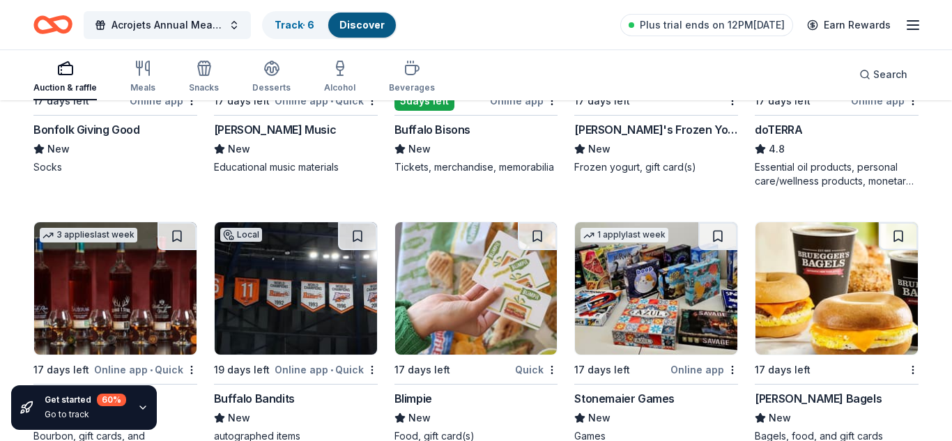
click at [260, 290] on img at bounding box center [296, 288] width 162 height 132
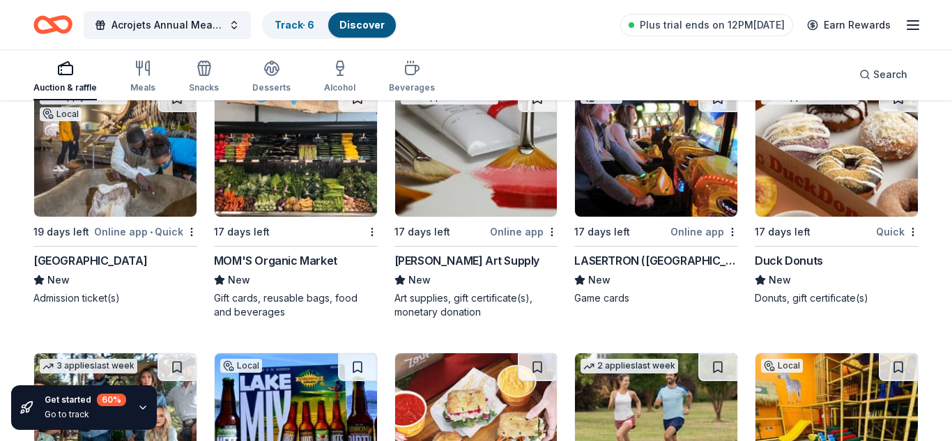
scroll to position [3374, 0]
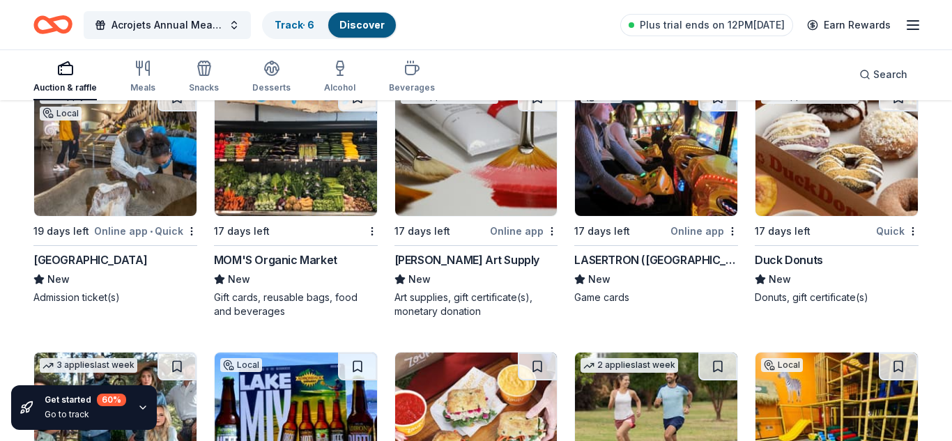
click at [145, 180] on img at bounding box center [115, 150] width 162 height 132
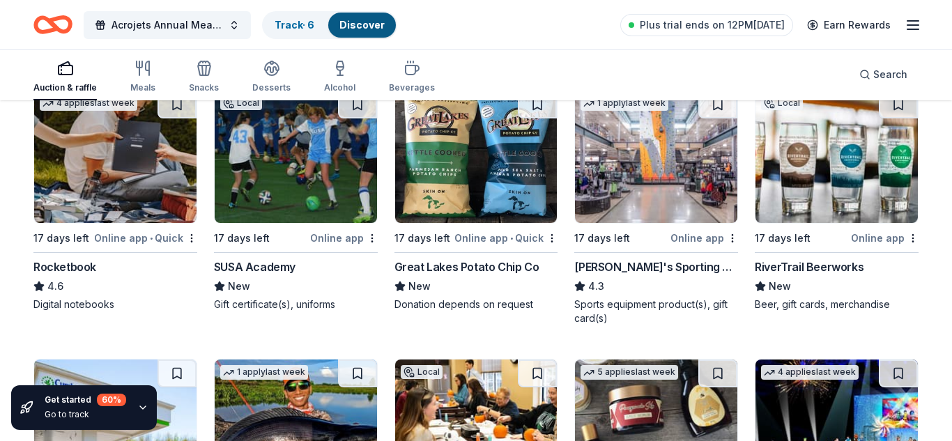
scroll to position [4432, 0]
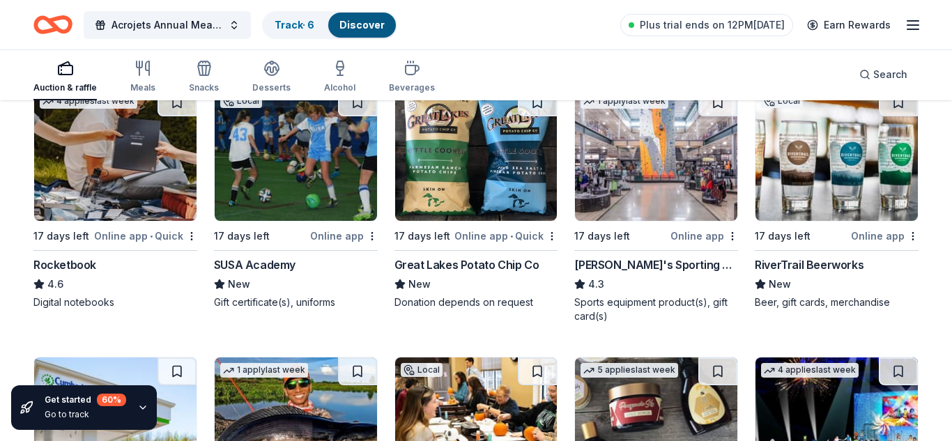
click at [659, 151] on img at bounding box center [656, 155] width 162 height 132
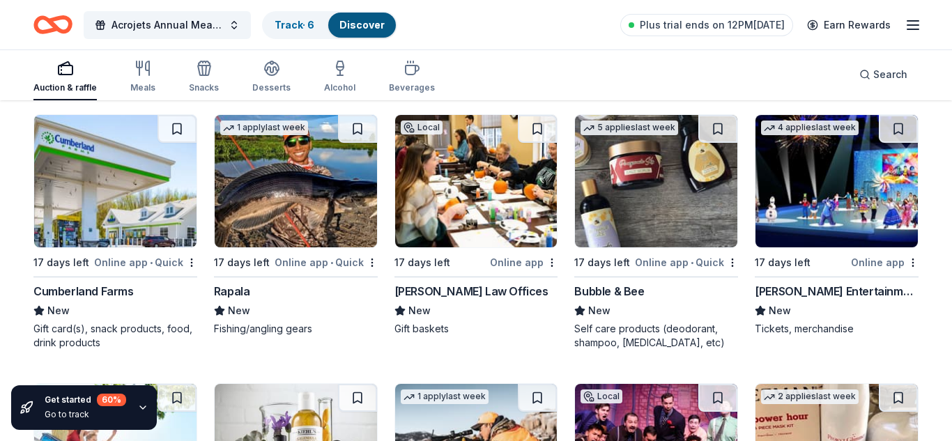
click at [461, 178] on img at bounding box center [476, 181] width 162 height 132
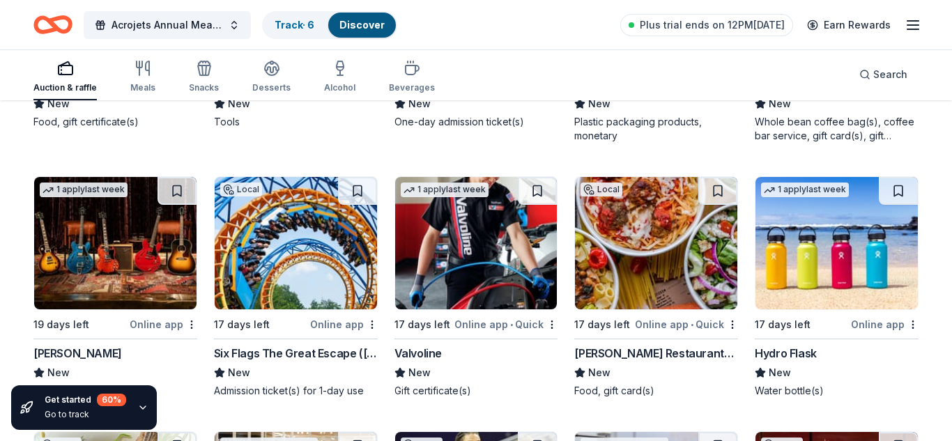
scroll to position [5420, 0]
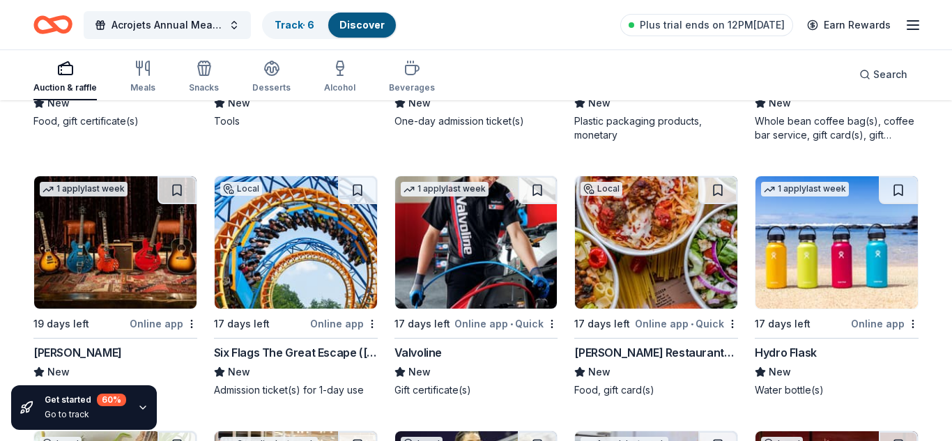
click at [447, 245] on img at bounding box center [476, 242] width 162 height 132
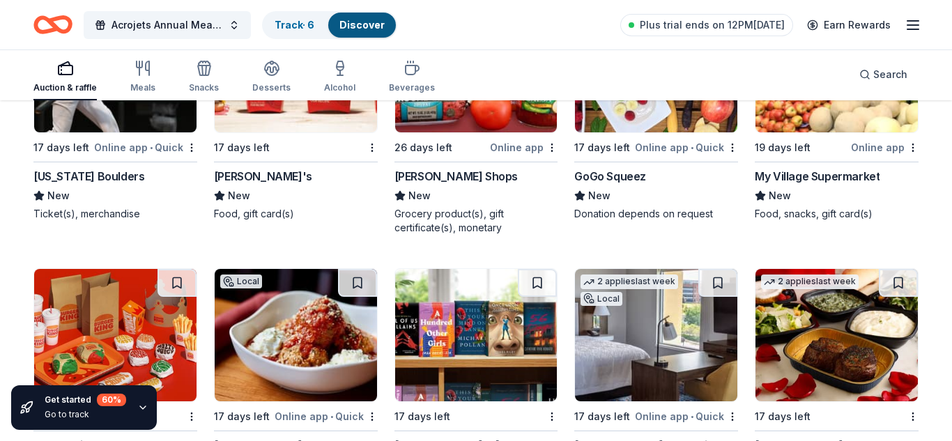
scroll to position [6903, 0]
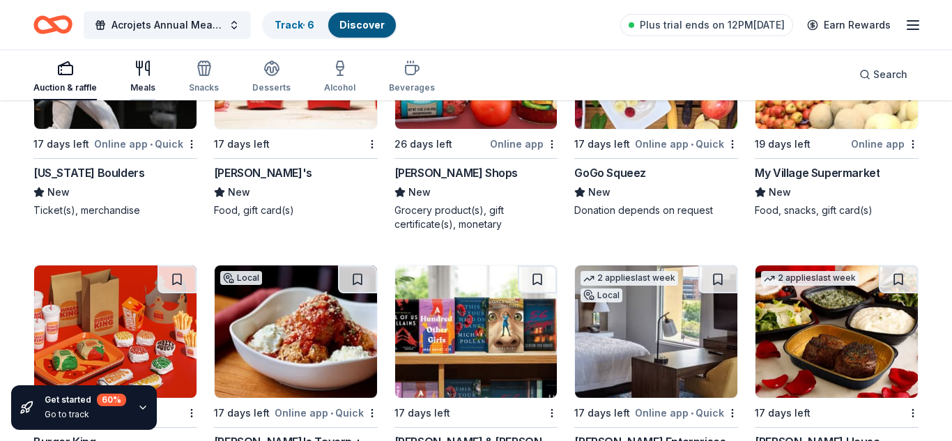
click at [148, 67] on icon "button" at bounding box center [147, 68] width 3 height 14
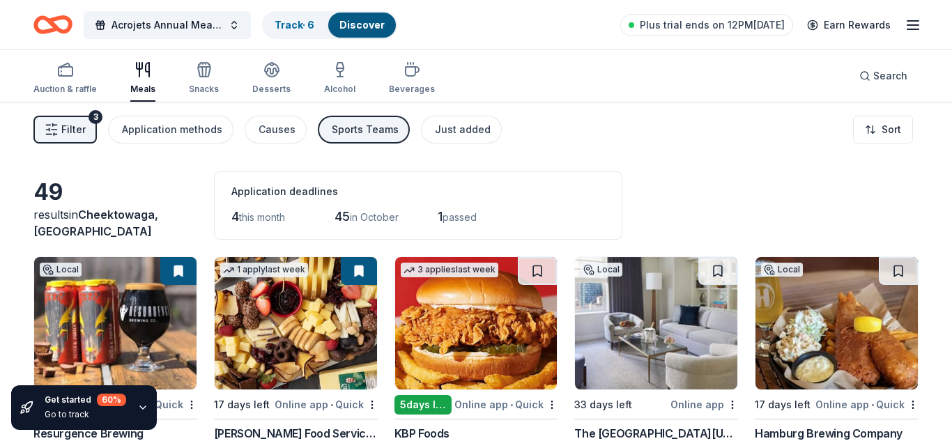
click at [49, 22] on icon "Home" at bounding box center [60, 24] width 22 height 14
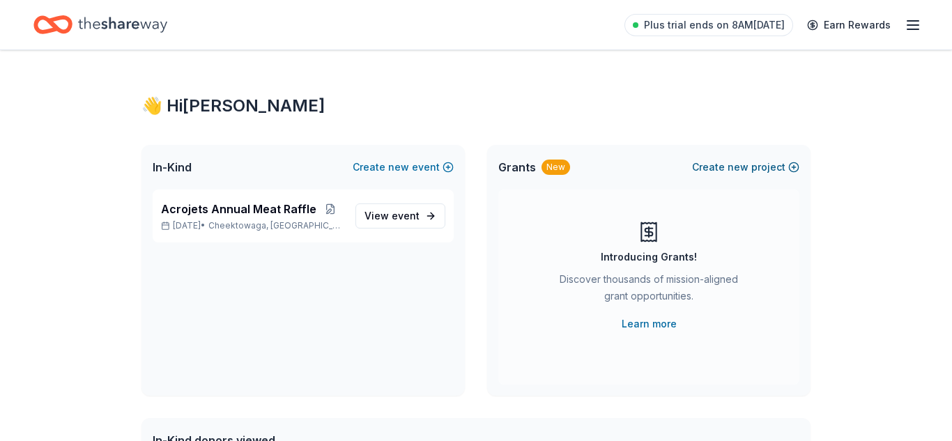
click at [746, 167] on span "new" at bounding box center [738, 167] width 21 height 17
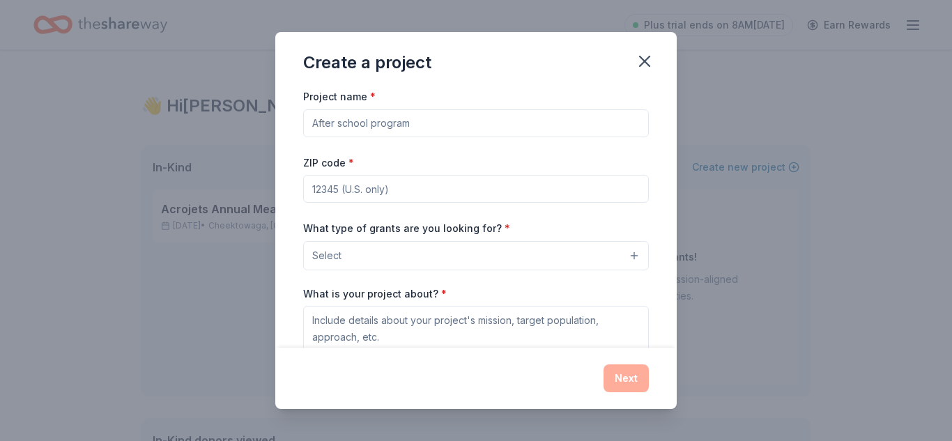
click at [498, 121] on input "Project name *" at bounding box center [476, 123] width 346 height 28
click at [488, 114] on input "Project name *" at bounding box center [476, 123] width 346 height 28
type input "Acrojets Booster Club"
type input "14221"
click at [596, 263] on button "Select" at bounding box center [476, 255] width 346 height 29
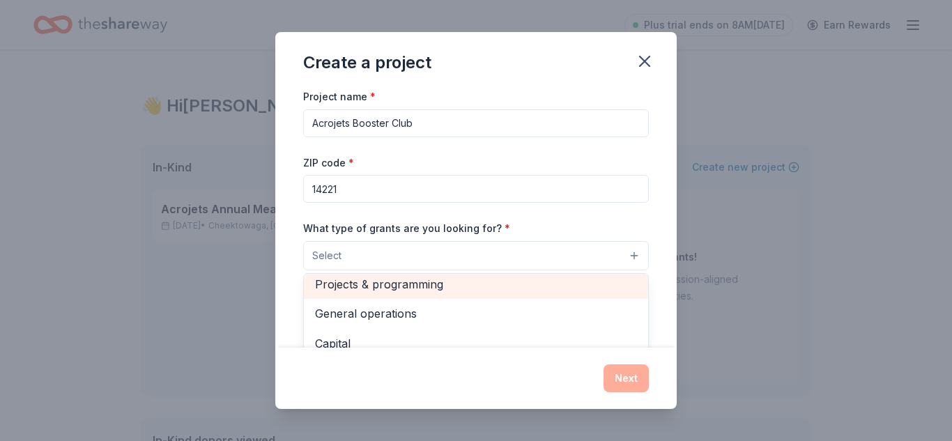
scroll to position [5, 0]
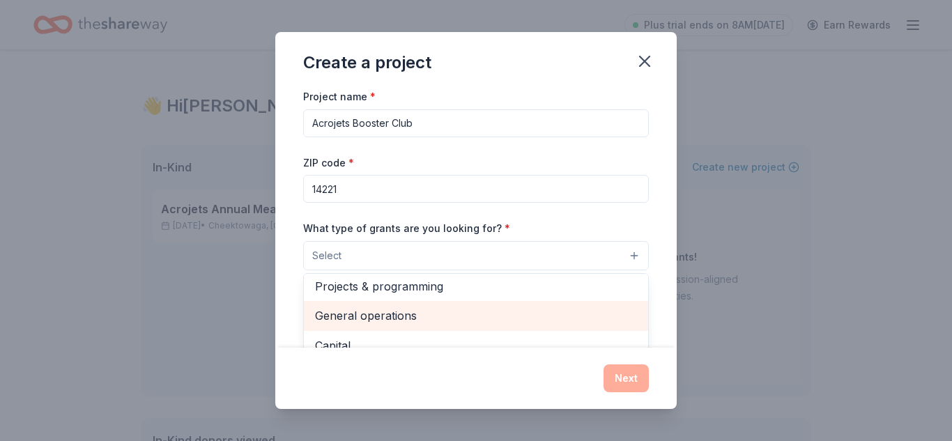
click at [371, 321] on span "General operations" at bounding box center [476, 316] width 322 height 18
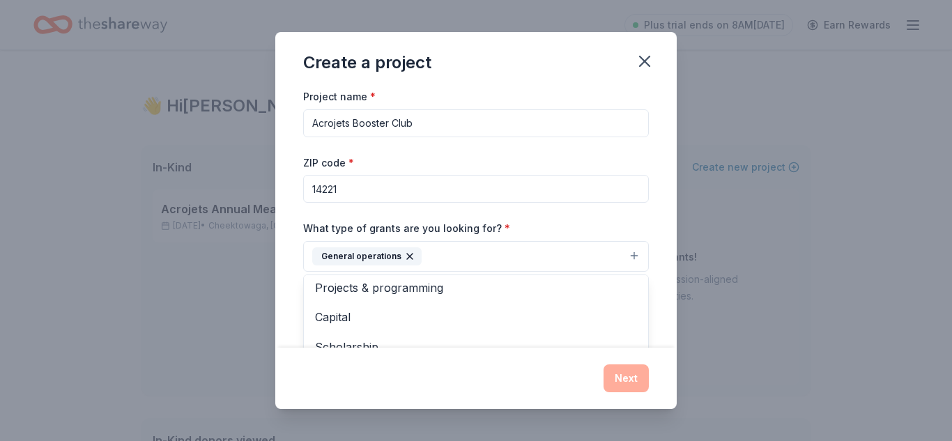
click at [739, 295] on div "Create a project Project name * Acrojets Booster Club ZIP code * 14221 What typ…" at bounding box center [476, 220] width 952 height 441
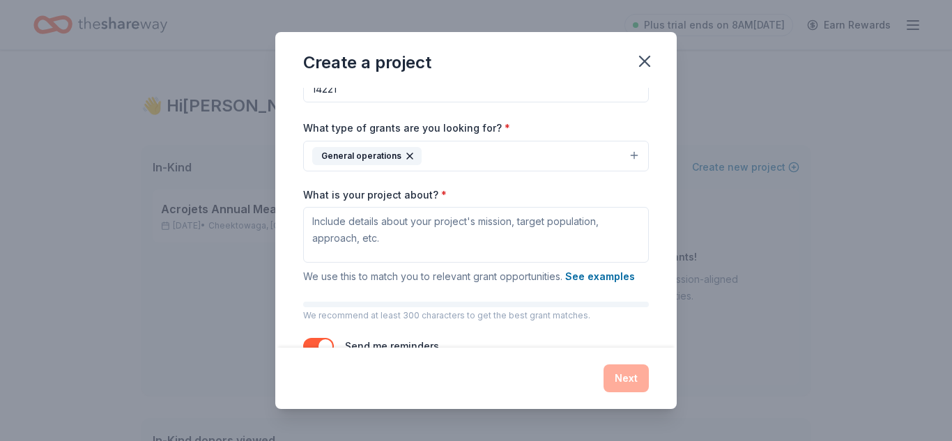
scroll to position [56, 0]
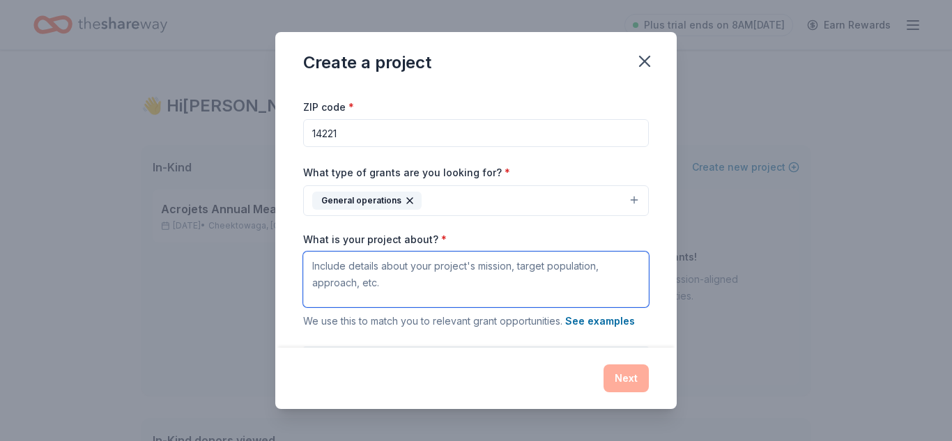
click at [441, 268] on textarea "What is your project about? *" at bounding box center [476, 280] width 346 height 56
paste textarea "Acrojets Booster Club is a non-profit organization that works to support the co…"
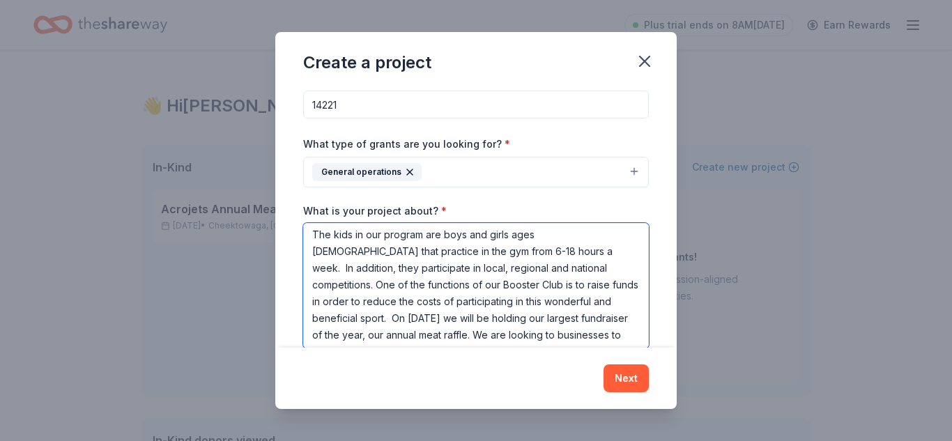
scroll to position [37, 0]
type textarea "Acrojets Booster Club is a non-profit organization that works to support the co…"
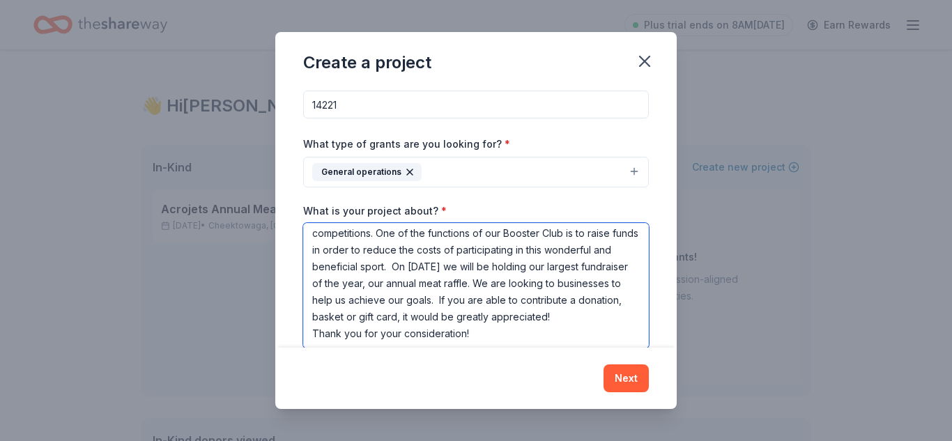
scroll to position [0, 0]
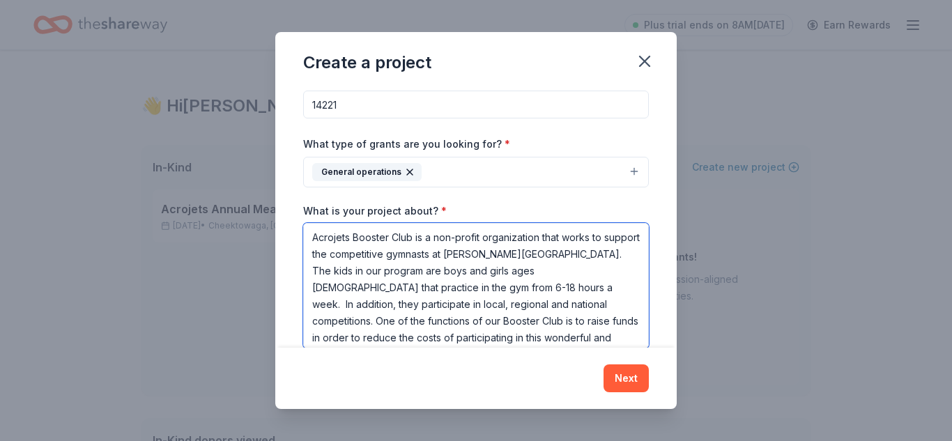
drag, startPoint x: 491, startPoint y: 317, endPoint x: 231, endPoint y: 111, distance: 331.9
click at [231, 111] on div "Create a project Project name * Acrojets Booster Club ZIP code * 14221 What typ…" at bounding box center [476, 220] width 952 height 441
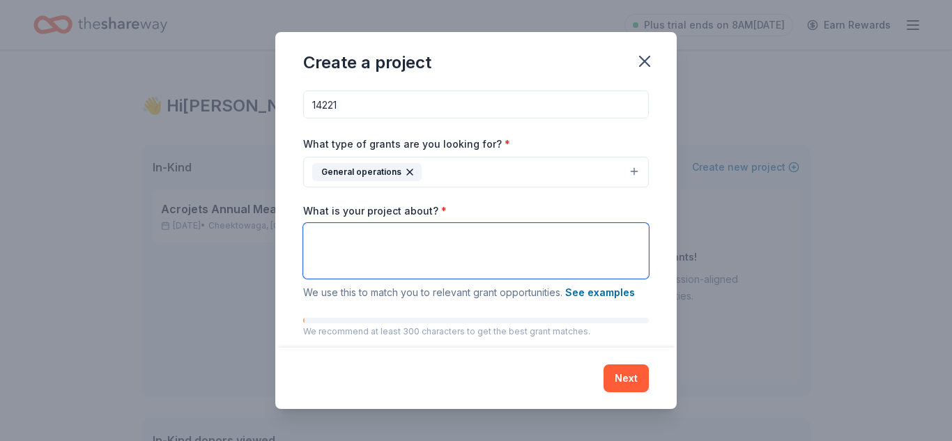
paste textarea "Acrojets Booster Club is a non-profit organization that works to support the co…"
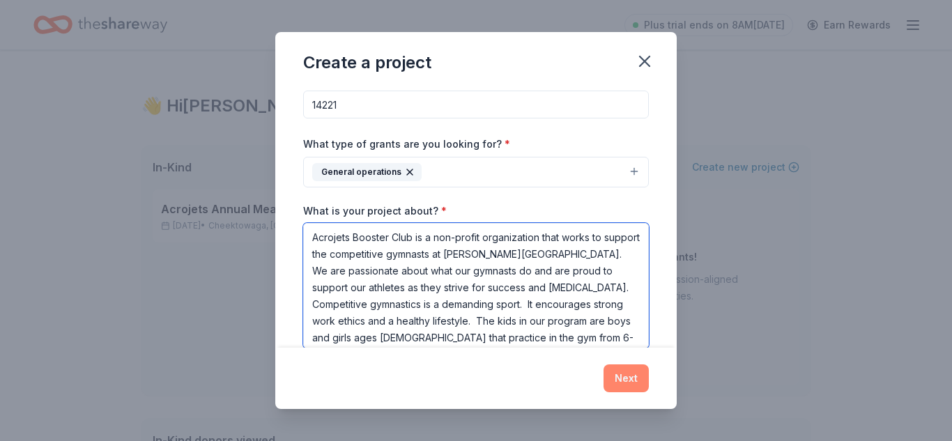
type textarea "Acrojets Booster Club is a non-profit organization that works to support the co…"
click at [625, 376] on button "Next" at bounding box center [626, 379] width 45 height 28
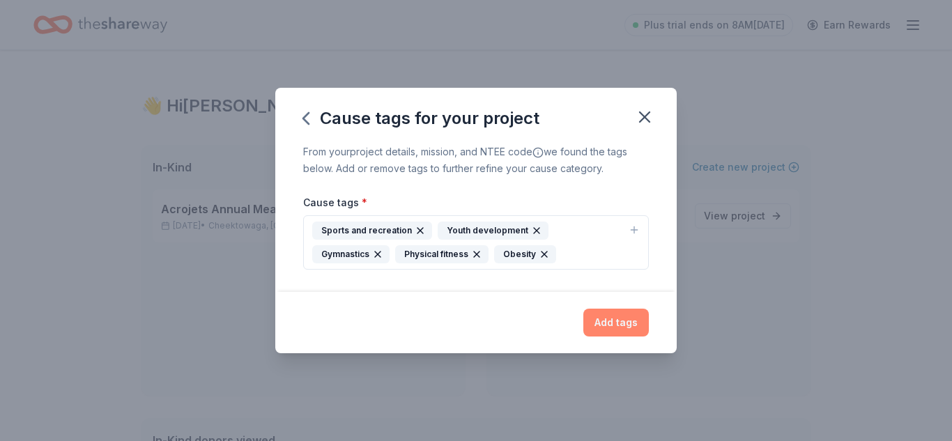
click at [606, 317] on button "Add tags" at bounding box center [616, 323] width 66 height 28
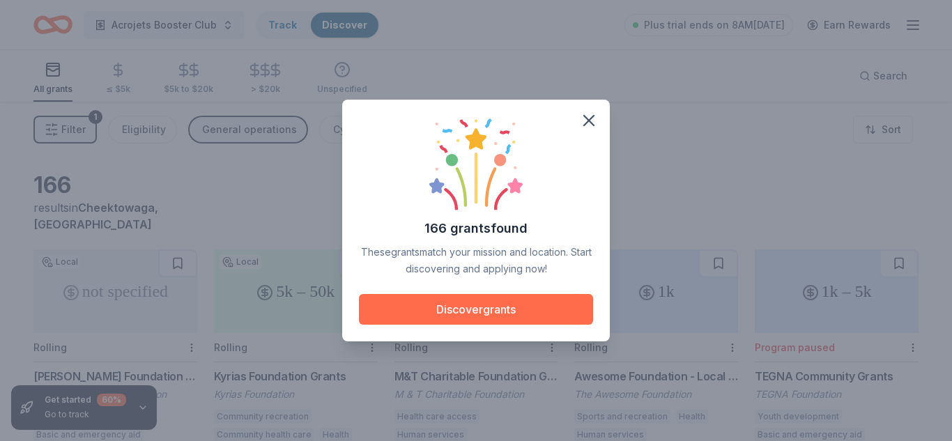
click at [538, 310] on button "Discover grants" at bounding box center [476, 309] width 234 height 31
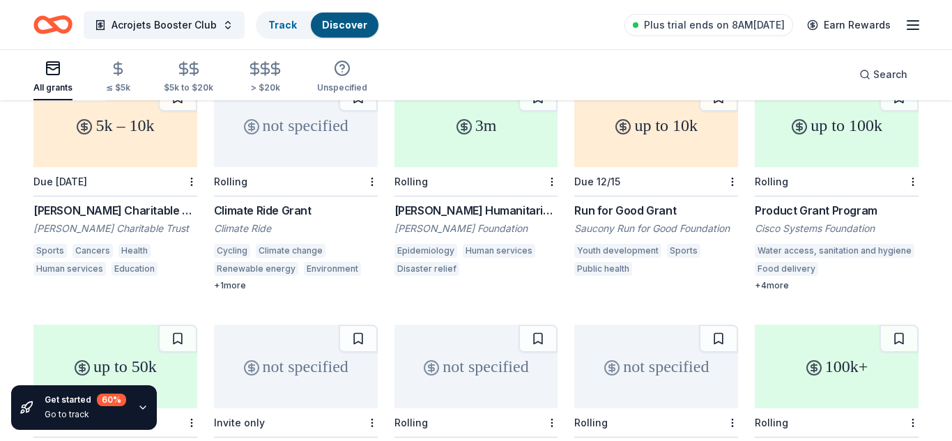
scroll to position [630, 0]
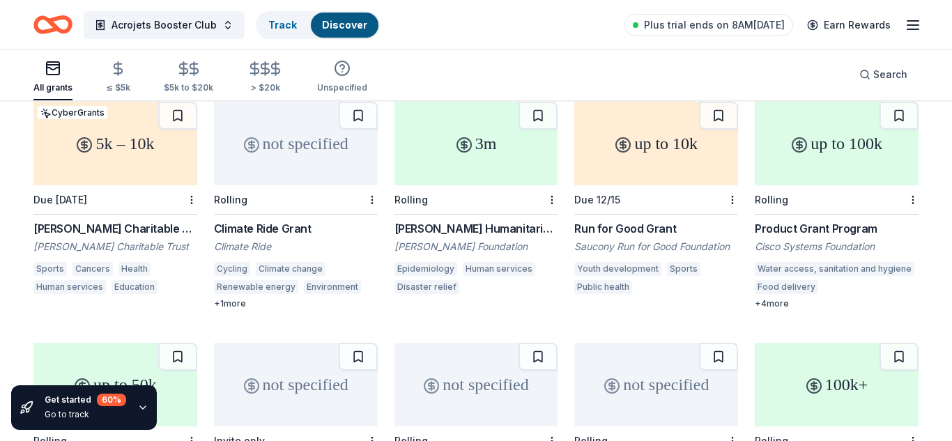
click at [661, 137] on div "up to 10k" at bounding box center [656, 144] width 164 height 84
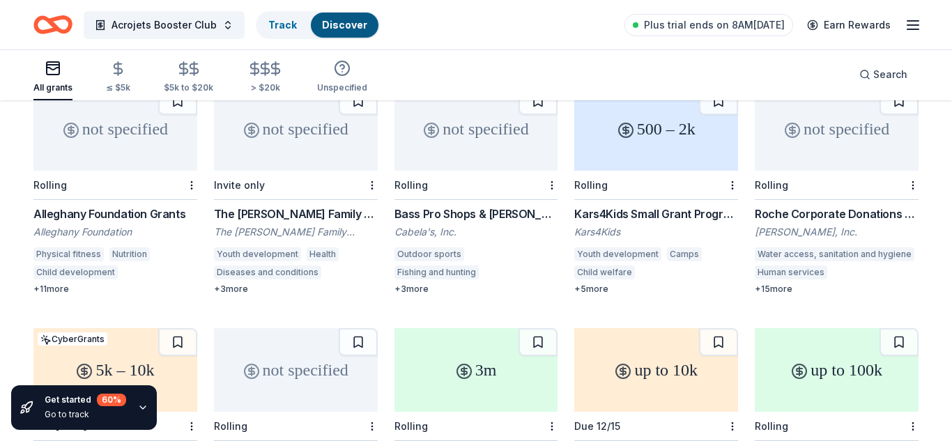
scroll to position [397, 0]
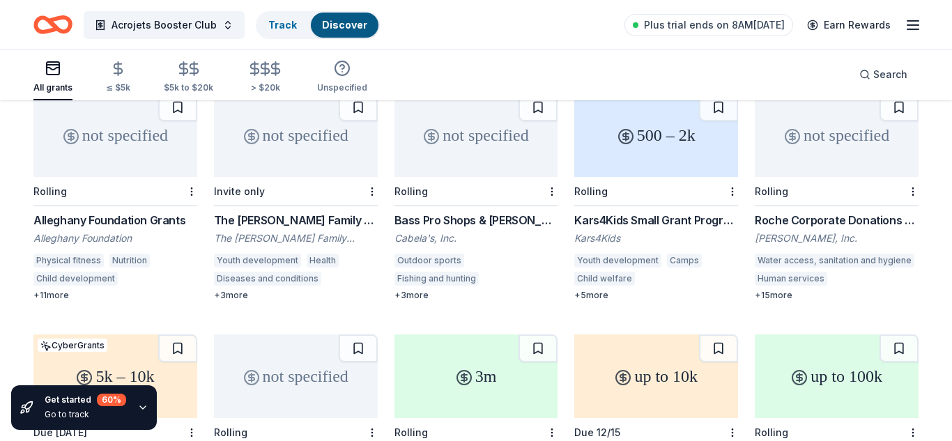
click at [124, 148] on div "not specified" at bounding box center [115, 135] width 164 height 84
click at [655, 139] on div "500 – 2k" at bounding box center [656, 135] width 164 height 84
click at [310, 117] on div "not specified" at bounding box center [296, 135] width 164 height 84
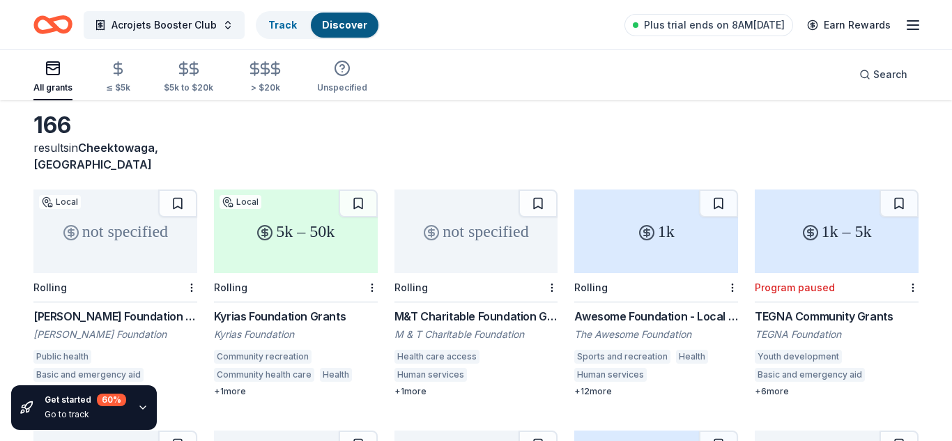
scroll to position [62, 0]
click at [111, 217] on div "not specified" at bounding box center [115, 229] width 164 height 84
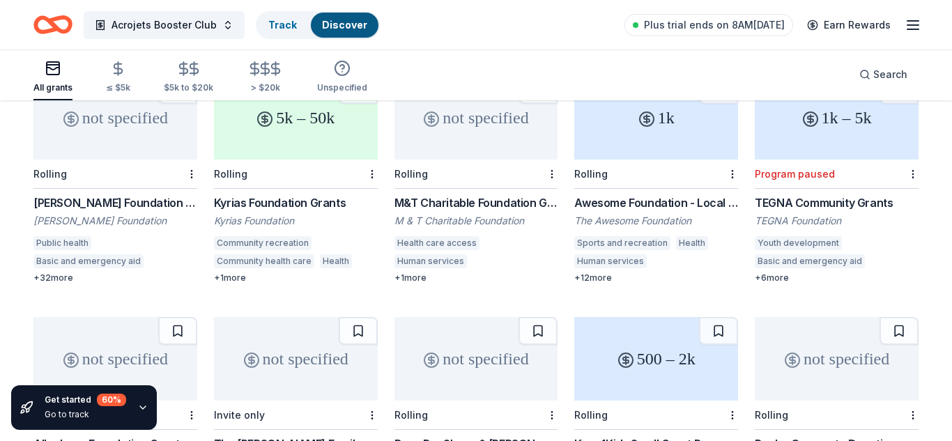
scroll to position [177, 0]
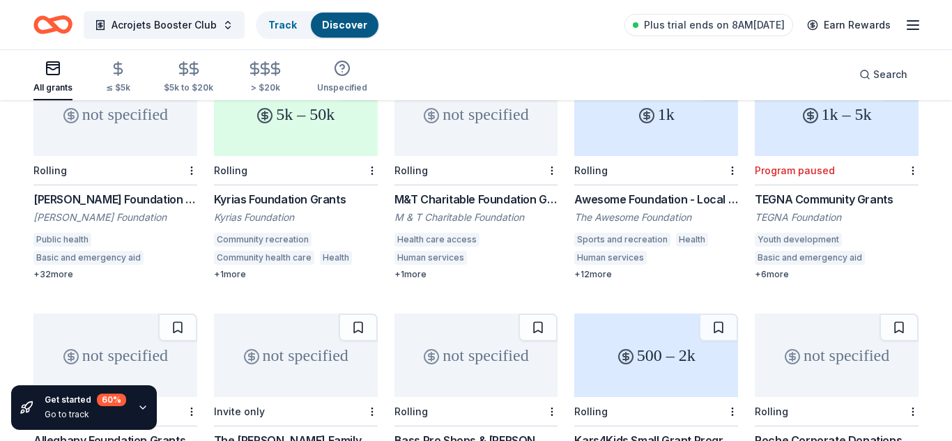
click at [655, 132] on div "1k" at bounding box center [656, 114] width 164 height 84
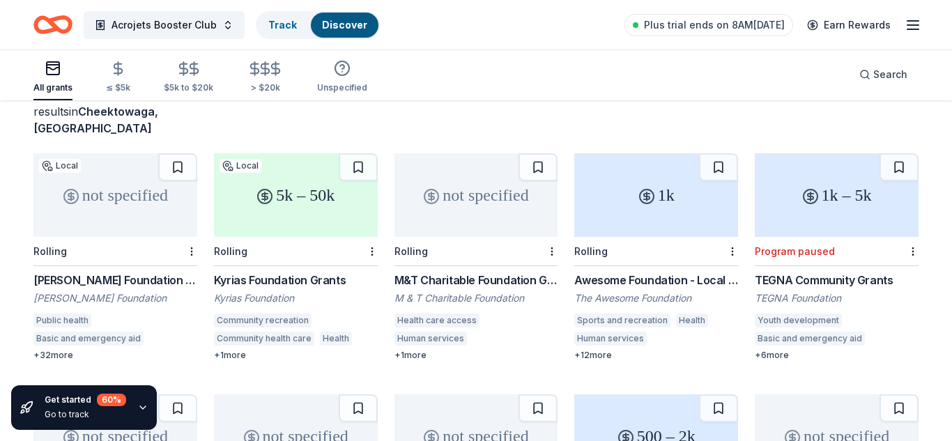
scroll to position [0, 0]
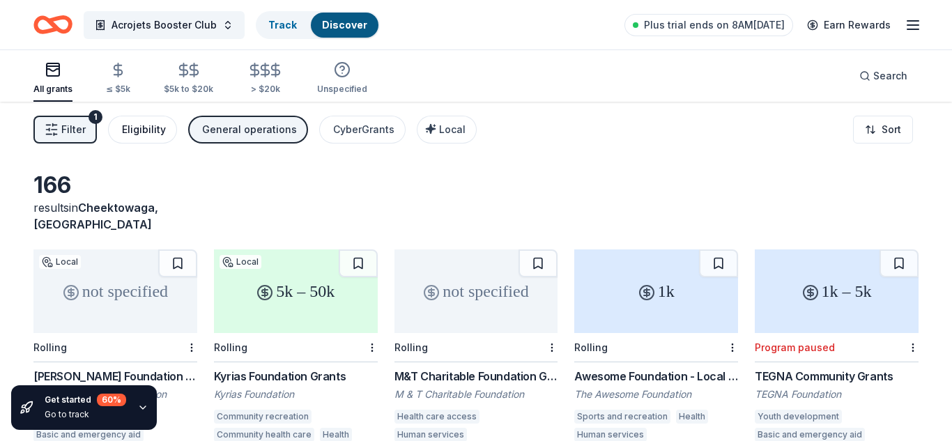
click at [152, 128] on div "Eligibility" at bounding box center [144, 129] width 44 height 17
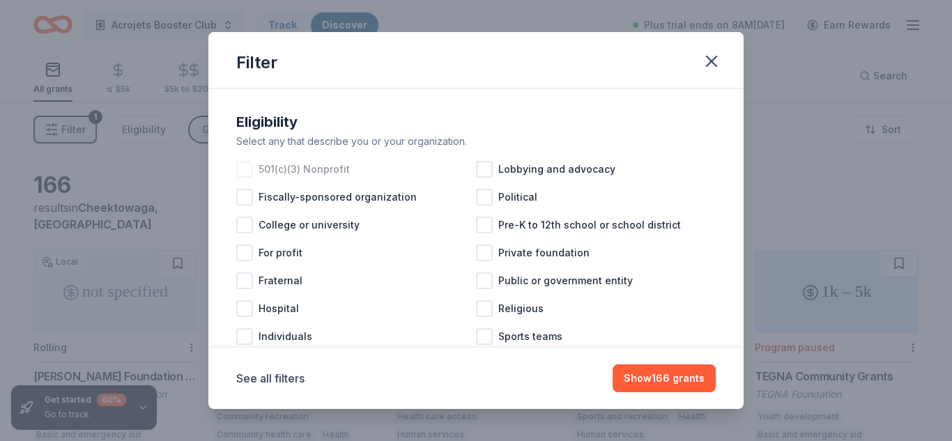
click at [248, 167] on div at bounding box center [244, 169] width 17 height 17
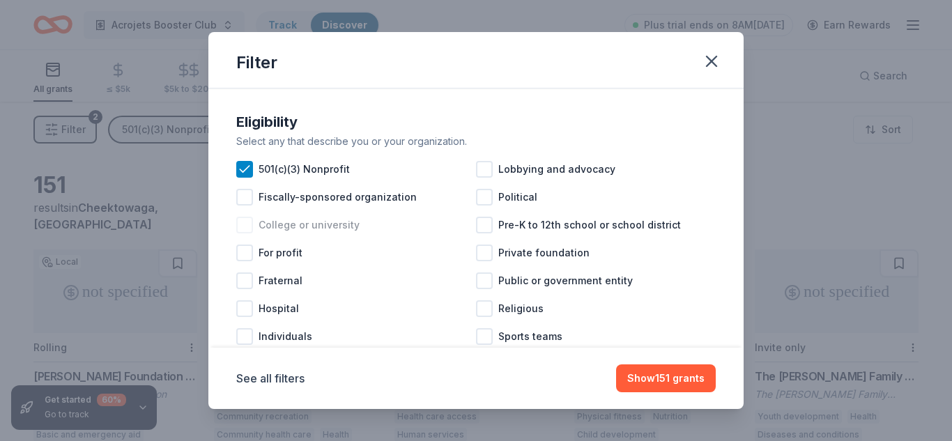
scroll to position [64, 0]
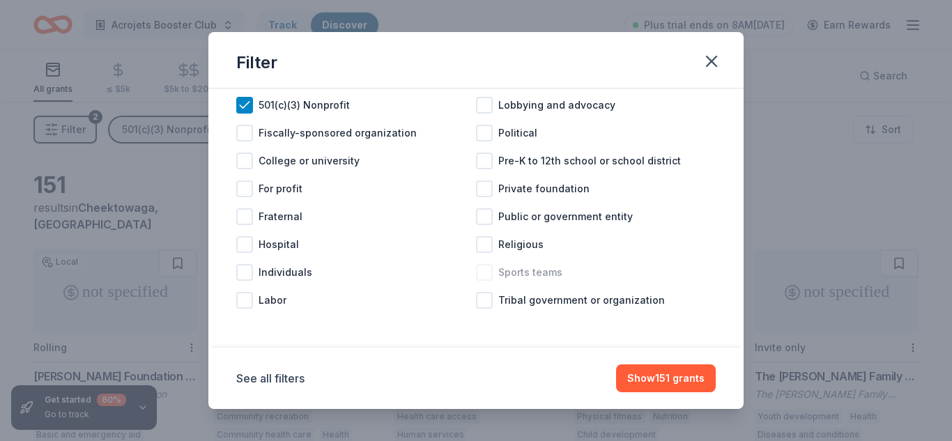
click at [489, 274] on div at bounding box center [484, 272] width 17 height 17
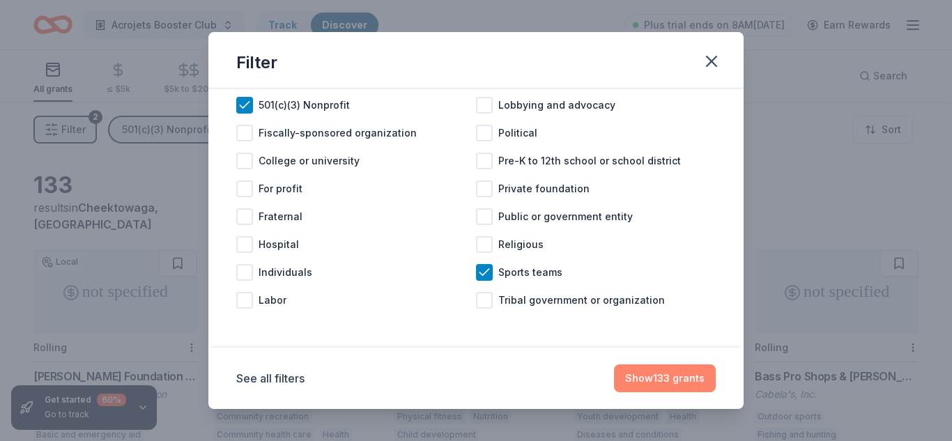
click at [663, 381] on button "Show 133 grants" at bounding box center [665, 379] width 102 height 28
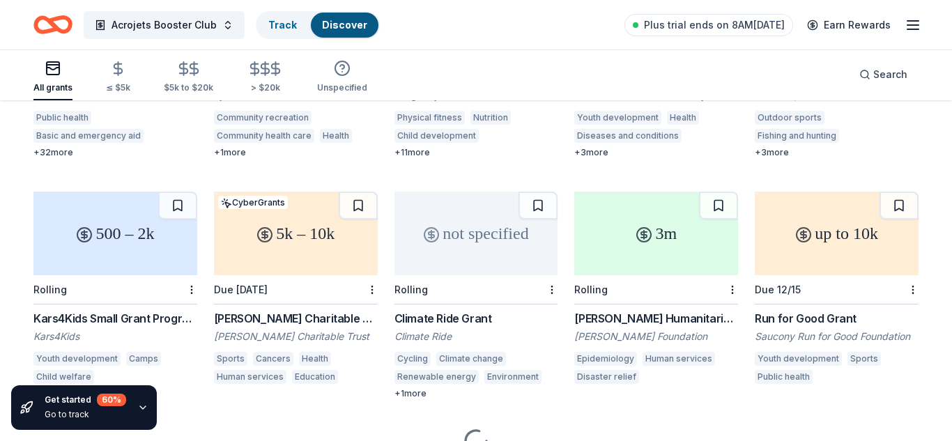
scroll to position [305, 0]
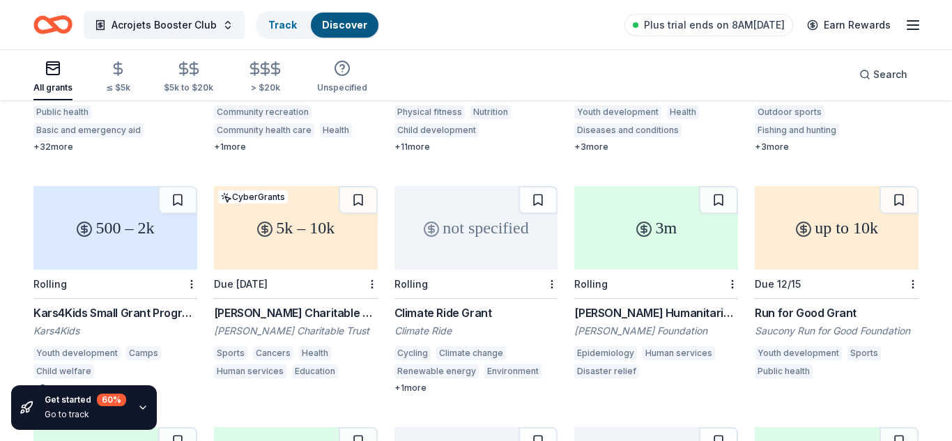
click at [291, 220] on div "5k – 10k" at bounding box center [296, 228] width 164 height 84
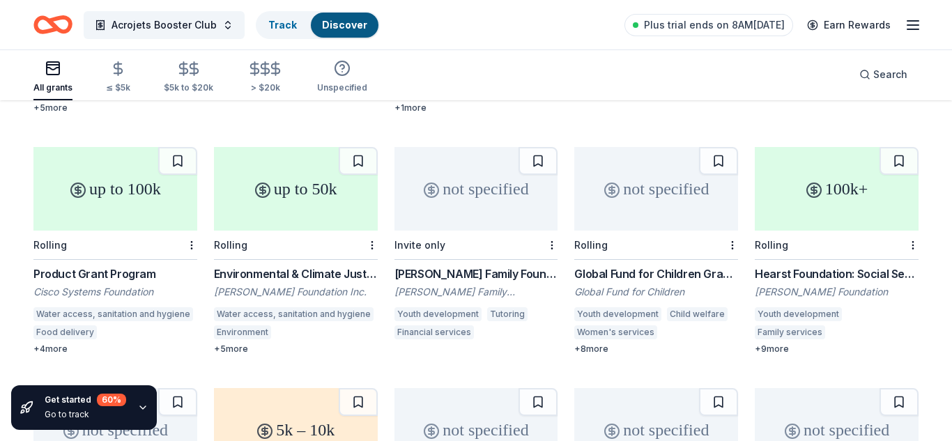
scroll to position [589, 0]
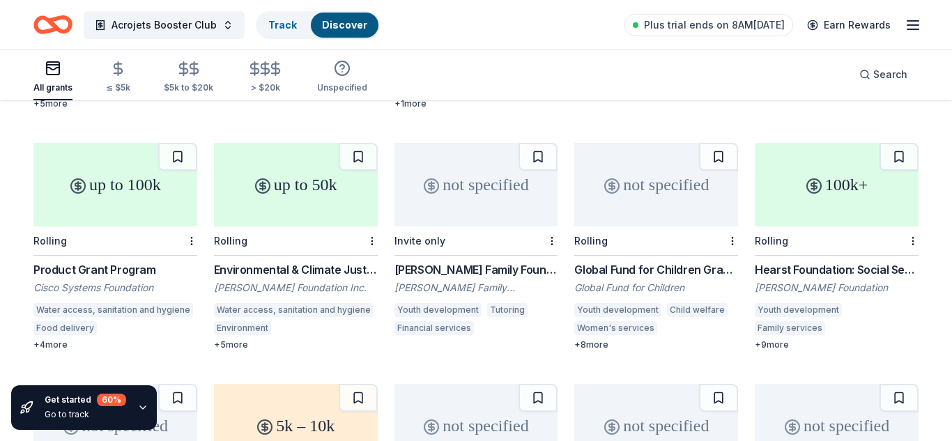
click at [56, 339] on div "+ 4 more" at bounding box center [115, 344] width 164 height 11
click at [267, 32] on div "Track" at bounding box center [282, 25] width 51 height 25
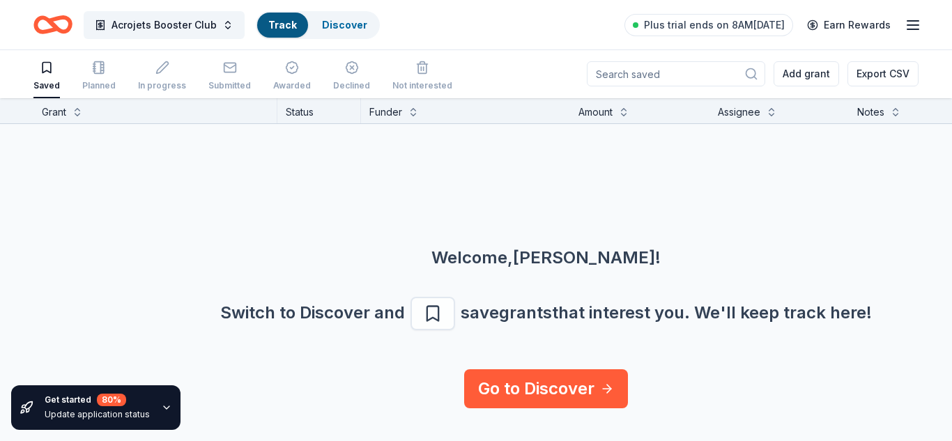
scroll to position [1, 0]
click at [334, 20] on link "Discover" at bounding box center [344, 25] width 45 height 12
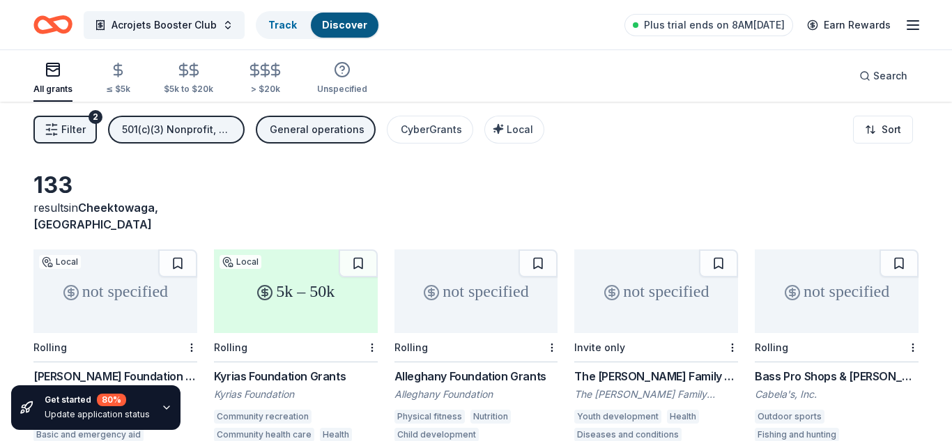
click at [47, 28] on icon "Home" at bounding box center [52, 24] width 39 height 33
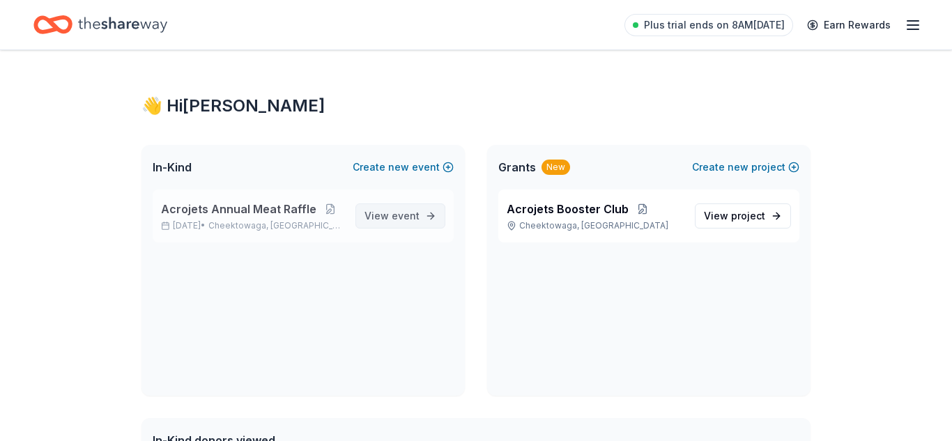
click at [382, 220] on span "View event" at bounding box center [392, 216] width 55 height 17
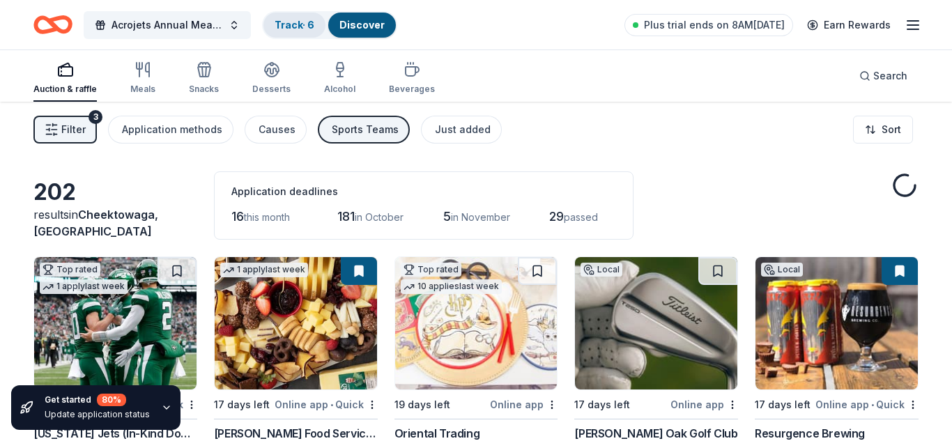
click at [286, 22] on link "Track · 6" at bounding box center [295, 25] width 40 height 12
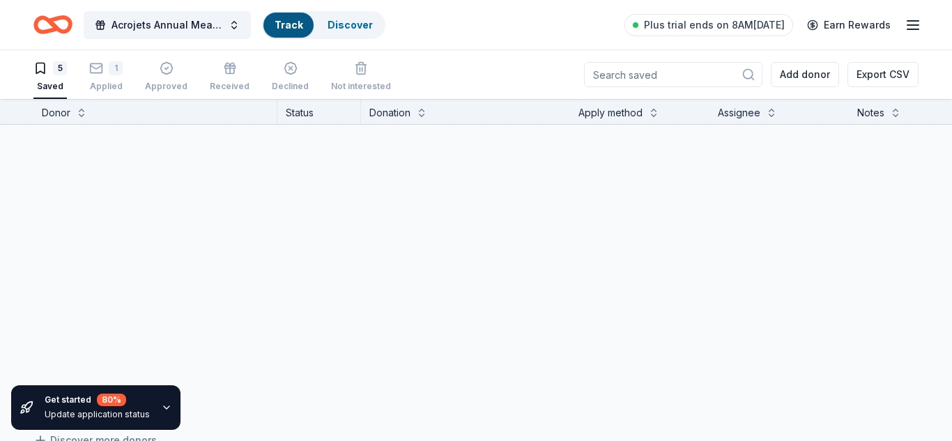
scroll to position [1, 0]
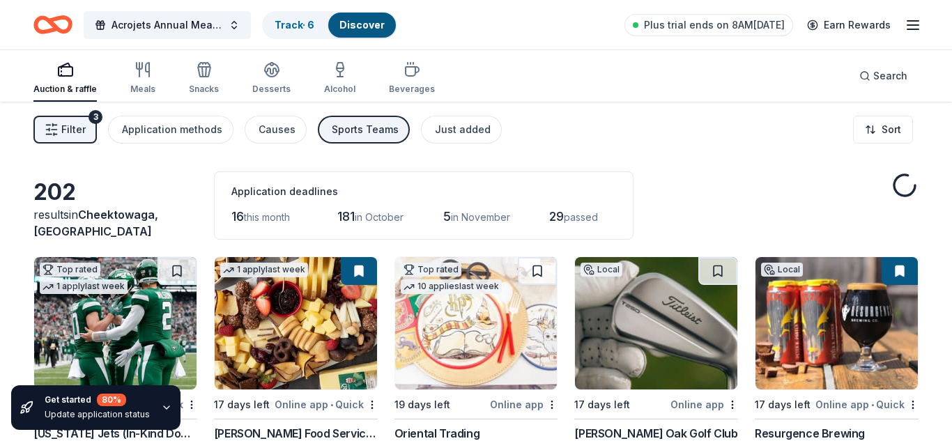
click at [296, 39] on div "Acrojets Annual Meat Raffle Track · 6 Discover" at bounding box center [215, 24] width 364 height 33
click at [301, 31] on div "Track · 6" at bounding box center [294, 25] width 62 height 25
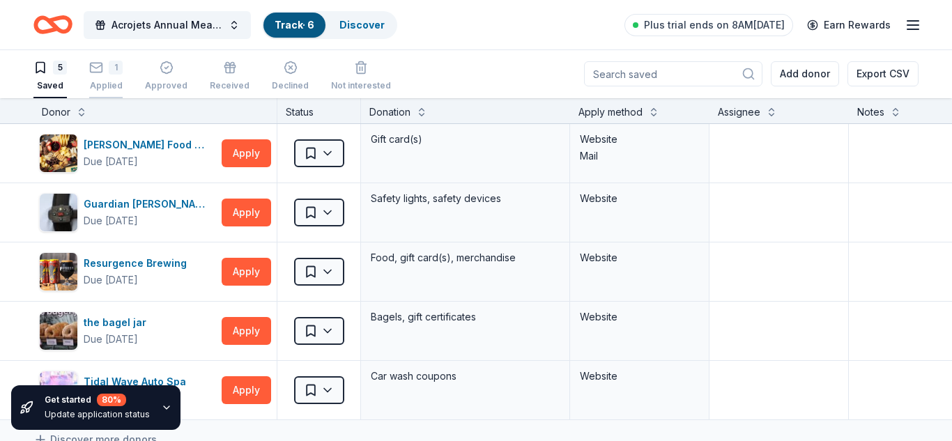
click at [89, 78] on div "1 Applied" at bounding box center [105, 76] width 33 height 31
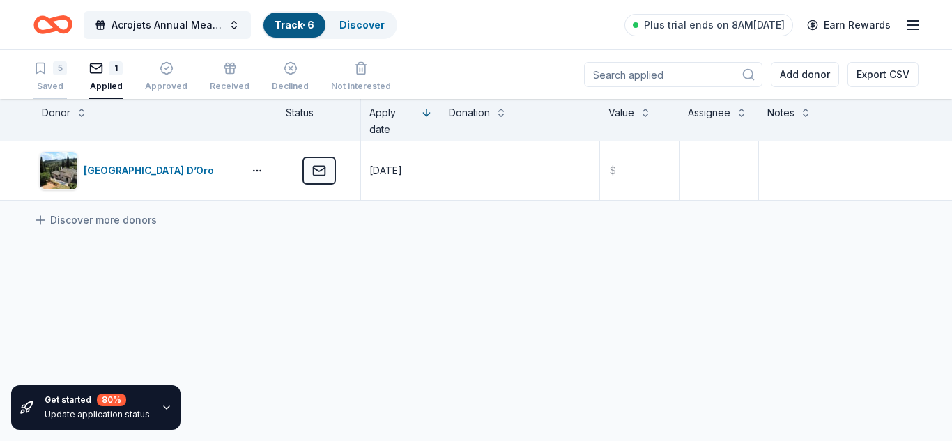
click at [43, 81] on div "Saved" at bounding box center [49, 86] width 33 height 11
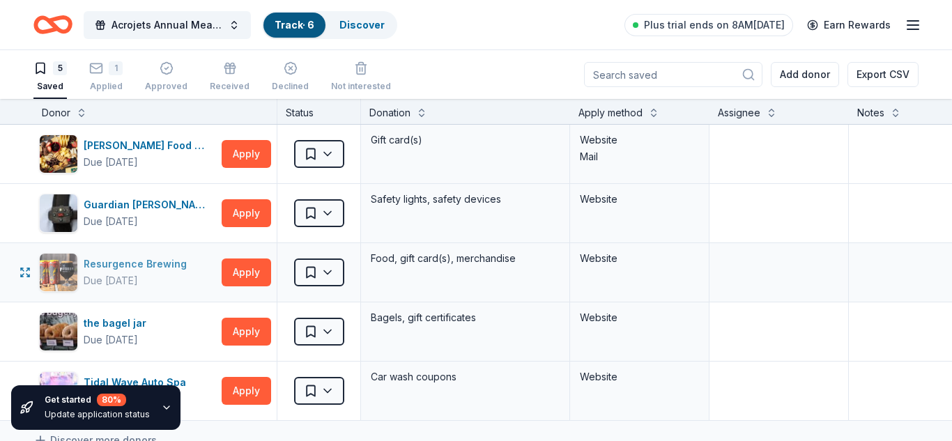
scroll to position [0, 1]
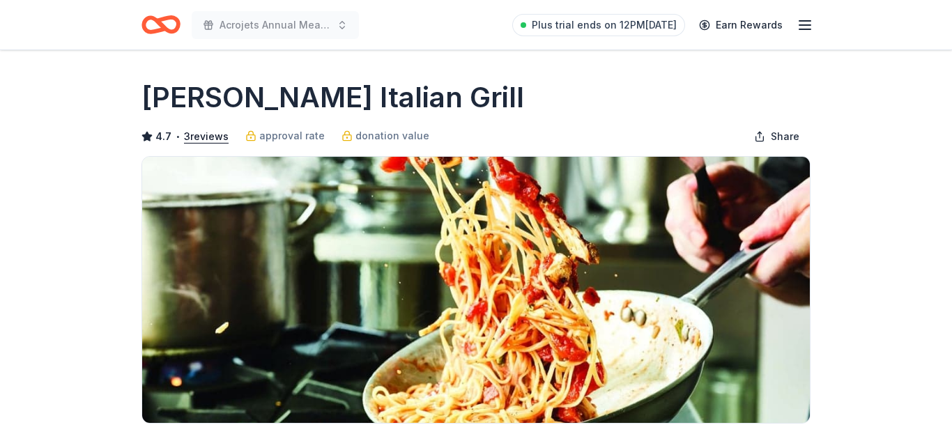
scroll to position [277, 0]
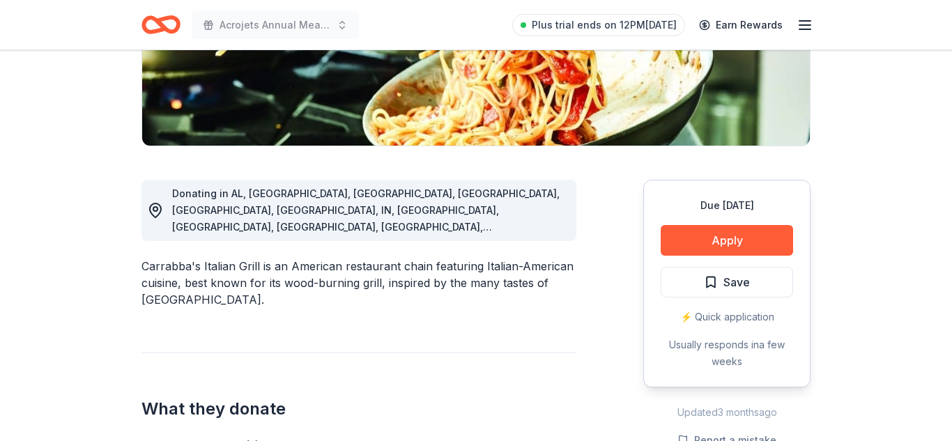
click at [721, 243] on button "Apply" at bounding box center [727, 240] width 132 height 31
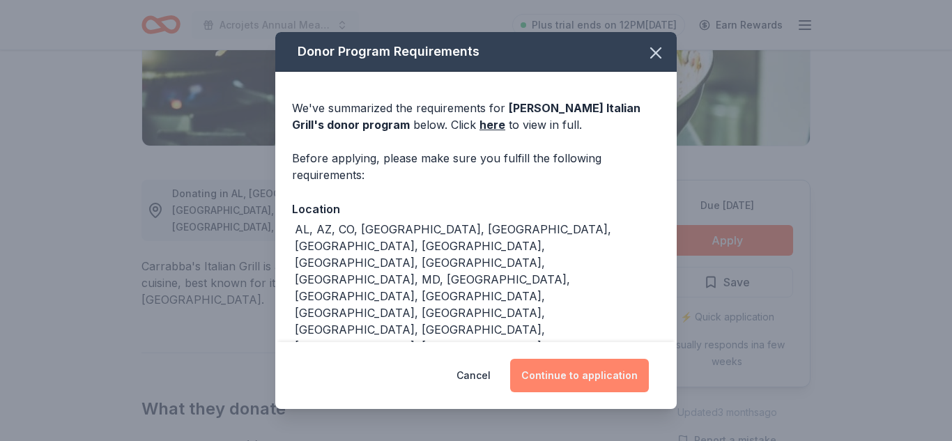
click at [571, 384] on button "Continue to application" at bounding box center [579, 375] width 139 height 33
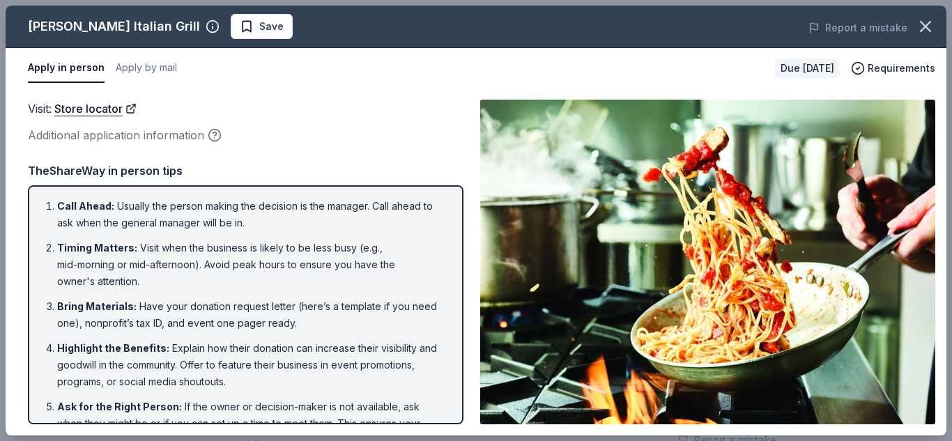
scroll to position [79, 0]
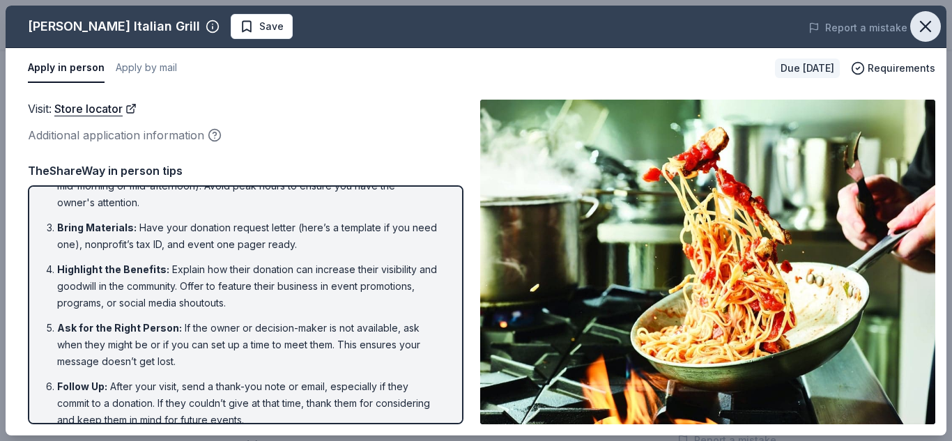
click at [928, 31] on icon "button" at bounding box center [926, 27] width 20 height 20
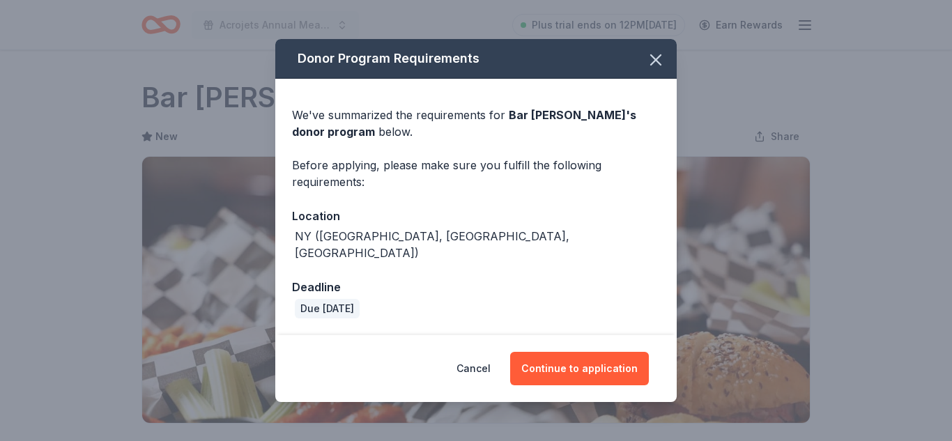
scroll to position [208, 0]
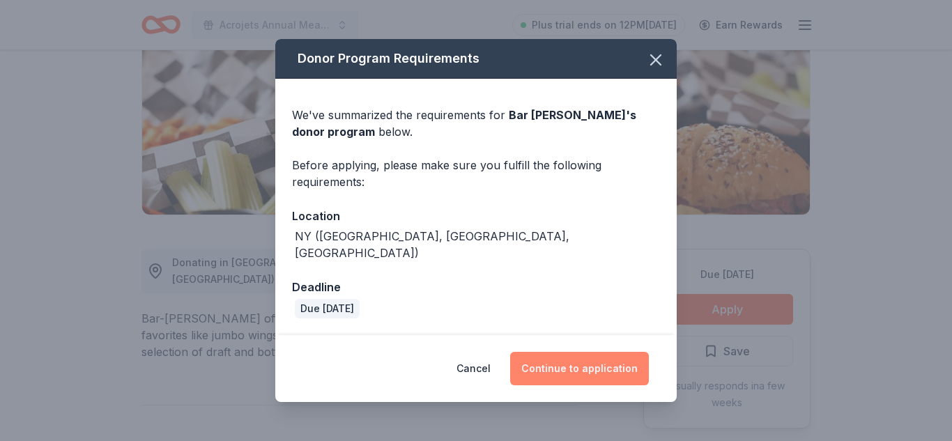
click at [562, 352] on button "Continue to application" at bounding box center [579, 368] width 139 height 33
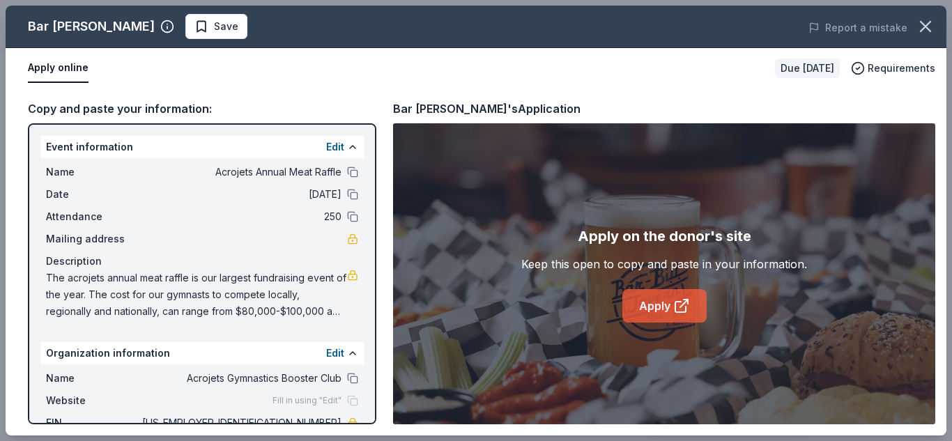
click at [688, 307] on icon at bounding box center [681, 306] width 17 height 17
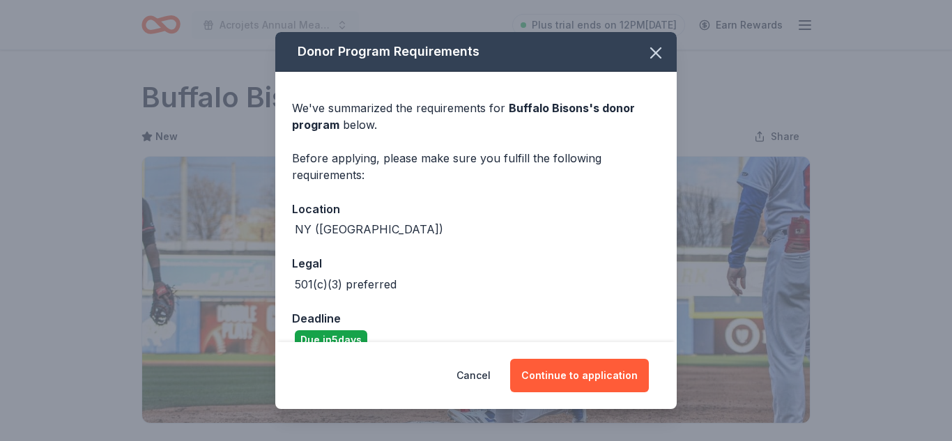
scroll to position [194, 0]
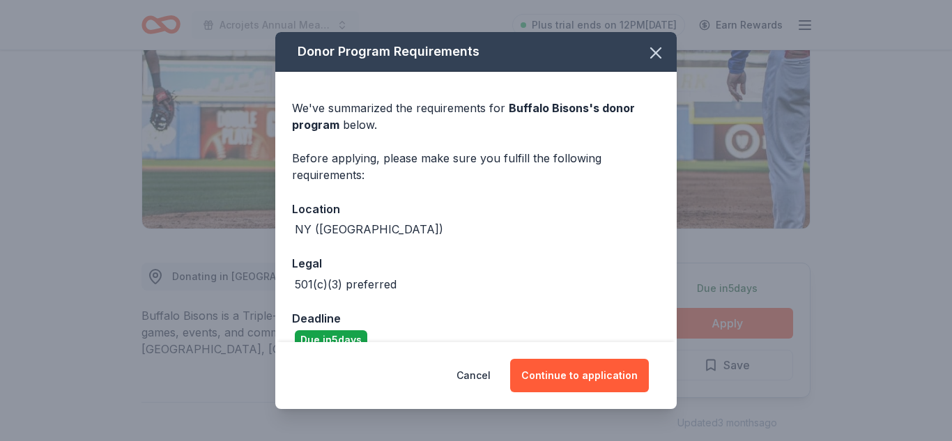
click at [591, 380] on button "Continue to application" at bounding box center [579, 375] width 139 height 33
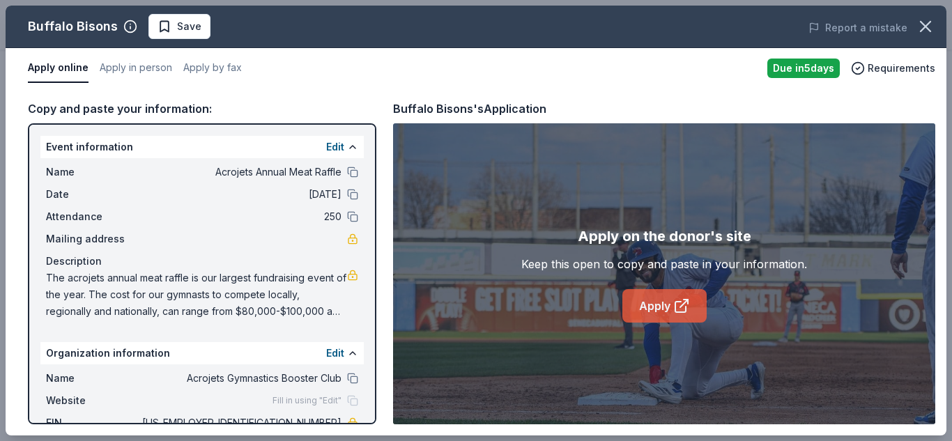
click at [658, 299] on link "Apply" at bounding box center [664, 305] width 84 height 33
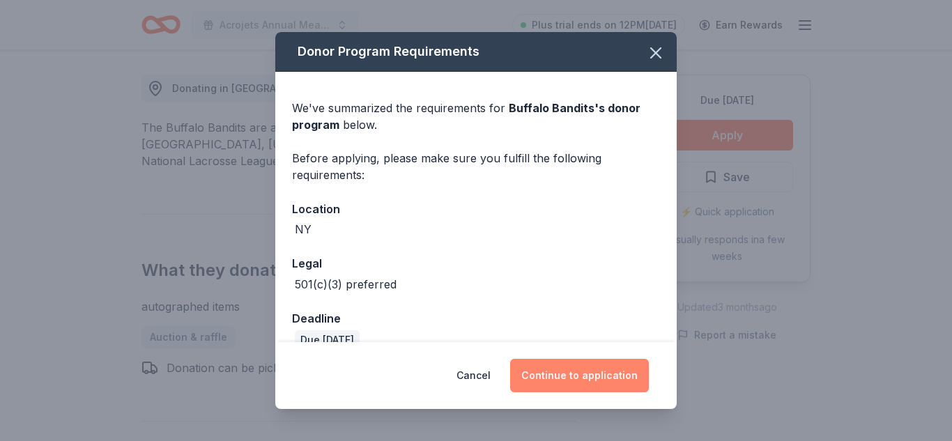
scroll to position [383, 0]
click at [581, 376] on button "Continue to application" at bounding box center [579, 375] width 139 height 33
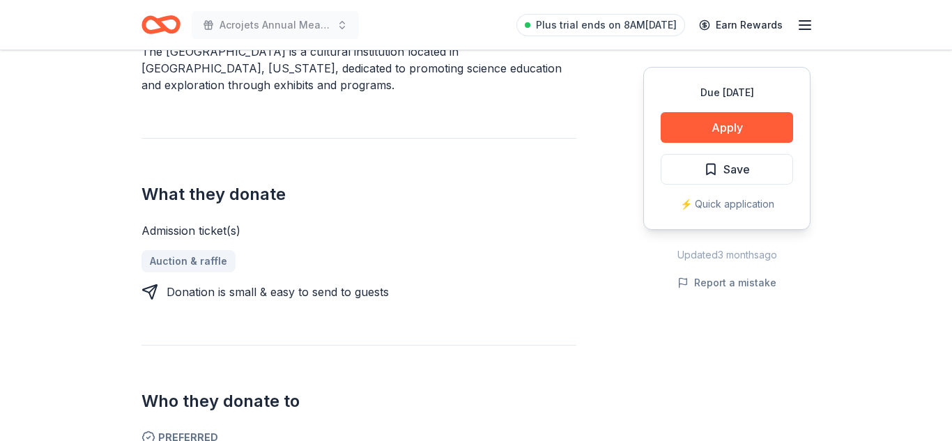
scroll to position [463, 0]
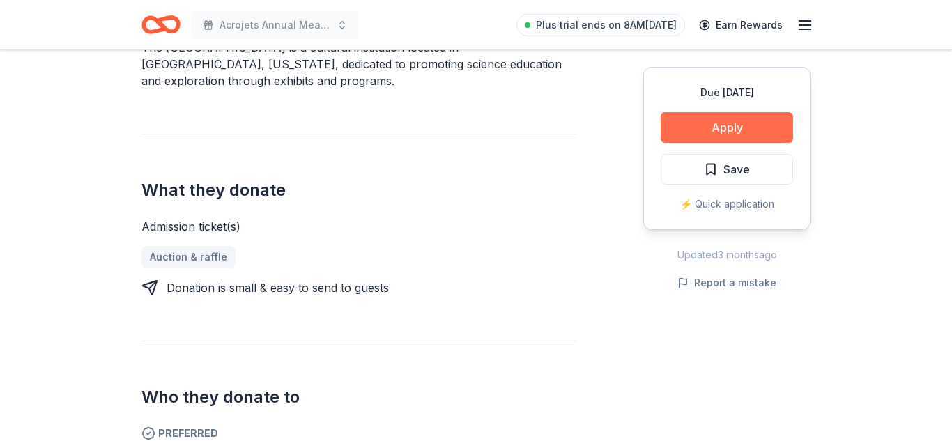
click at [710, 123] on button "Apply" at bounding box center [727, 127] width 132 height 31
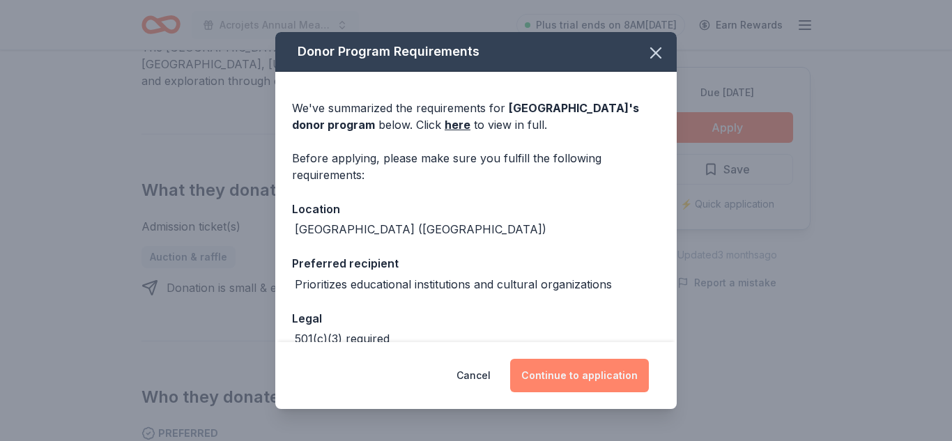
click at [611, 378] on button "Continue to application" at bounding box center [579, 375] width 139 height 33
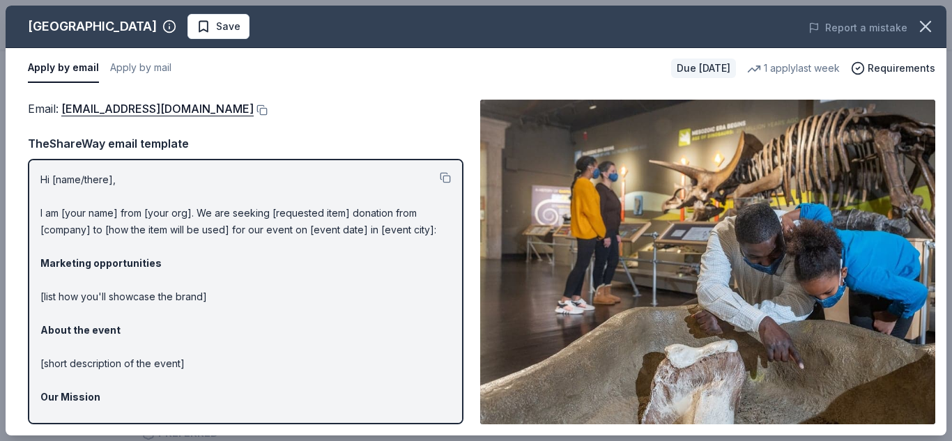
scroll to position [111, 0]
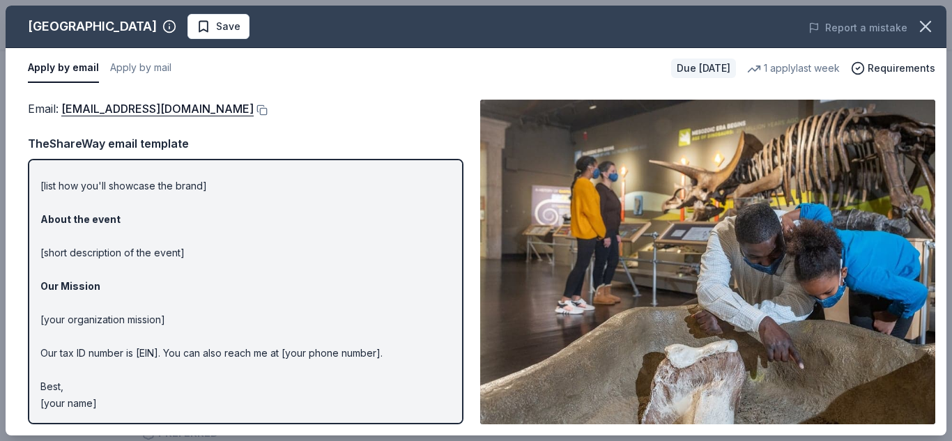
click at [166, 342] on p "Hi [name/there], I am [your name] from [your org]. We are seeking [requested it…" at bounding box center [245, 236] width 411 height 351
click at [145, 321] on p "Hi [name/there], I am [your name] from [your org]. We are seeking [requested it…" at bounding box center [245, 236] width 411 height 351
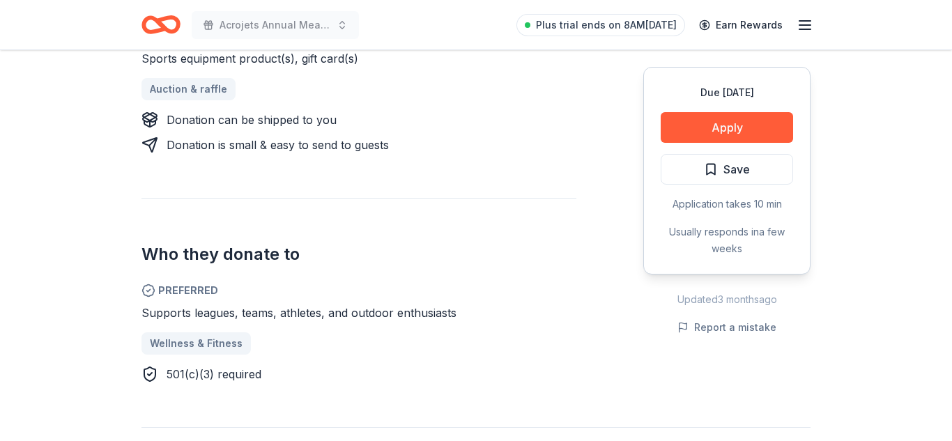
scroll to position [616, 0]
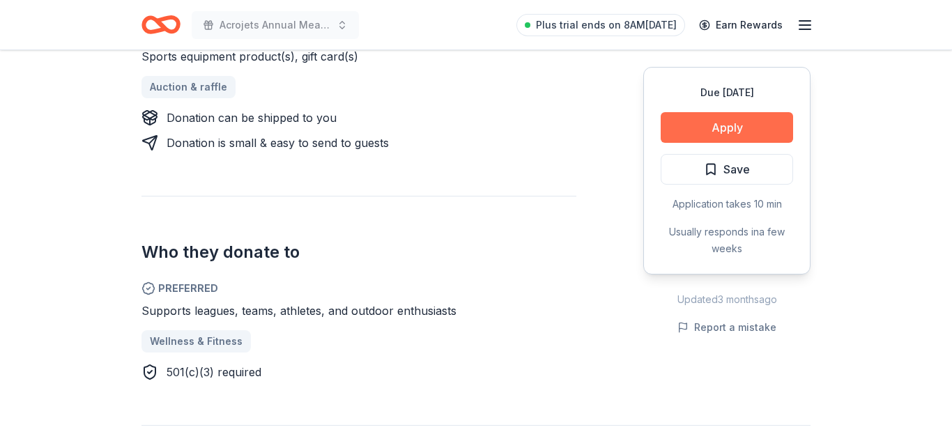
click at [735, 127] on button "Apply" at bounding box center [727, 127] width 132 height 31
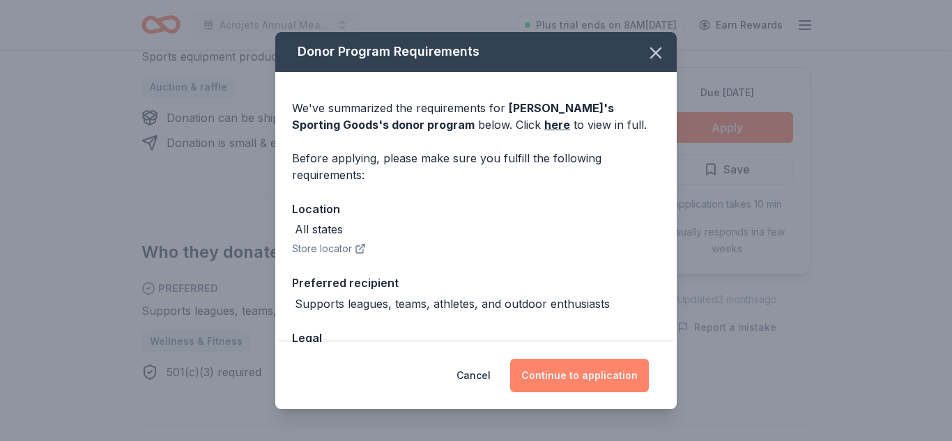
click at [603, 368] on button "Continue to application" at bounding box center [579, 375] width 139 height 33
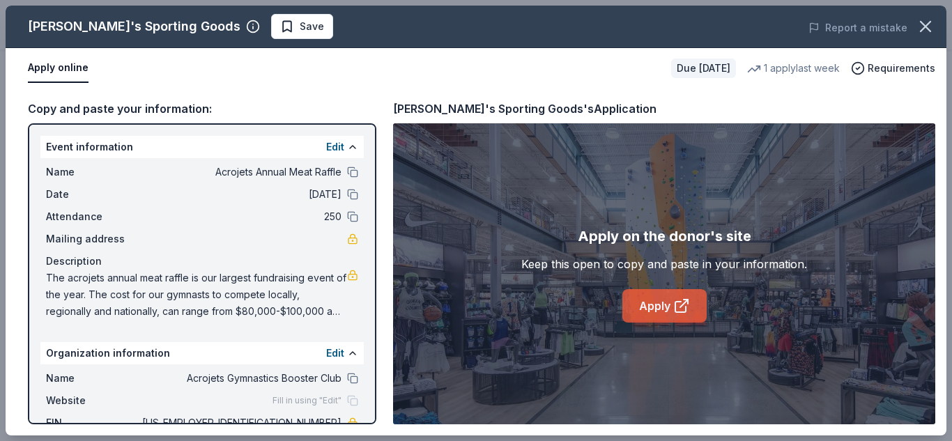
click at [670, 305] on link "Apply" at bounding box center [664, 305] width 84 height 33
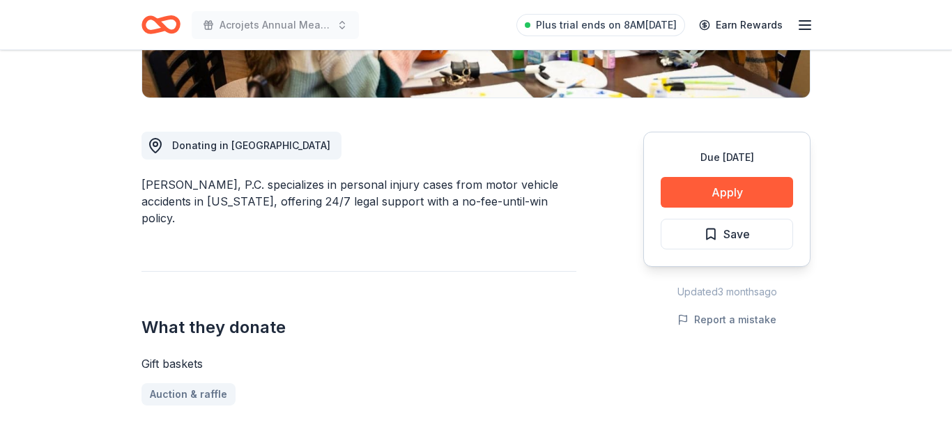
scroll to position [362, 0]
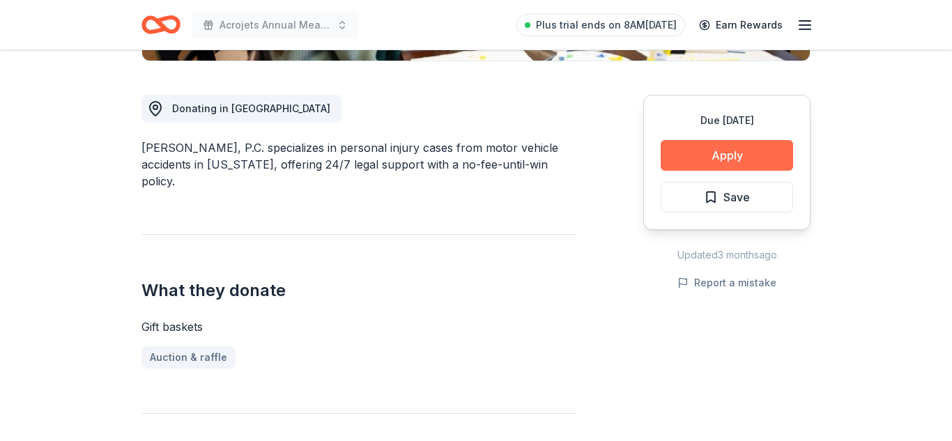
click at [726, 158] on button "Apply" at bounding box center [727, 155] width 132 height 31
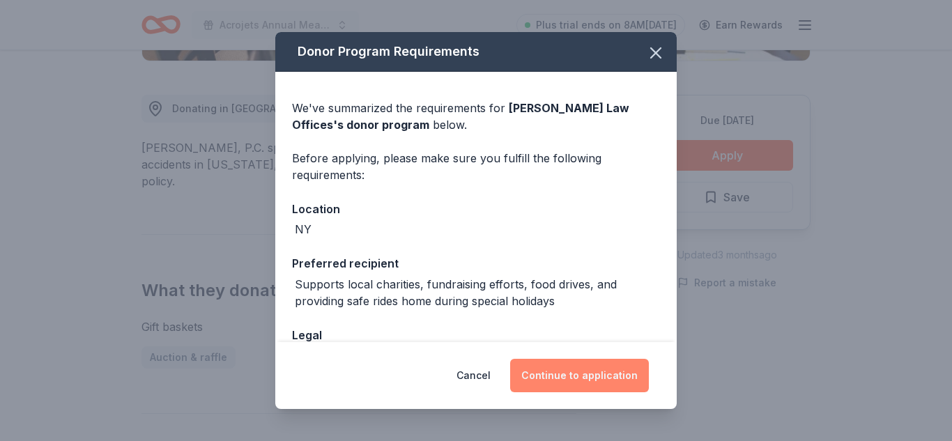
click at [601, 384] on button "Continue to application" at bounding box center [579, 375] width 139 height 33
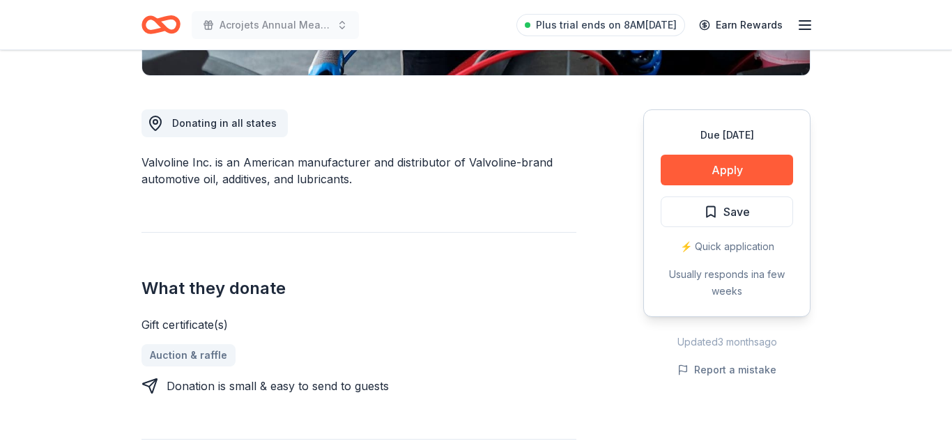
scroll to position [353, 0]
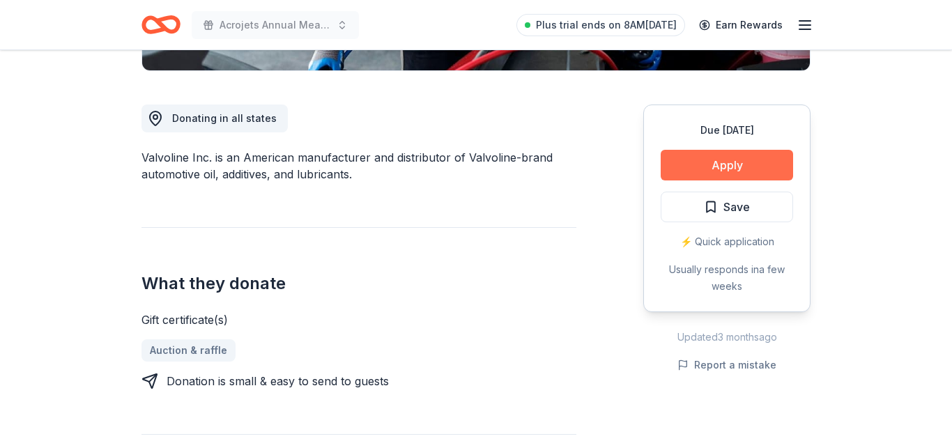
click at [738, 160] on button "Apply" at bounding box center [727, 165] width 132 height 31
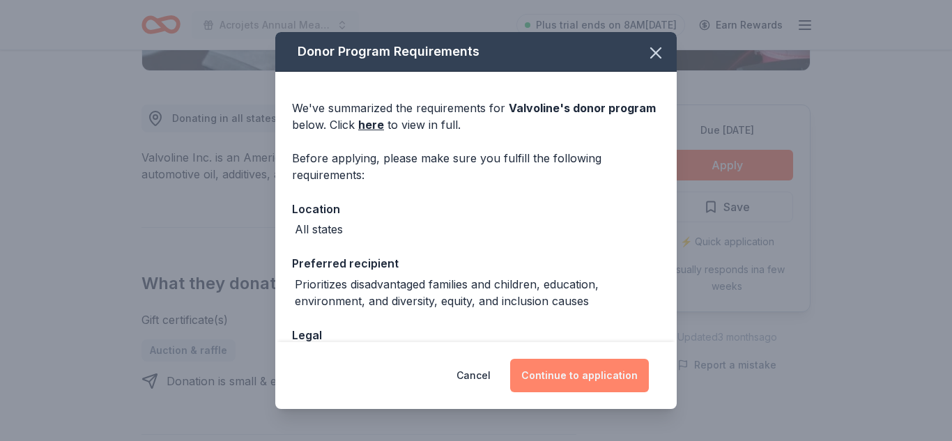
click at [597, 383] on button "Continue to application" at bounding box center [579, 375] width 139 height 33
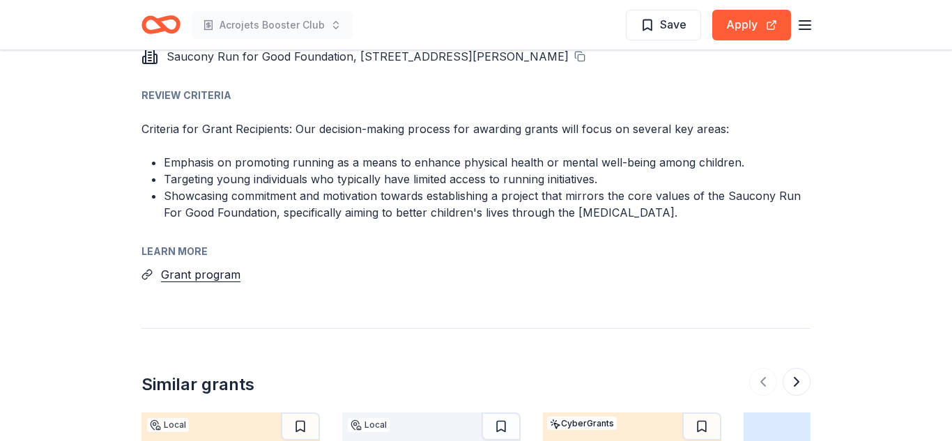
scroll to position [1377, 0]
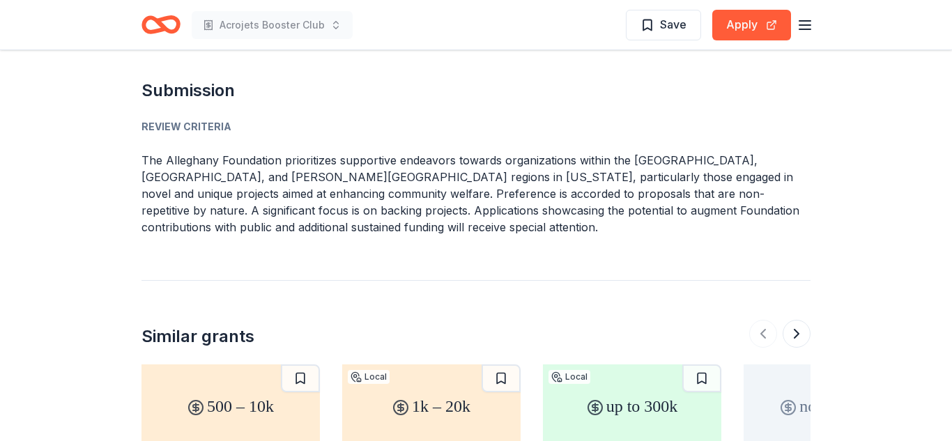
scroll to position [1518, 0]
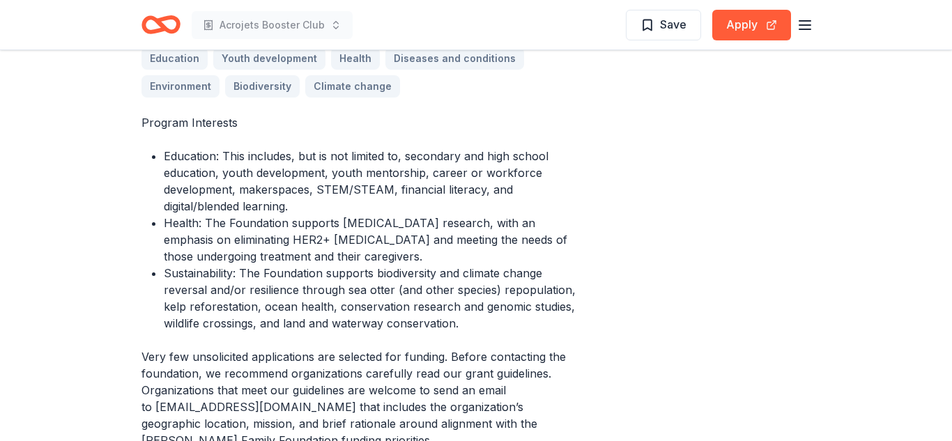
scroll to position [431, 0]
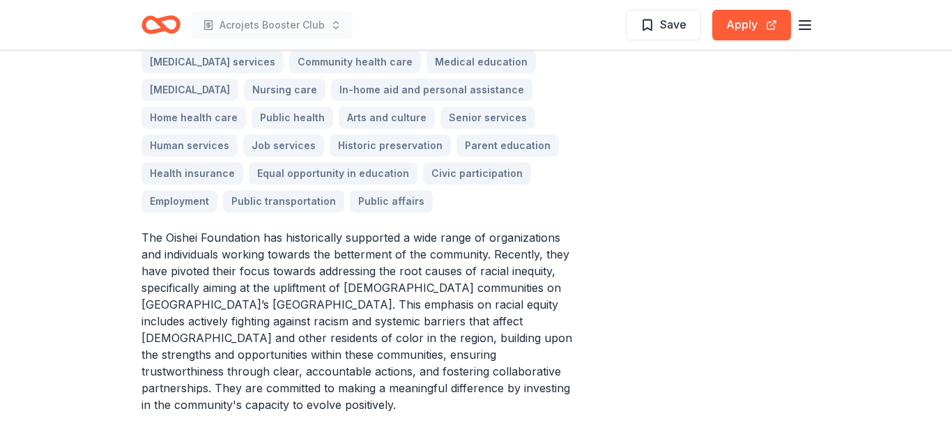
scroll to position [680, 0]
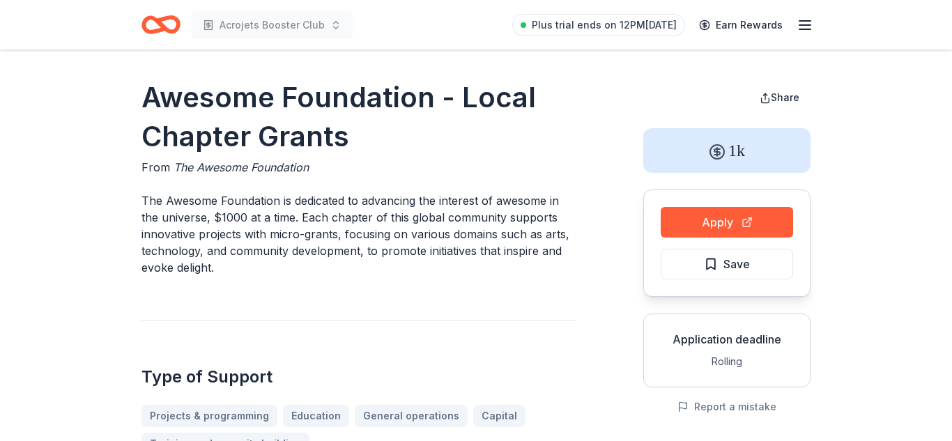
scroll to position [25, 0]
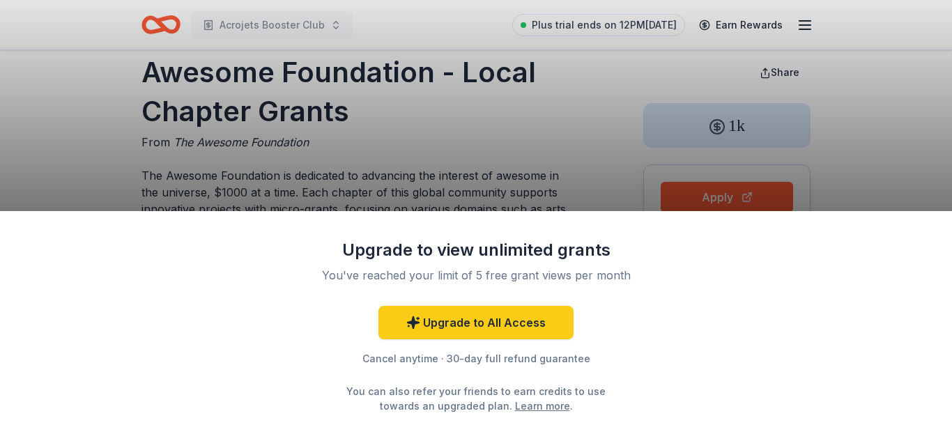
click at [503, 151] on div "Upgrade to view unlimited grants You've reached your limit of 5 free grant view…" at bounding box center [476, 220] width 952 height 441
click at [569, 115] on div "Upgrade to view unlimited grants You've reached your limit of 5 free grant view…" at bounding box center [476, 220] width 952 height 441
